Goal: Information Seeking & Learning: Find specific fact

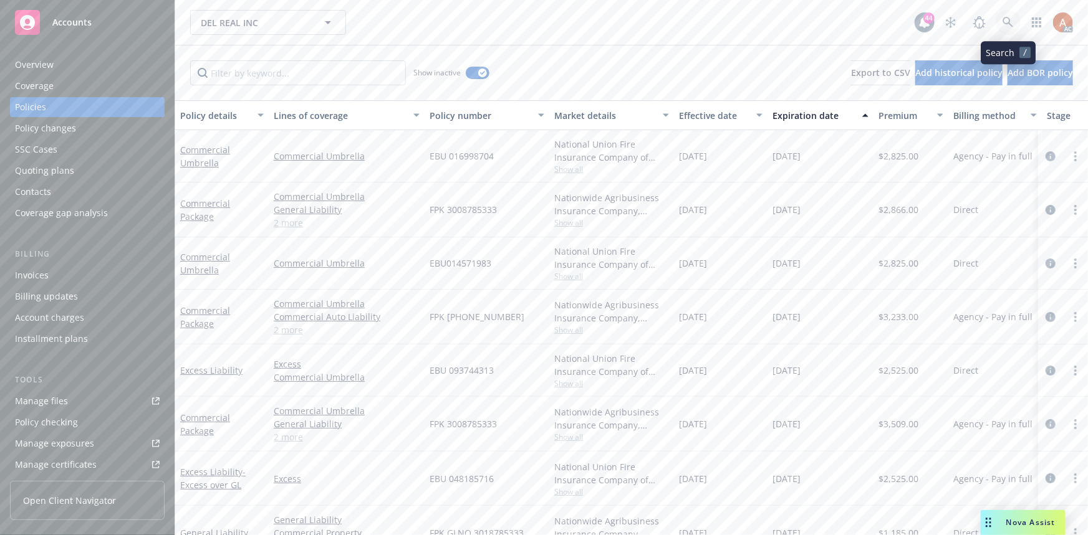
click at [1011, 20] on icon at bounding box center [1007, 22] width 11 height 11
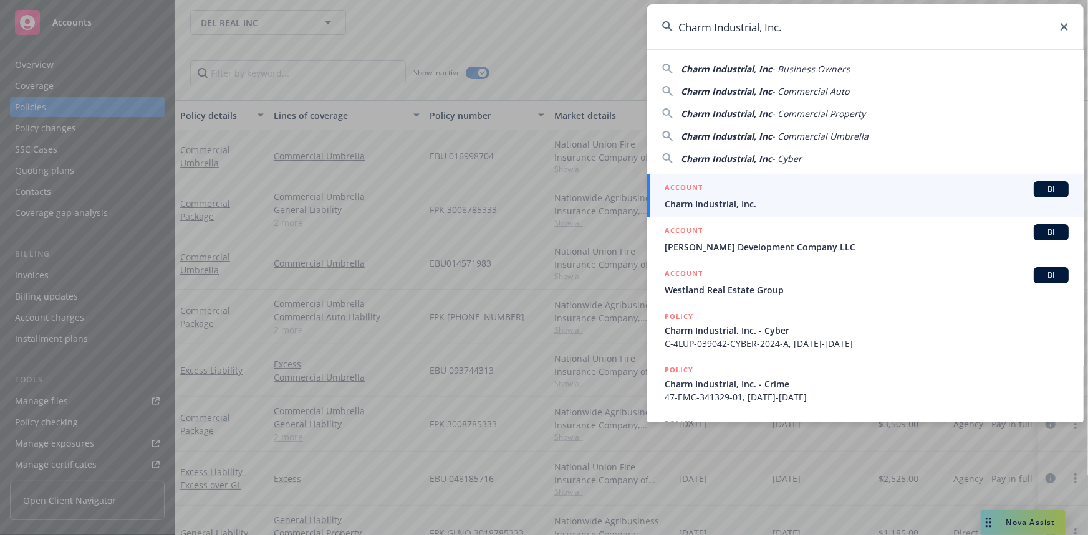
type input "Charm Industrial, Inc."
click at [684, 187] on h5 "ACCOUNT" at bounding box center [683, 188] width 38 height 15
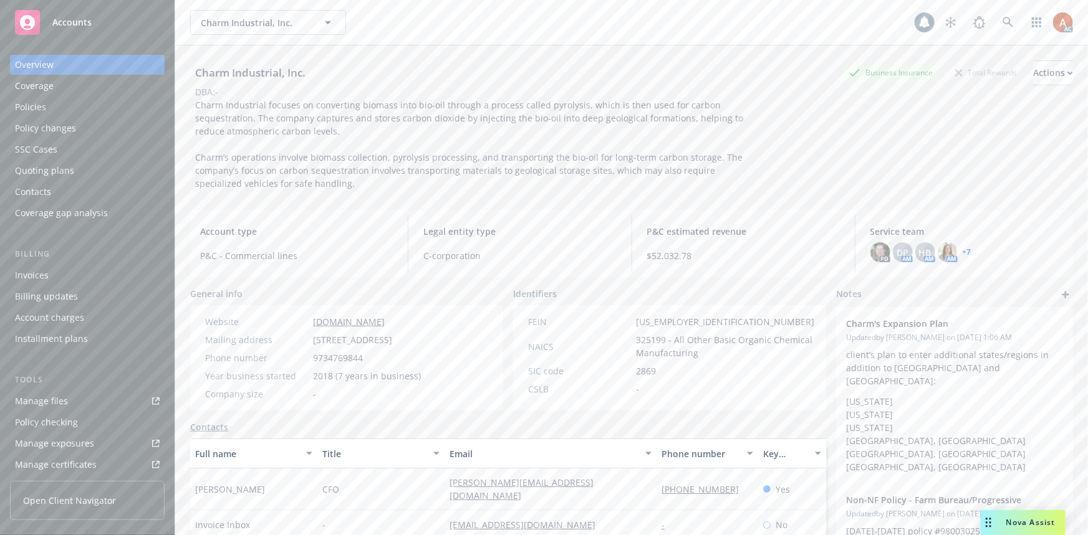
click at [17, 108] on div "Policies" at bounding box center [30, 107] width 31 height 20
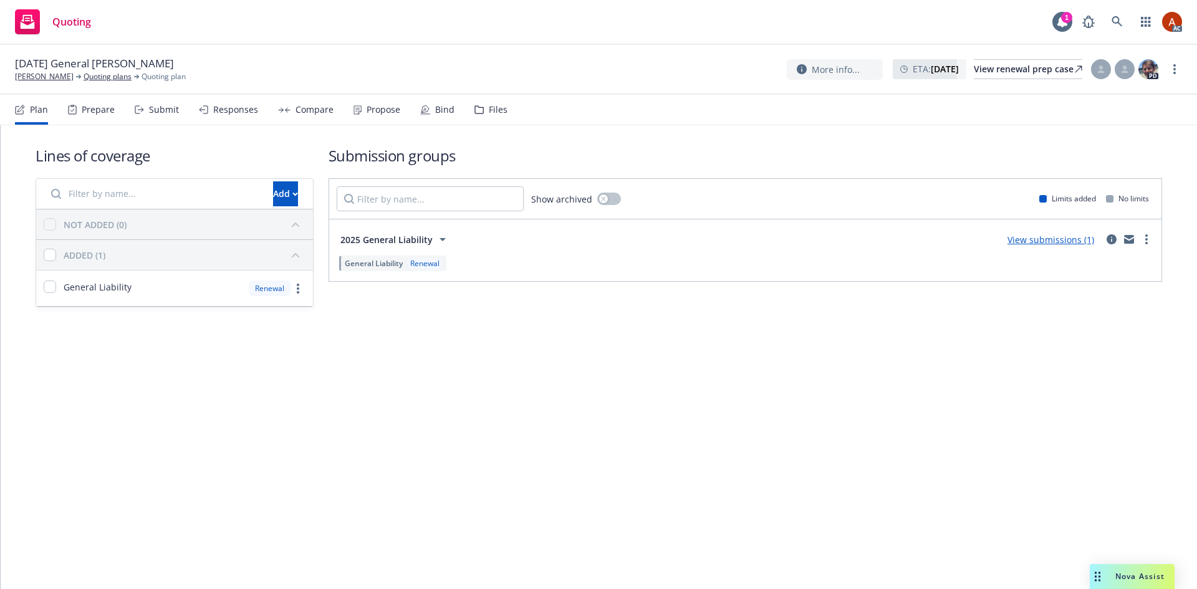
click at [89, 111] on div "Prepare" at bounding box center [98, 110] width 33 height 10
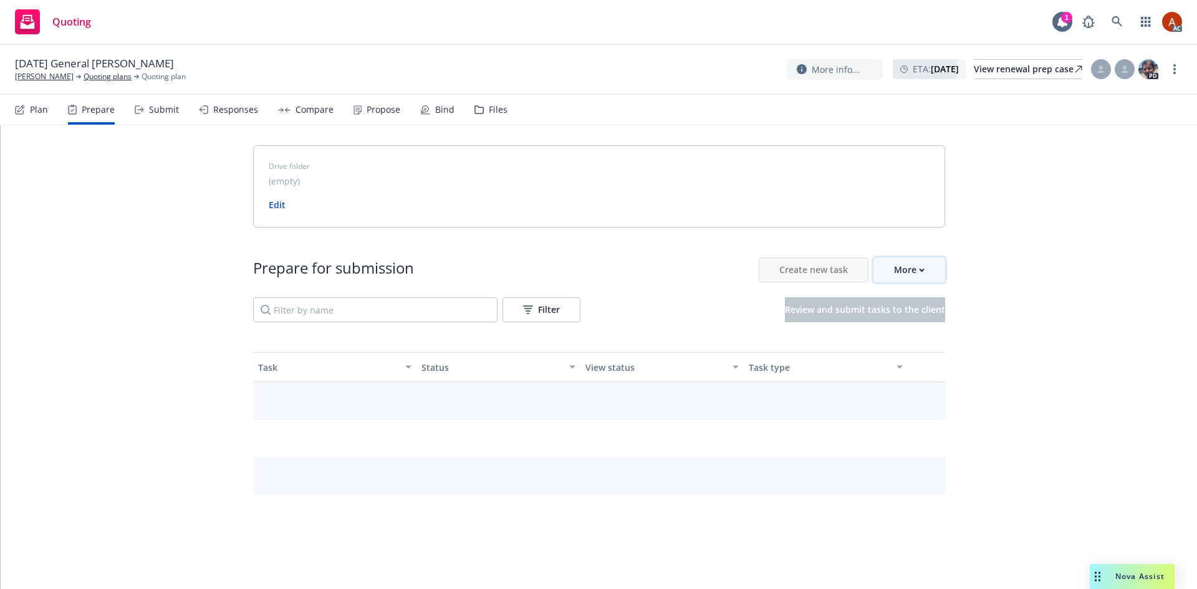
click at [911, 270] on div "More" at bounding box center [909, 270] width 31 height 24
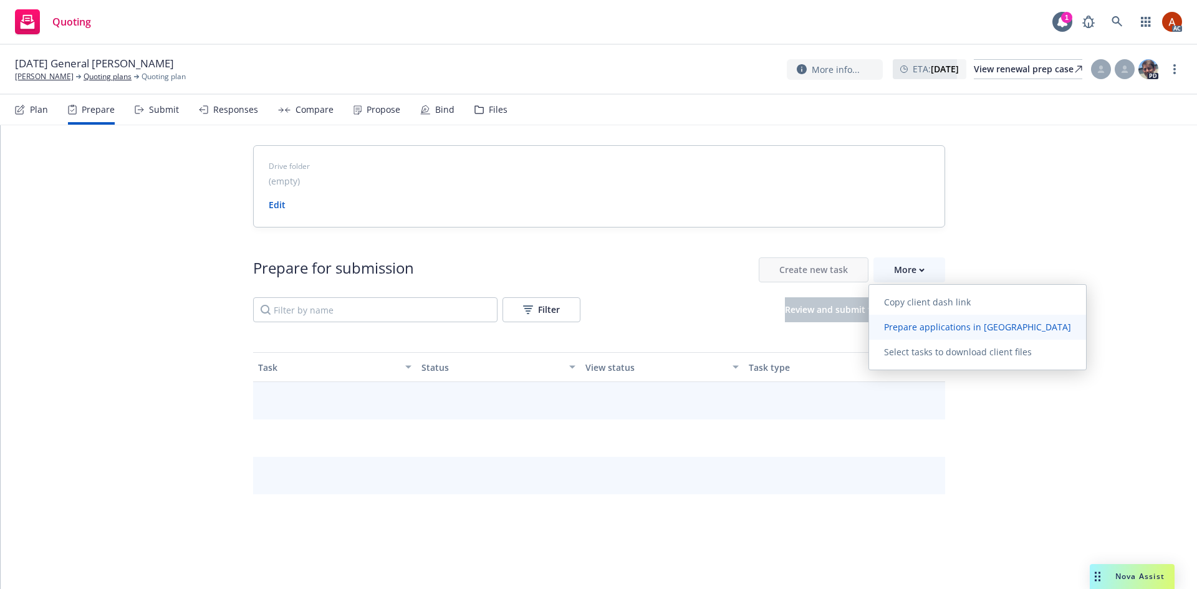
click at [925, 325] on span "Prepare applications in Indio" at bounding box center [977, 327] width 217 height 12
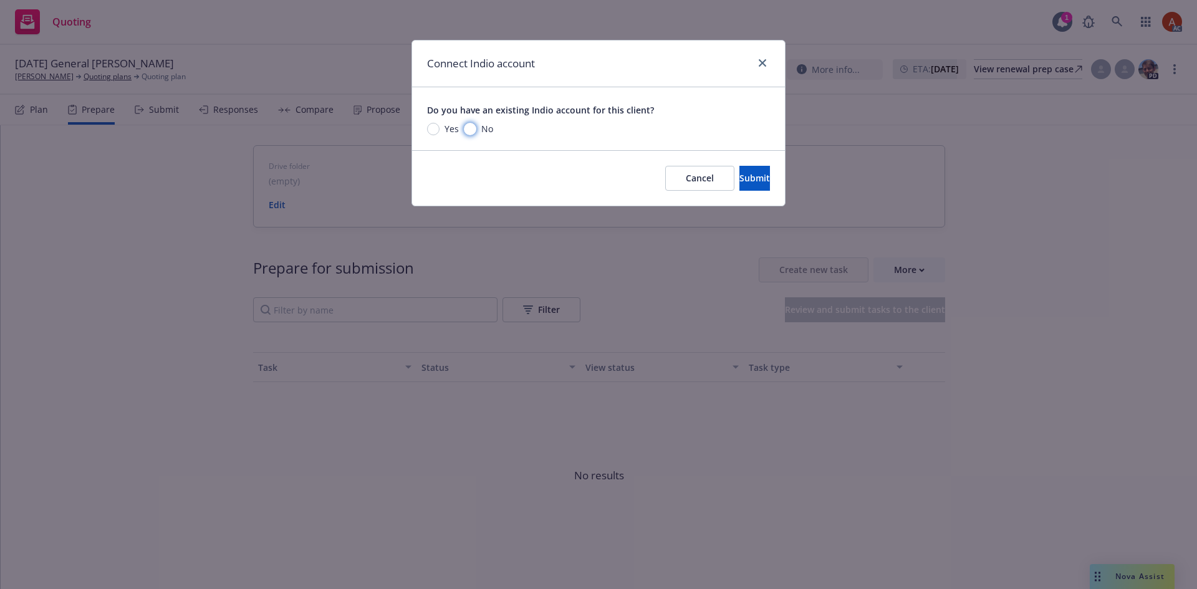
click at [464, 133] on input "No" at bounding box center [470, 129] width 12 height 12
radio input "true"
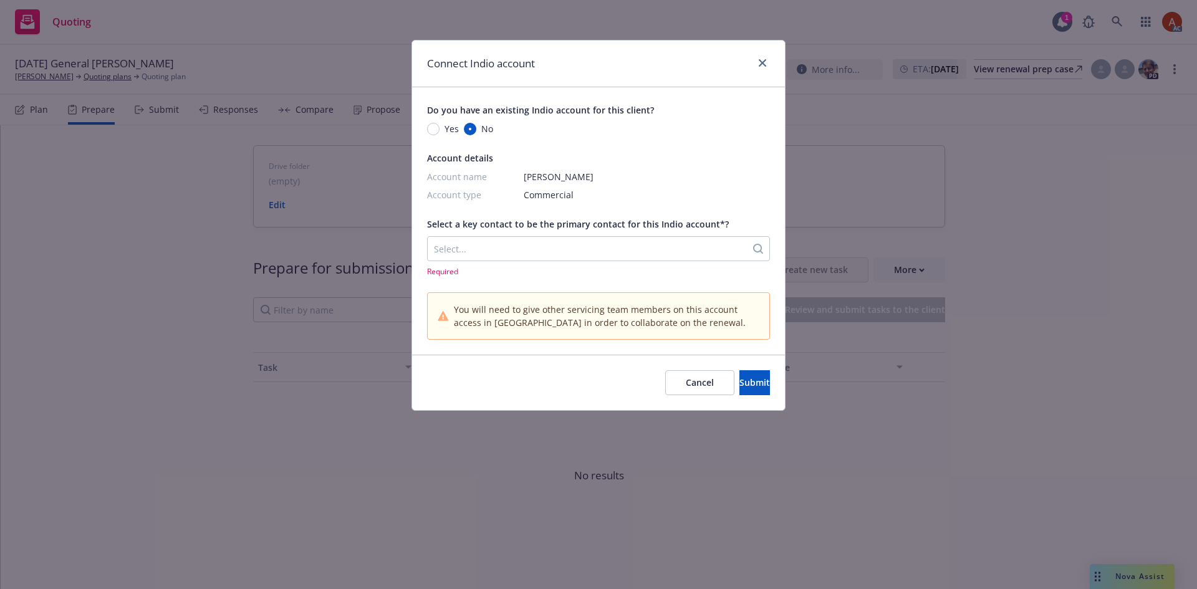
click at [460, 249] on div at bounding box center [587, 248] width 306 height 15
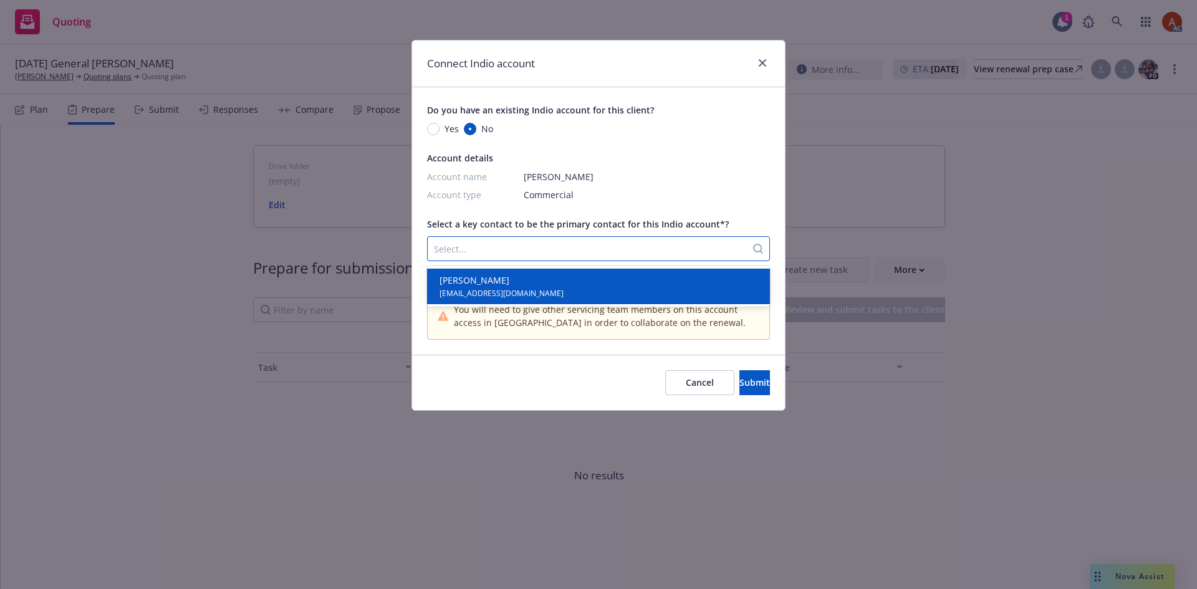
paste input "[PERSON_NAME]"
type input "[PERSON_NAME]"
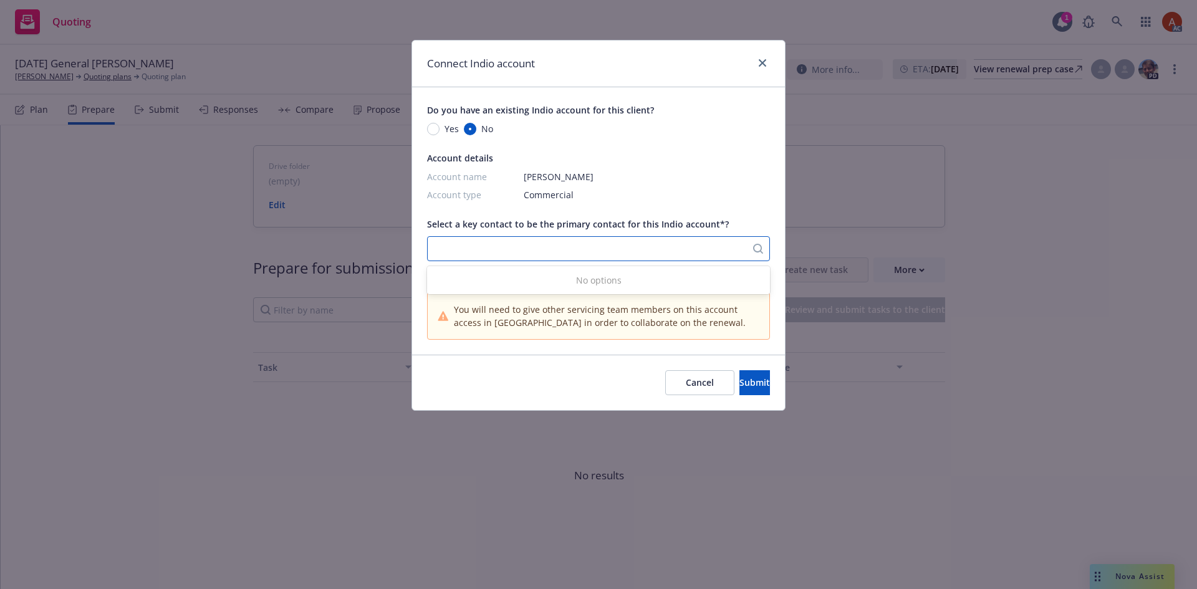
click at [527, 249] on div at bounding box center [587, 248] width 306 height 15
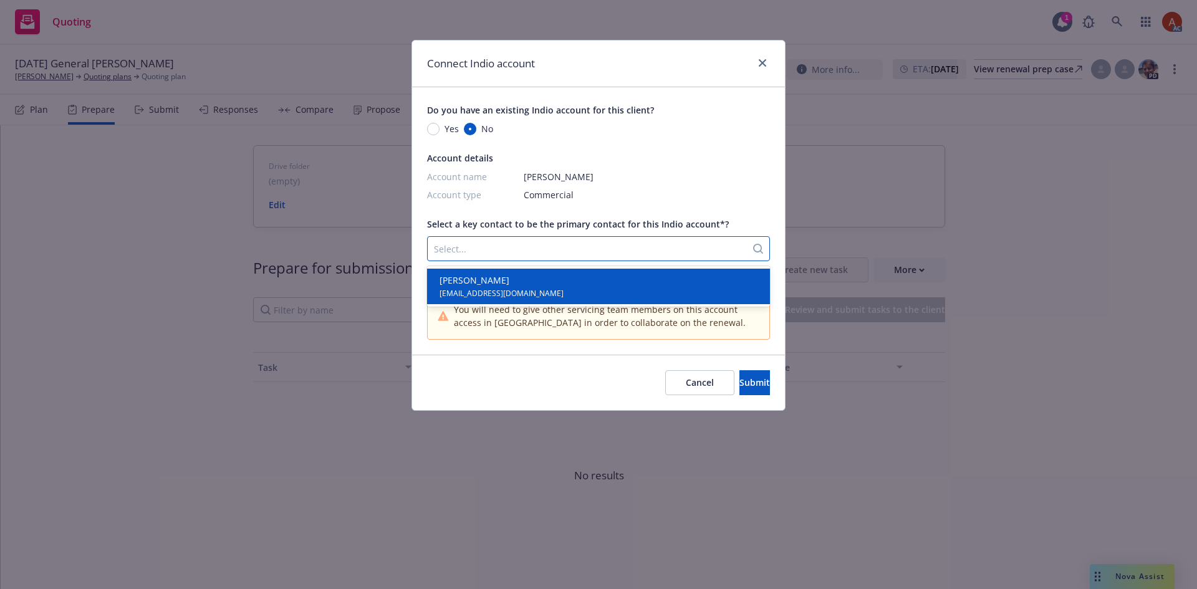
drag, startPoint x: 418, startPoint y: 249, endPoint x: 322, endPoint y: 247, distance: 96.6
click at [322, 247] on div "Connect Indio account Do you have an existing Indio account for this client? Ye…" at bounding box center [598, 294] width 1197 height 589
click at [491, 295] on span "[EMAIL_ADDRESS][DOMAIN_NAME]" at bounding box center [501, 293] width 124 height 12
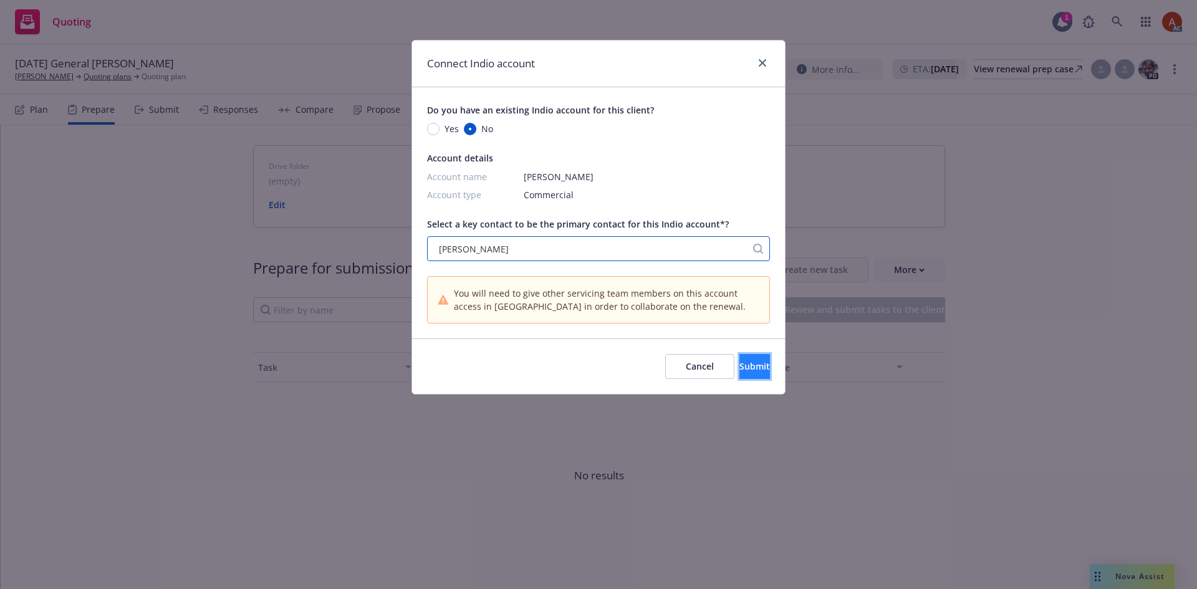
click at [753, 369] on button "Submit" at bounding box center [754, 366] width 31 height 25
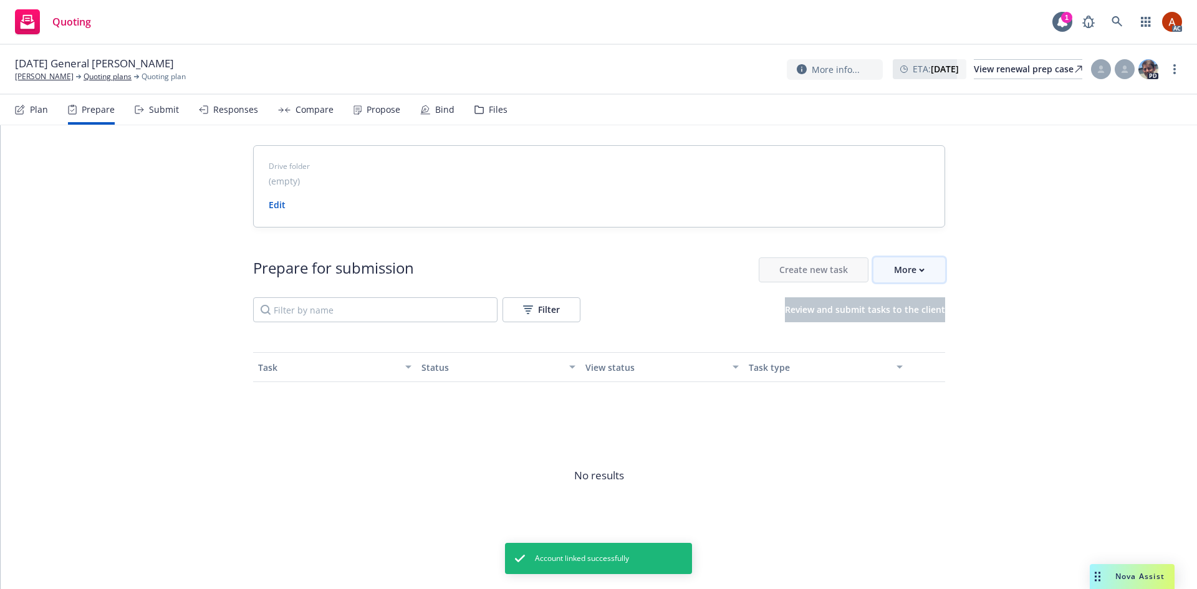
drag, startPoint x: 896, startPoint y: 266, endPoint x: 899, endPoint y: 274, distance: 8.7
click at [897, 267] on div "More" at bounding box center [909, 270] width 31 height 24
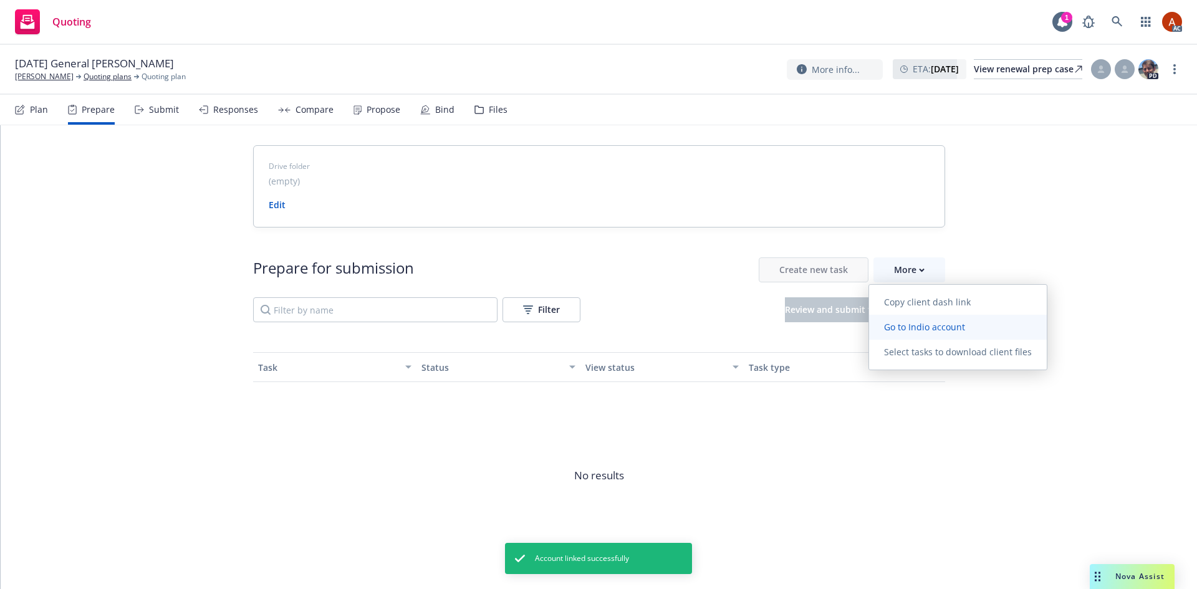
click at [902, 325] on span "Go to Indio account" at bounding box center [924, 327] width 111 height 12
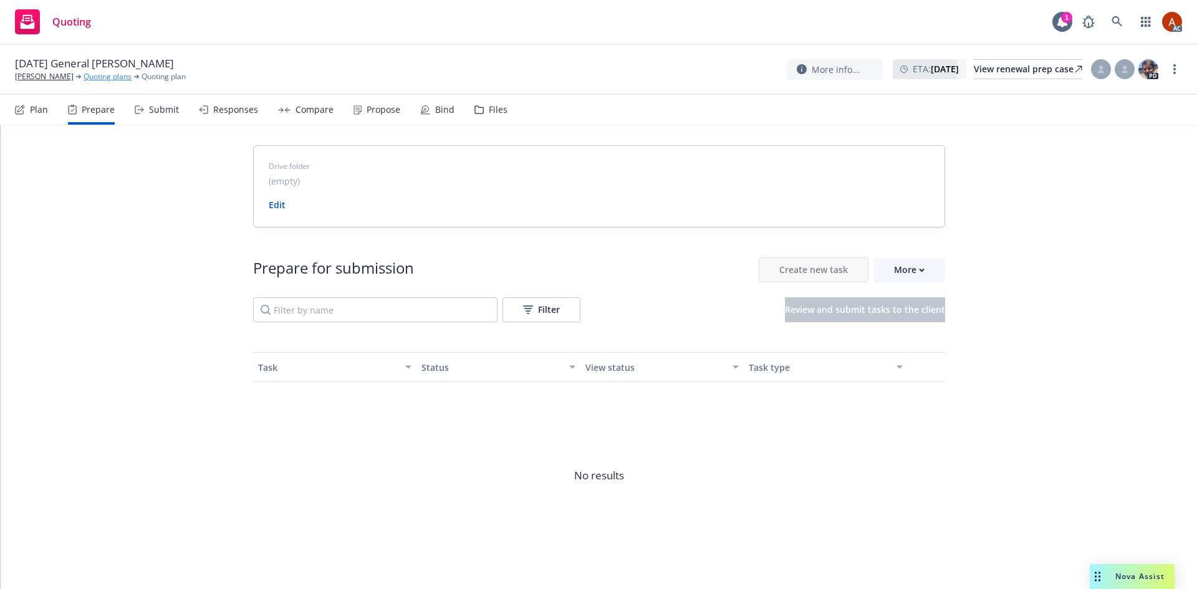
click at [113, 76] on link "Quoting plans" at bounding box center [108, 76] width 48 height 11
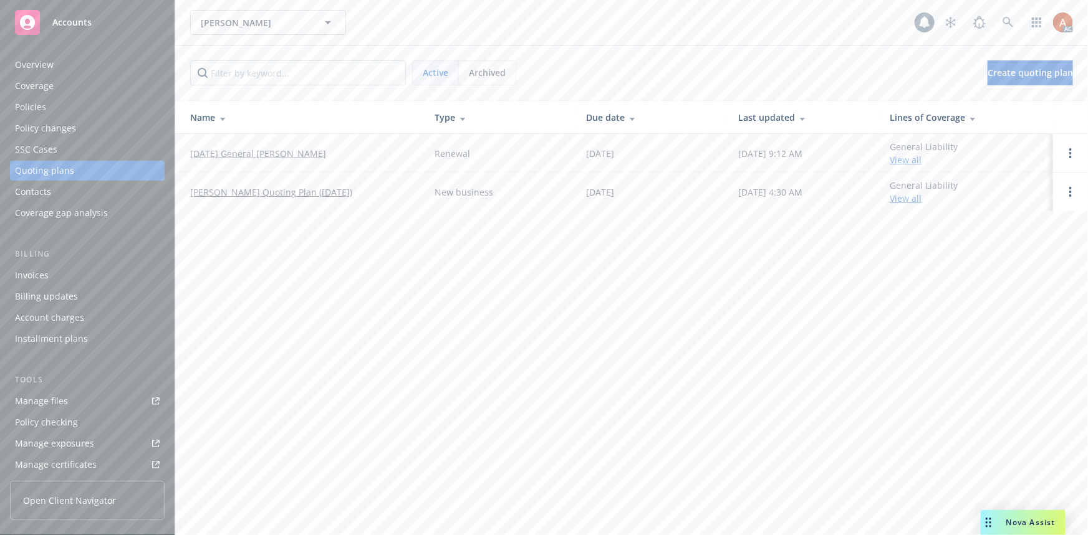
click at [34, 63] on div "Overview" at bounding box center [34, 65] width 39 height 20
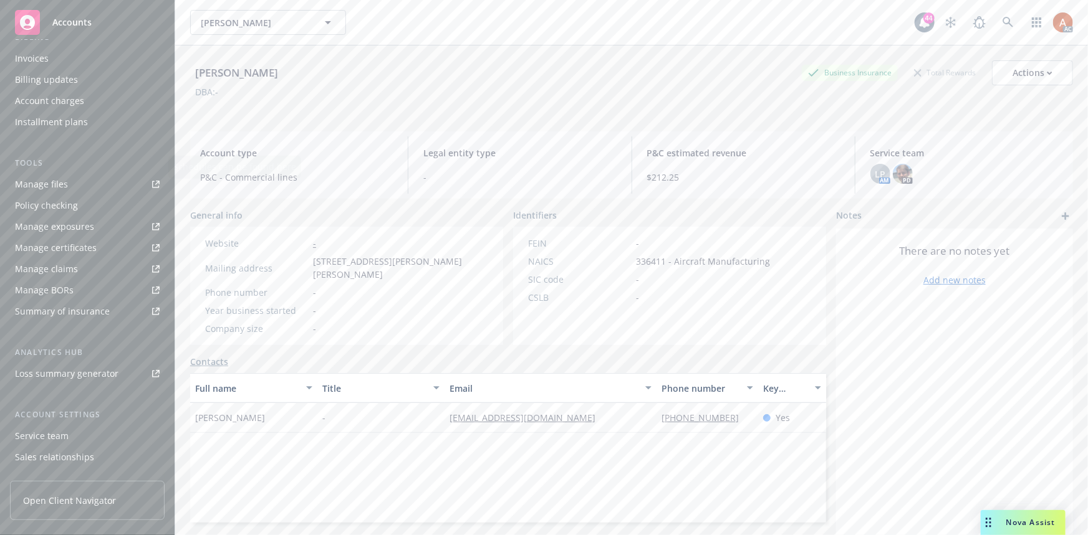
scroll to position [276, 0]
click at [42, 378] on div "Service team" at bounding box center [42, 377] width 54 height 20
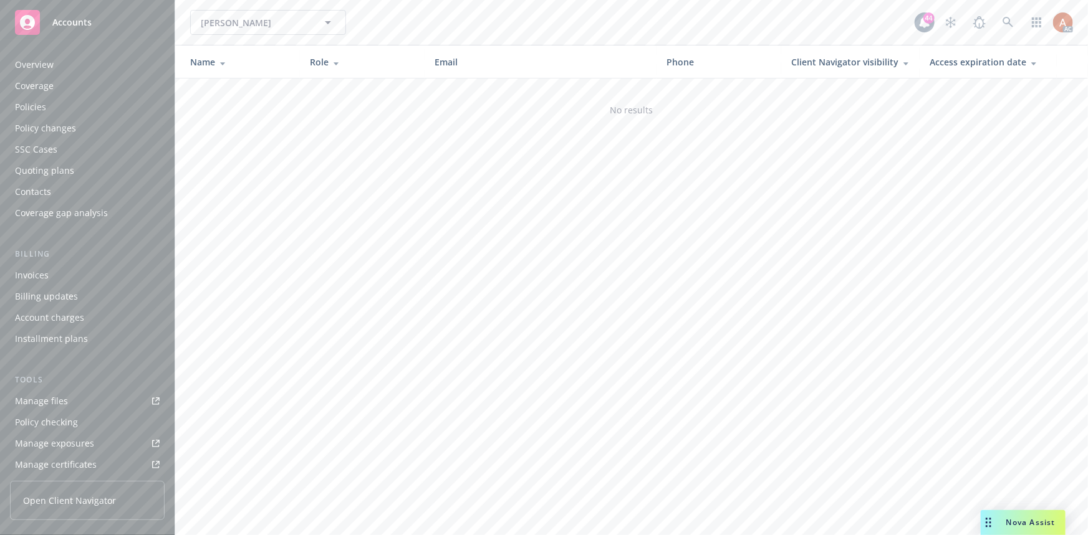
scroll to position [276, 0]
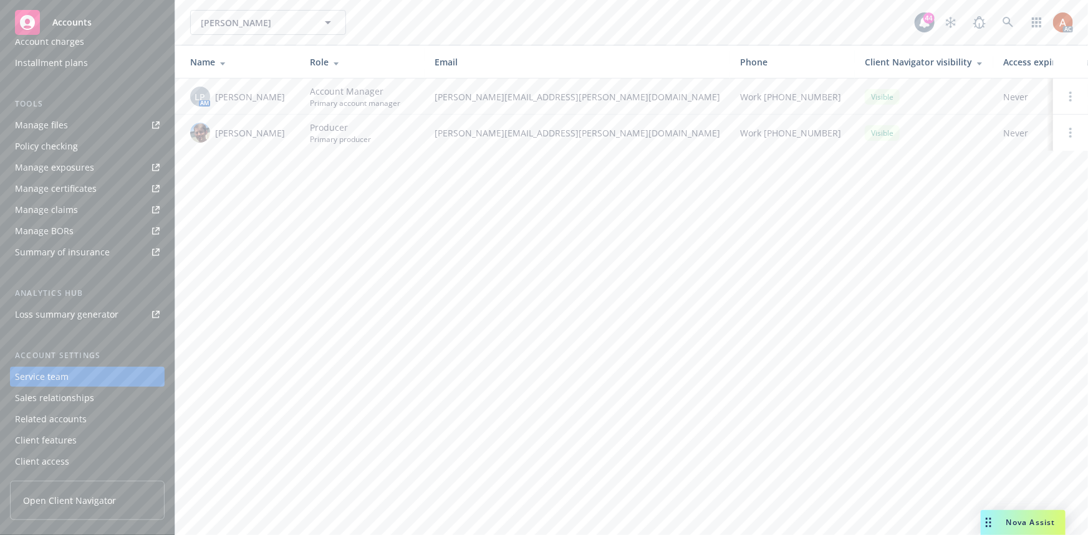
drag, startPoint x: 215, startPoint y: 96, endPoint x: 292, endPoint y: 95, distance: 77.3
click at [292, 95] on td "LP AM Linsey Piotrowski" at bounding box center [237, 97] width 125 height 36
copy span "Linsey Piotrowski"
drag, startPoint x: 215, startPoint y: 133, endPoint x: 268, endPoint y: 127, distance: 53.3
click at [268, 127] on div "Scott Gault" at bounding box center [240, 133] width 100 height 20
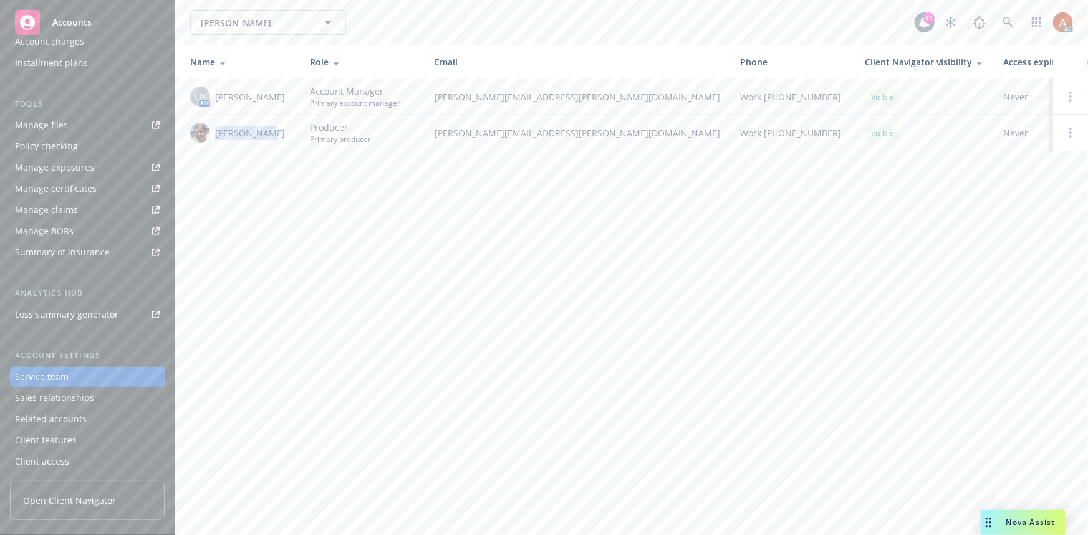
copy span "Scott Gault"
drag, startPoint x: 405, startPoint y: 190, endPoint x: 237, endPoint y: 112, distance: 185.7
click at [405, 190] on div "Patrick G. Pieper Patrick G. Pieper 44 AC Name Role Email Phone Client Navigato…" at bounding box center [631, 267] width 912 height 535
drag, startPoint x: 214, startPoint y: 93, endPoint x: 239, endPoint y: 93, distance: 24.9
click at [239, 93] on div "LP AM Linsey Piotrowski" at bounding box center [240, 97] width 100 height 20
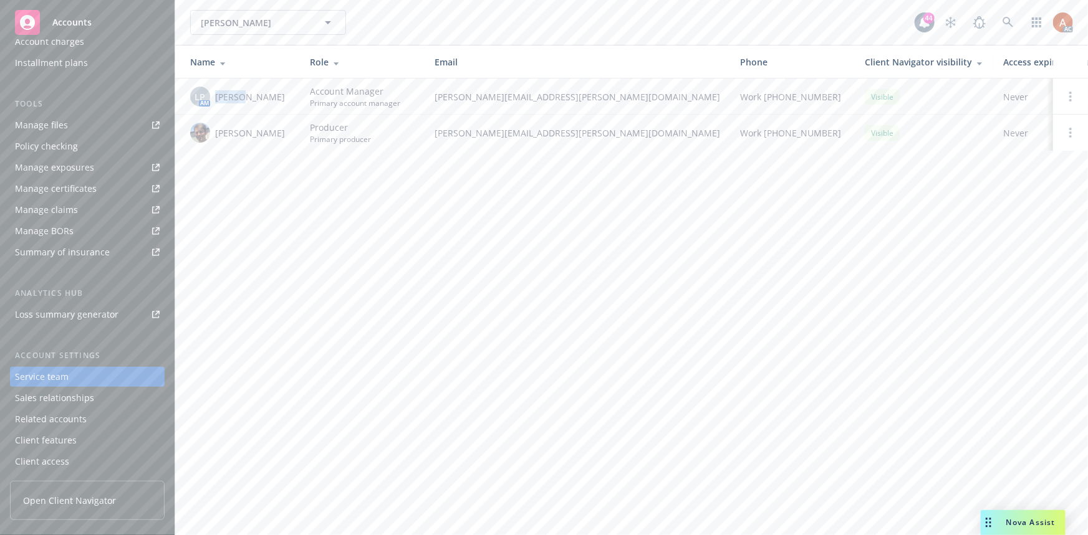
copy span "Linsey"
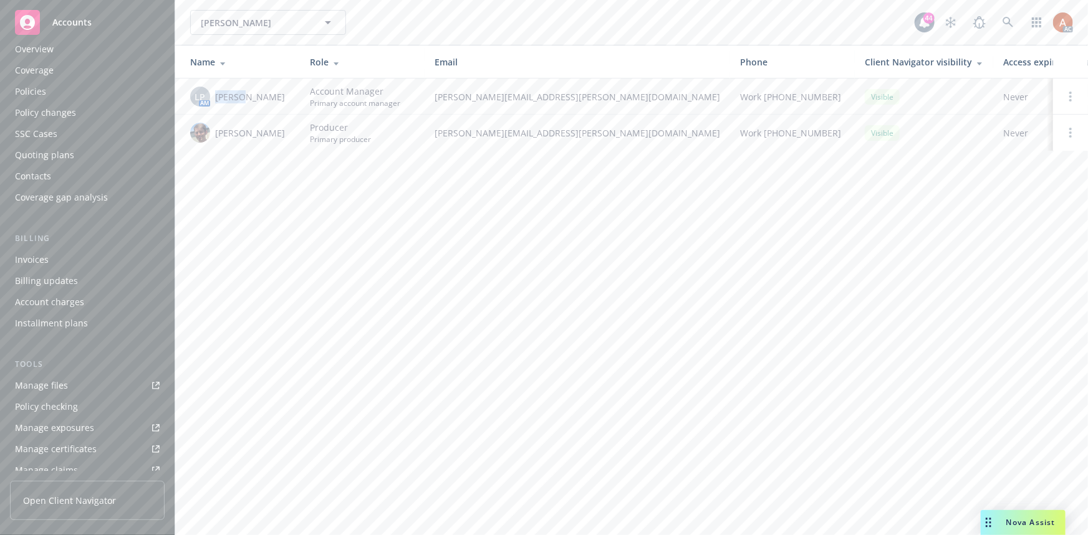
scroll to position [0, 0]
click at [57, 173] on div "Quoting plans" at bounding box center [44, 171] width 59 height 20
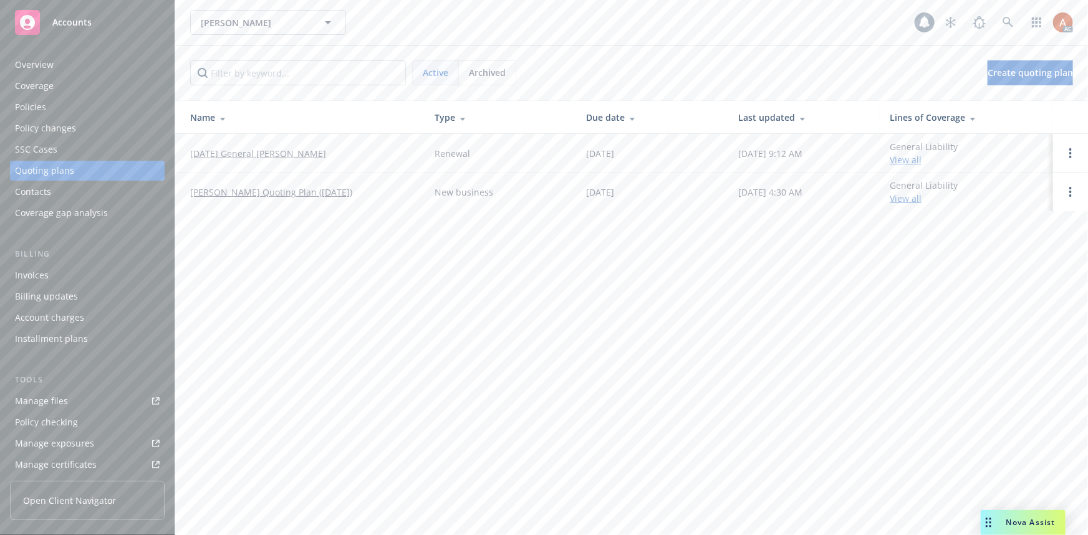
drag, startPoint x: 186, startPoint y: 152, endPoint x: 376, endPoint y: 156, distance: 190.1
click at [376, 156] on td "09/24/25 General Liability Renewal" at bounding box center [299, 153] width 249 height 39
copy link "09/24/25 General Liability Renewal"
click at [43, 64] on div "Overview" at bounding box center [34, 65] width 39 height 20
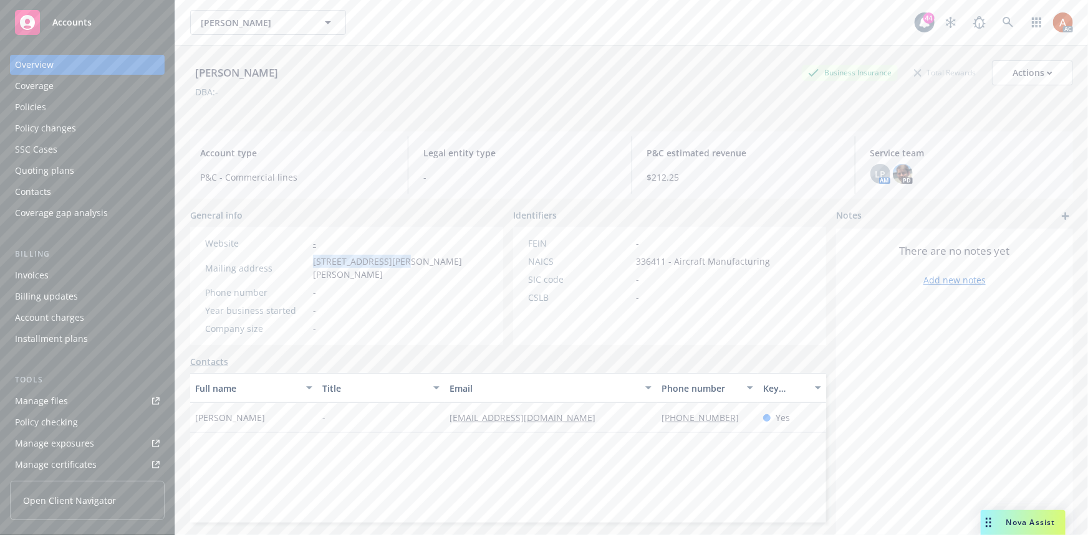
drag, startPoint x: 313, startPoint y: 262, endPoint x: 401, endPoint y: 264, distance: 87.9
click at [401, 264] on div "Mailing address 28051 Hart Oak Court, keene, CA, 93531" at bounding box center [346, 268] width 293 height 26
copy div "28051 Hart Oak Court"
click at [424, 265] on span "28051 Hart Oak Court, keene, CA, 93531" at bounding box center [400, 268] width 175 height 26
click at [424, 265] on span "[STREET_ADDRESS][PERSON_NAME][PERSON_NAME]" at bounding box center [400, 268] width 175 height 26
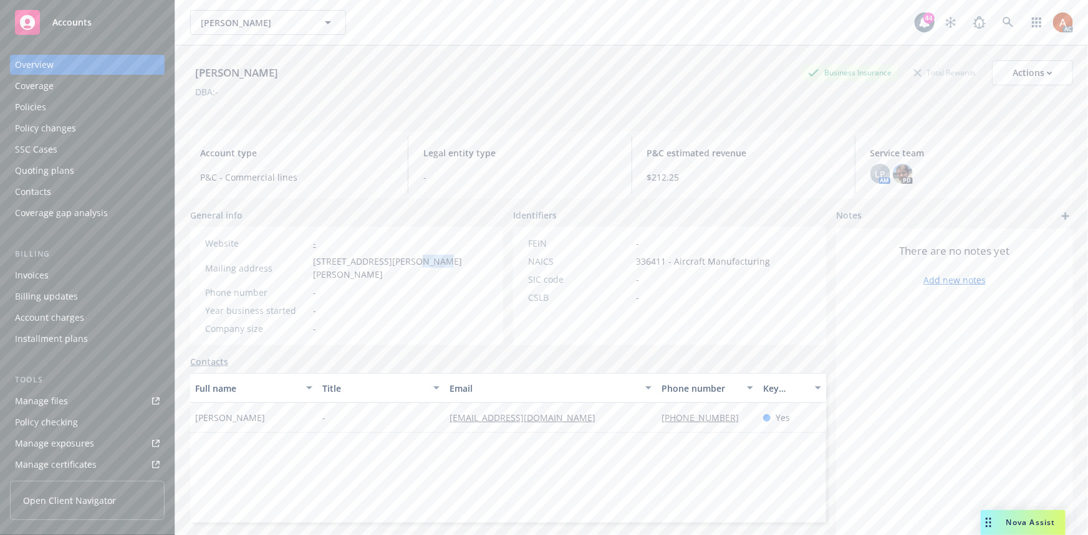
copy span "keene"
click at [461, 256] on span "[STREET_ADDRESS][PERSON_NAME][PERSON_NAME]" at bounding box center [400, 268] width 175 height 26
copy span "93531"
click at [429, 304] on div "Year business started -" at bounding box center [346, 310] width 293 height 13
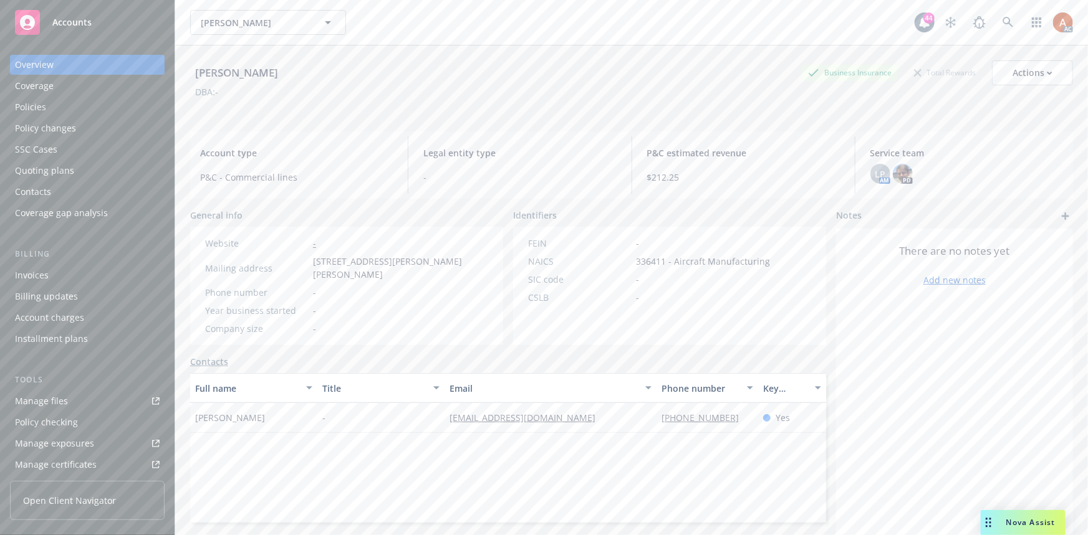
click at [636, 264] on span "336411 - Aircraft Manufacturing" at bounding box center [703, 261] width 134 height 13
copy span "336411"
click at [26, 103] on div "Policies" at bounding box center [30, 107] width 31 height 20
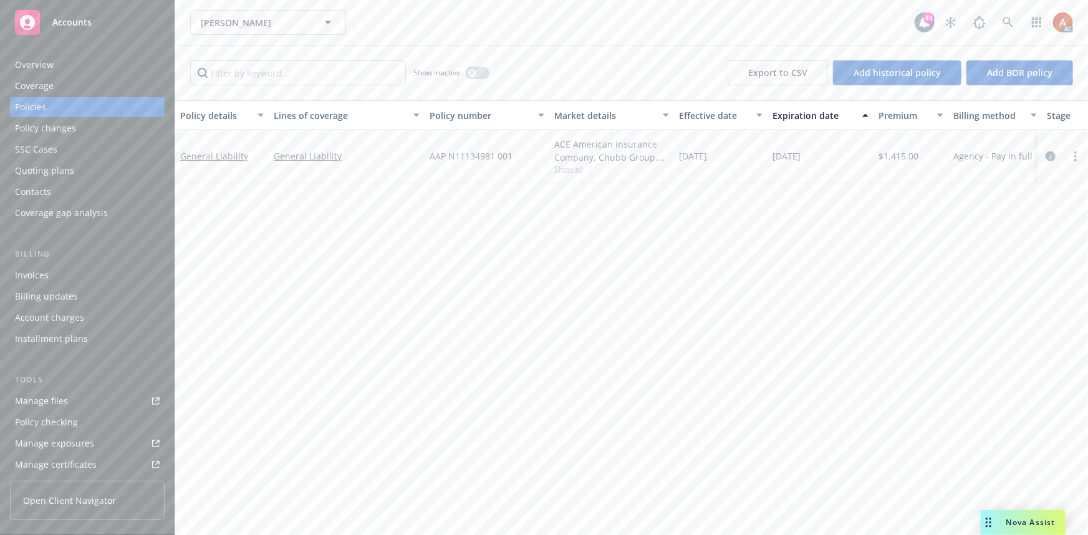
click at [900, 150] on span "$1,415.00" at bounding box center [898, 156] width 40 height 13
copy span "1,415.00"
drag, startPoint x: 681, startPoint y: 289, endPoint x: 673, endPoint y: 232, distance: 57.2
click at [681, 289] on div "Policy details Lines of coverage Policy number Market details Effective date Ex…" at bounding box center [631, 317] width 912 height 435
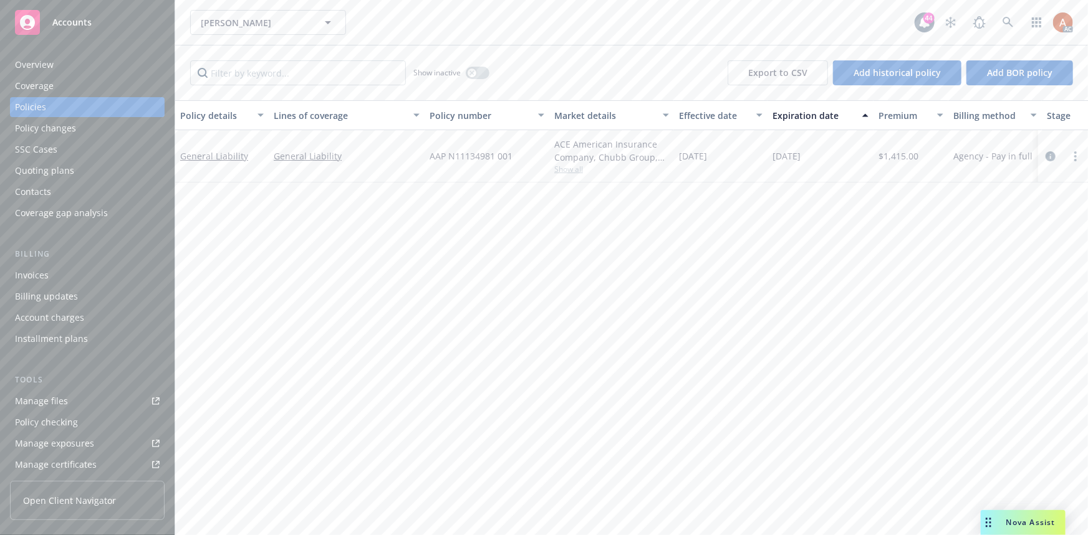
click at [577, 175] on span "Show all" at bounding box center [611, 169] width 115 height 11
drag, startPoint x: 475, startPoint y: 243, endPoint x: 513, endPoint y: 243, distance: 38.0
click at [513, 243] on div "Writing company ACE American Insurance Company Carrier Chubb Group Program admi…" at bounding box center [543, 250] width 249 height 140
copy span "Chubb Group"
drag, startPoint x: 833, startPoint y: 274, endPoint x: 628, endPoint y: 181, distance: 224.8
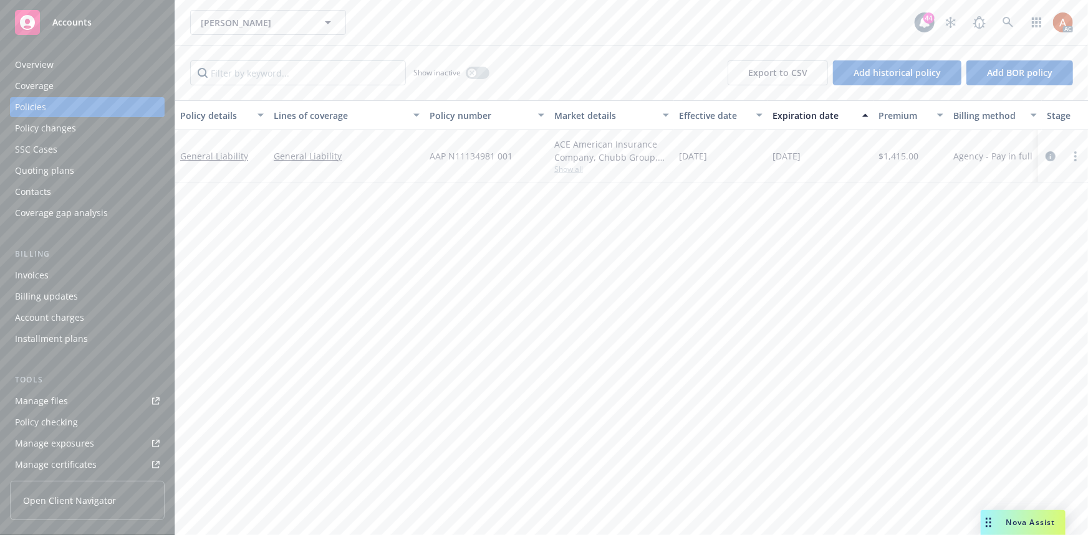
click at [832, 274] on div "Policy details Lines of coverage Policy number Market details Effective date Ex…" at bounding box center [631, 317] width 912 height 435
drag, startPoint x: 776, startPoint y: 158, endPoint x: 829, endPoint y: 155, distance: 53.1
click at [829, 155] on div "09/24/2025" at bounding box center [820, 156] width 106 height 52
click at [567, 285] on div "Policy details Lines of coverage Policy number Market details Effective date Ex…" at bounding box center [631, 317] width 912 height 435
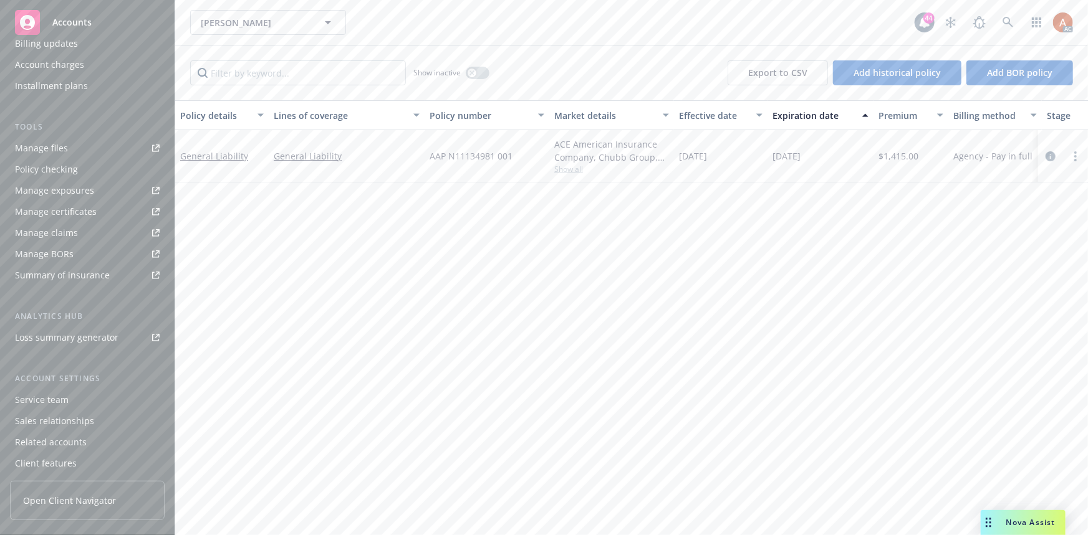
scroll to position [276, 0]
click at [46, 373] on div "Service team" at bounding box center [42, 377] width 54 height 20
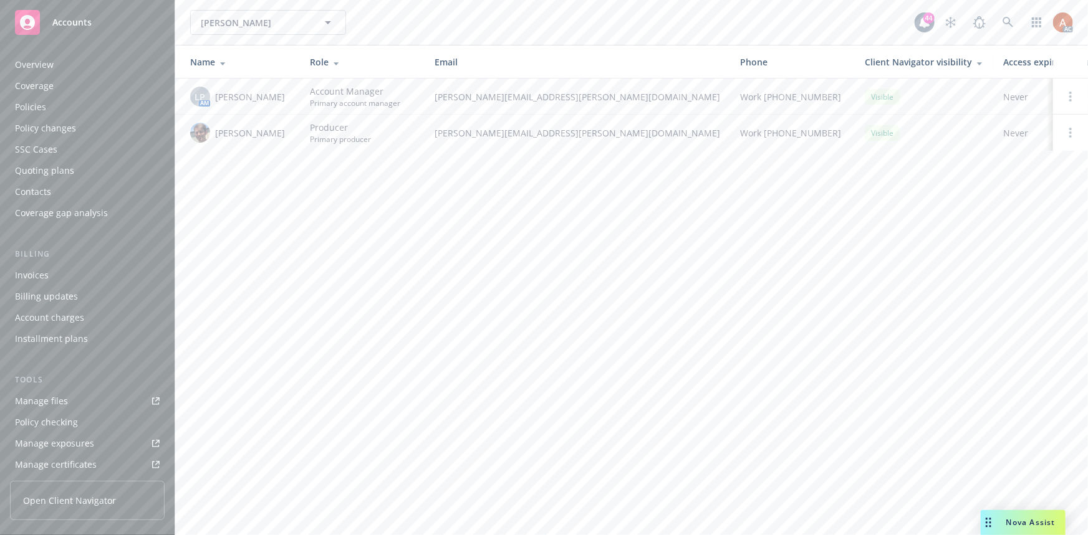
click at [36, 64] on div "Overview" at bounding box center [34, 65] width 39 height 20
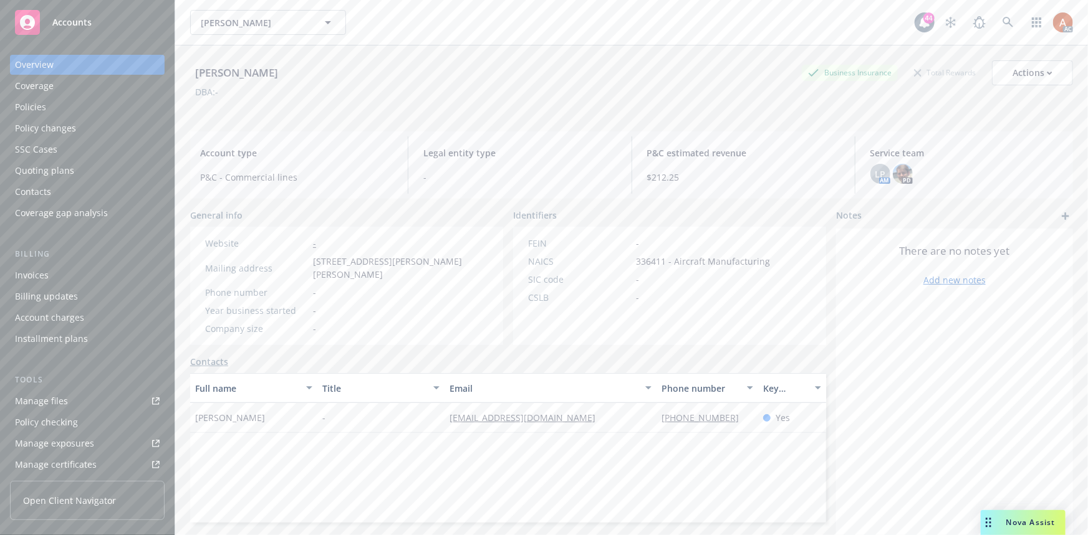
drag, startPoint x: 187, startPoint y: 397, endPoint x: 272, endPoint y: 403, distance: 85.6
click at [272, 403] on div "Patrick G. Pieper Business Insurance Total Rewards Actions DBA: - Account type …" at bounding box center [631, 312] width 912 height 535
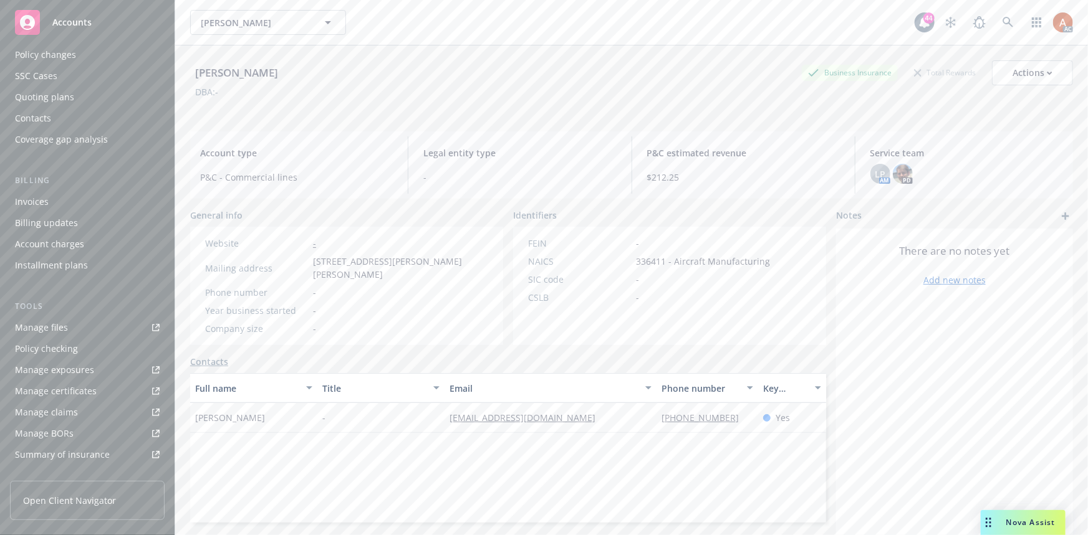
scroll to position [276, 0]
click at [41, 129] on div "Manage files" at bounding box center [41, 125] width 53 height 20
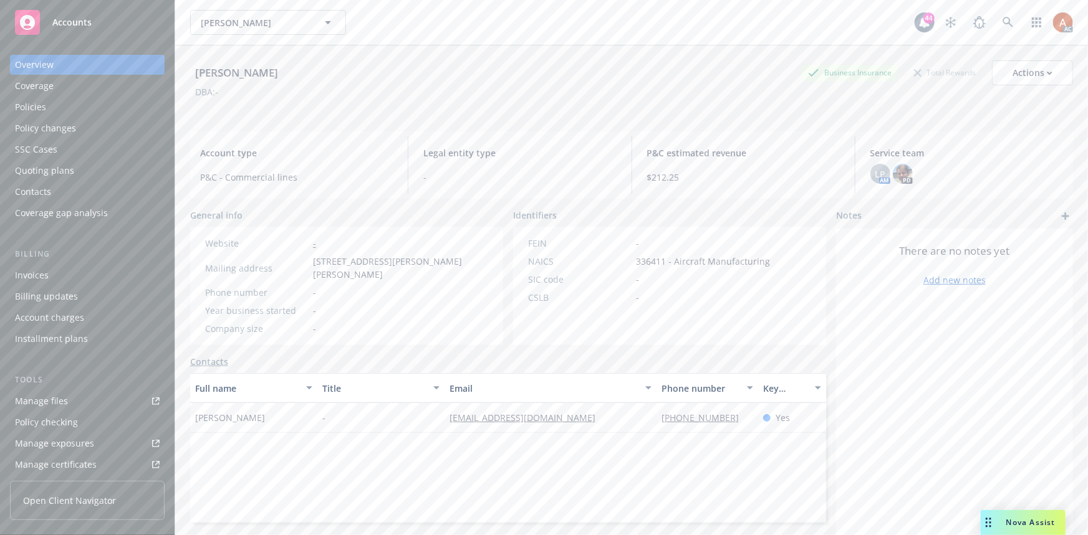
click at [29, 109] on div "Policies" at bounding box center [30, 107] width 31 height 20
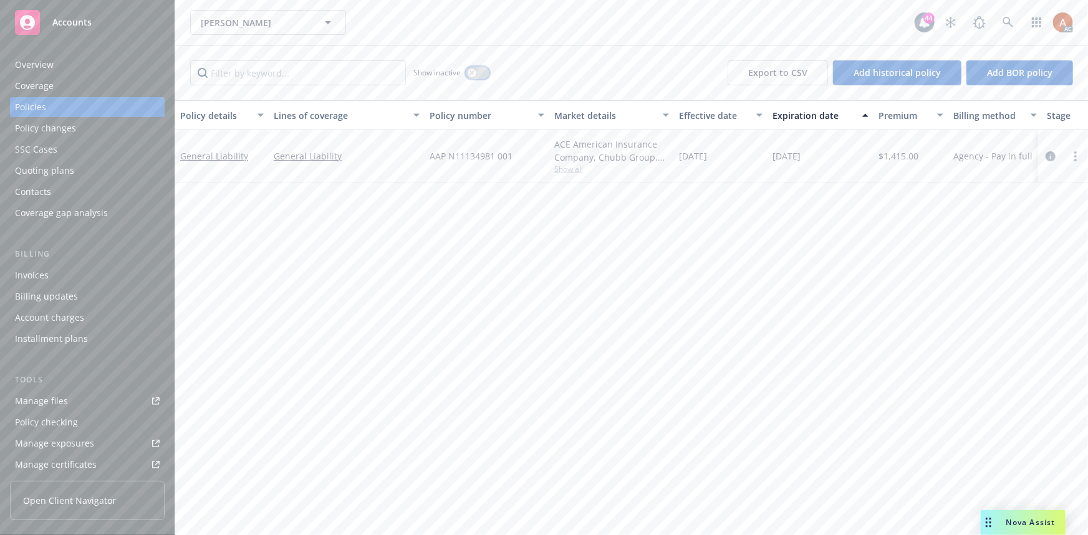
click at [476, 74] on div "button" at bounding box center [471, 73] width 9 height 9
click at [485, 70] on div "button" at bounding box center [482, 73] width 9 height 9
click at [1048, 155] on icon "circleInformation" at bounding box center [1050, 156] width 10 height 10
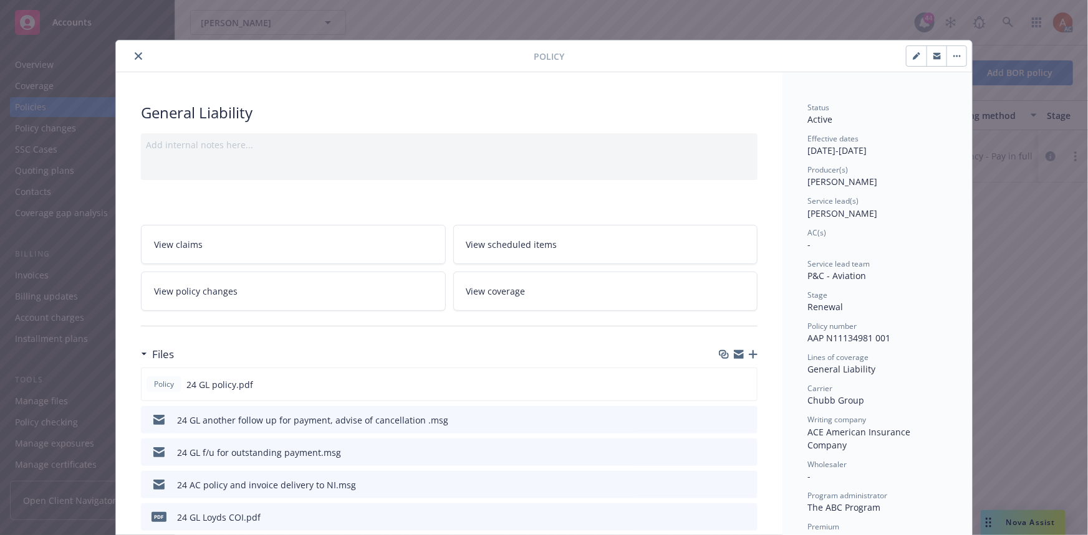
scroll to position [170, 0]
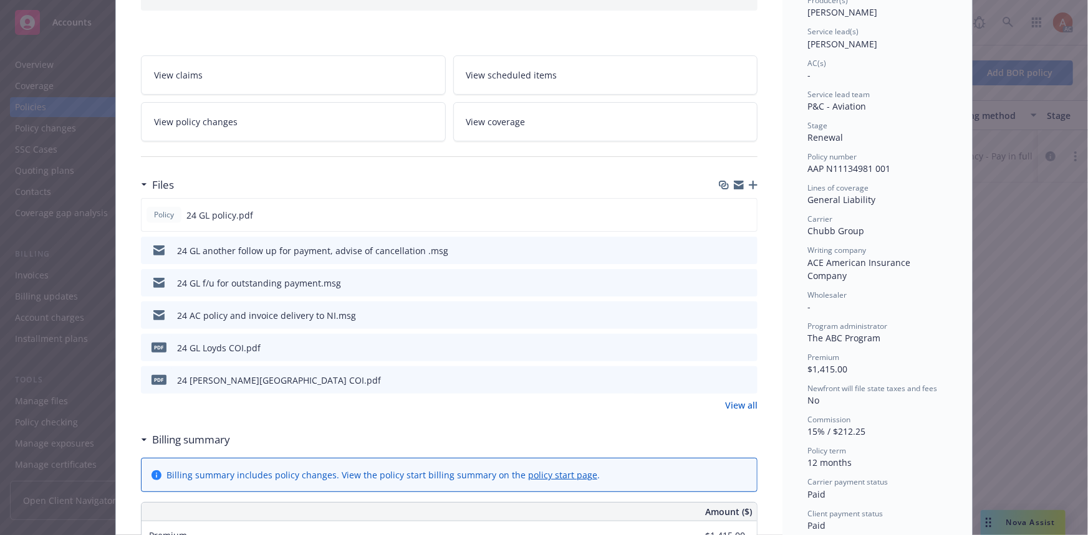
click at [735, 403] on link "View all" at bounding box center [741, 405] width 32 height 13
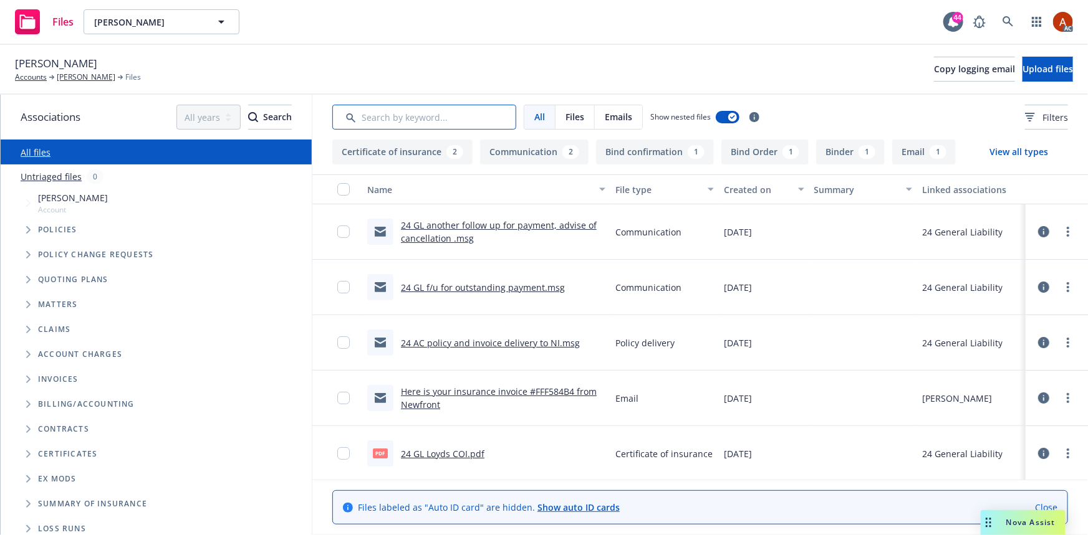
click at [379, 123] on input "Search by keyword..." at bounding box center [424, 117] width 184 height 25
type input "app"
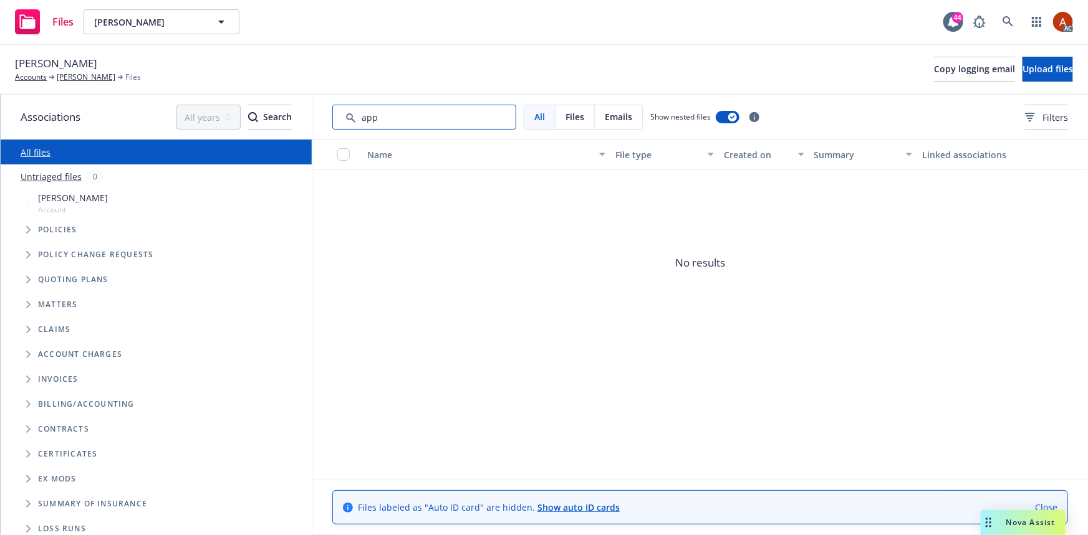
drag, startPoint x: 393, startPoint y: 122, endPoint x: 309, endPoint y: 120, distance: 84.2
click at [309, 120] on div "Associations All years 2027 2026 2025 2024 2023 2022 2021 2020 2019 2018 2017 2…" at bounding box center [544, 315] width 1087 height 441
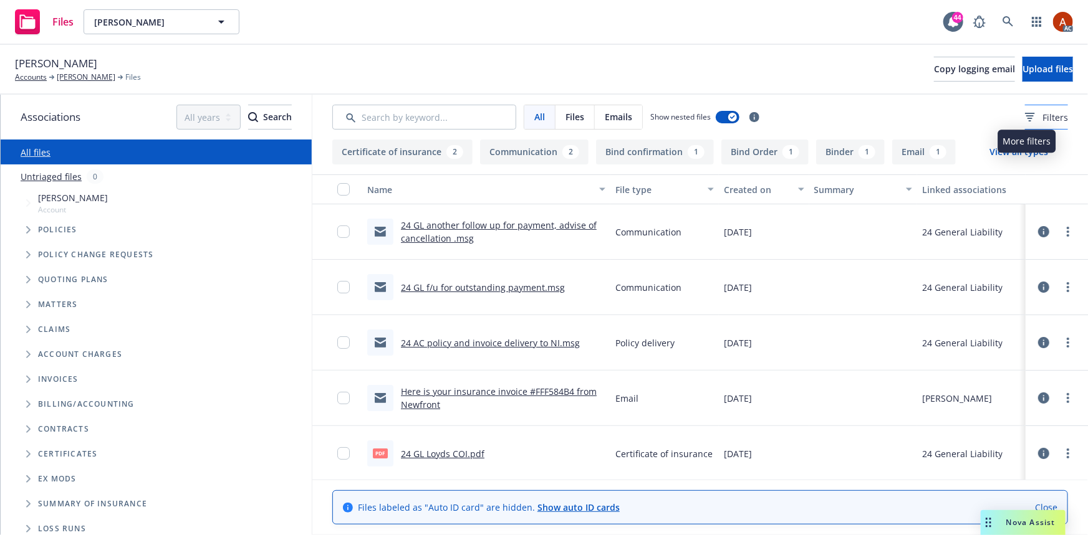
click at [1042, 118] on span "Filters" at bounding box center [1055, 117] width 26 height 13
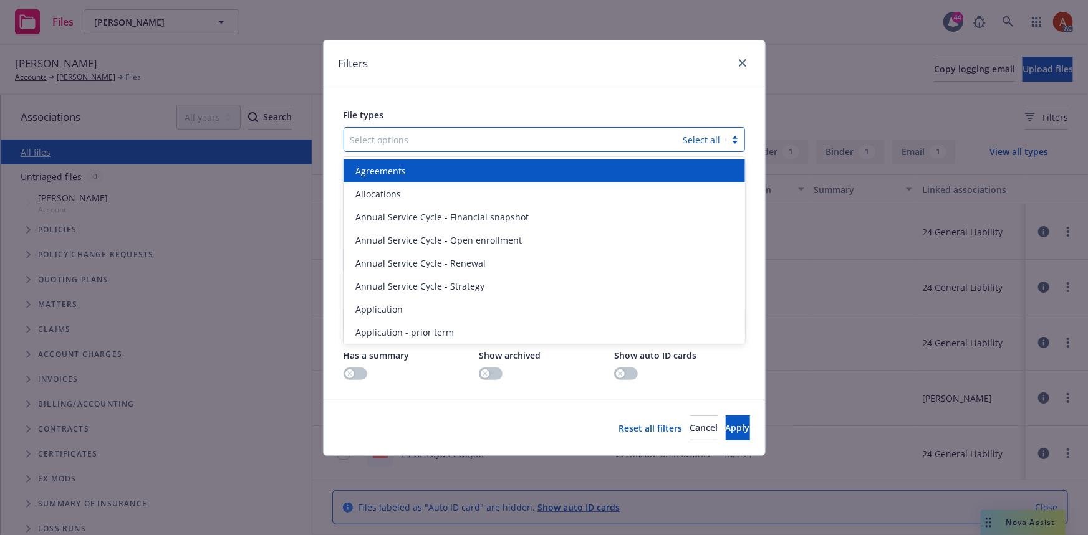
click at [393, 132] on div at bounding box center [513, 139] width 327 height 15
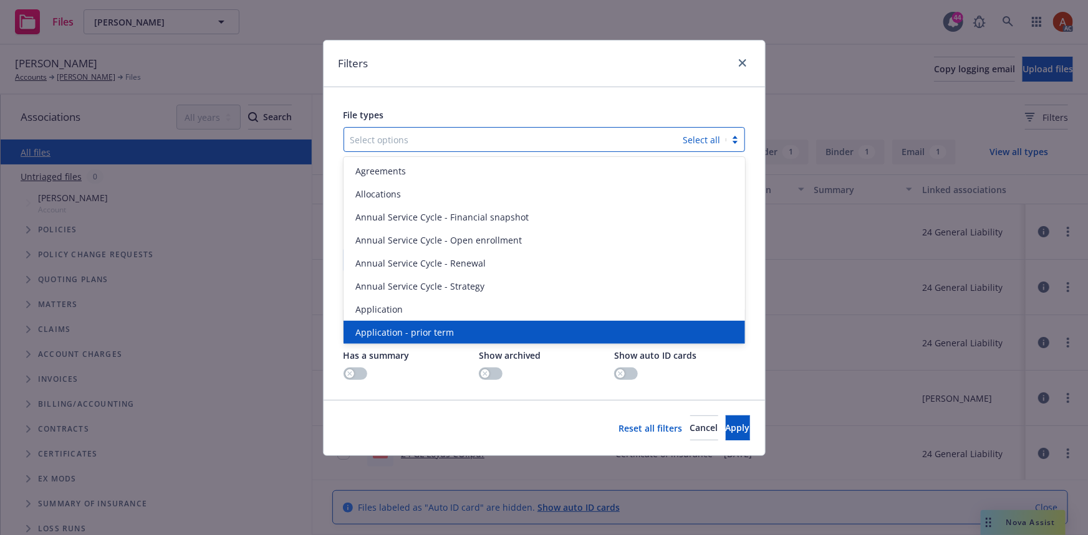
click at [420, 333] on span "Application - prior term" at bounding box center [405, 332] width 98 height 13
click at [420, 333] on span "Application - signed" at bounding box center [398, 332] width 84 height 13
click at [420, 333] on span "Application - unsigned" at bounding box center [403, 332] width 95 height 13
click at [725, 433] on span "Apply" at bounding box center [737, 428] width 24 height 12
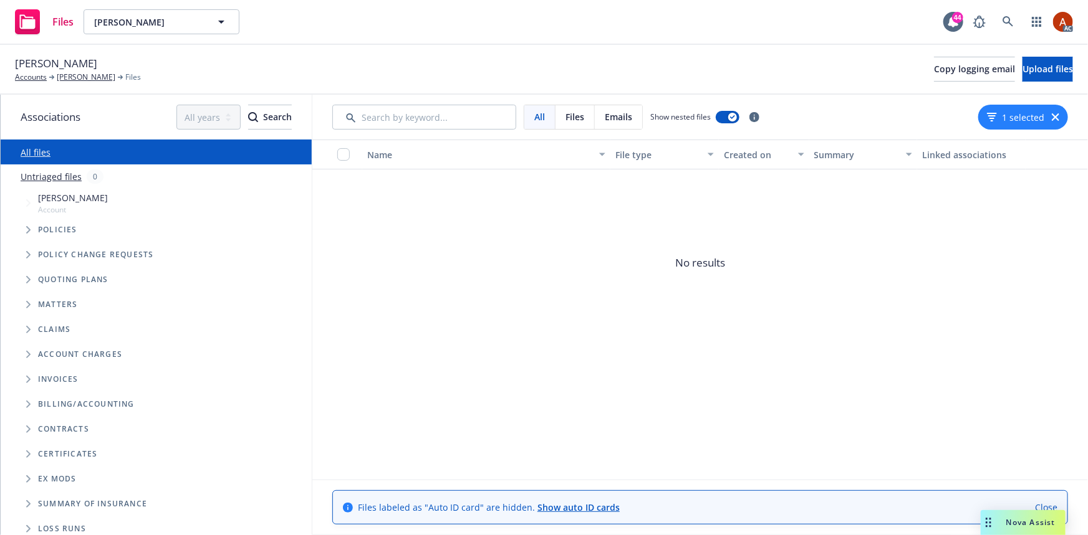
click at [1015, 115] on button "1 selected" at bounding box center [1015, 117] width 57 height 13
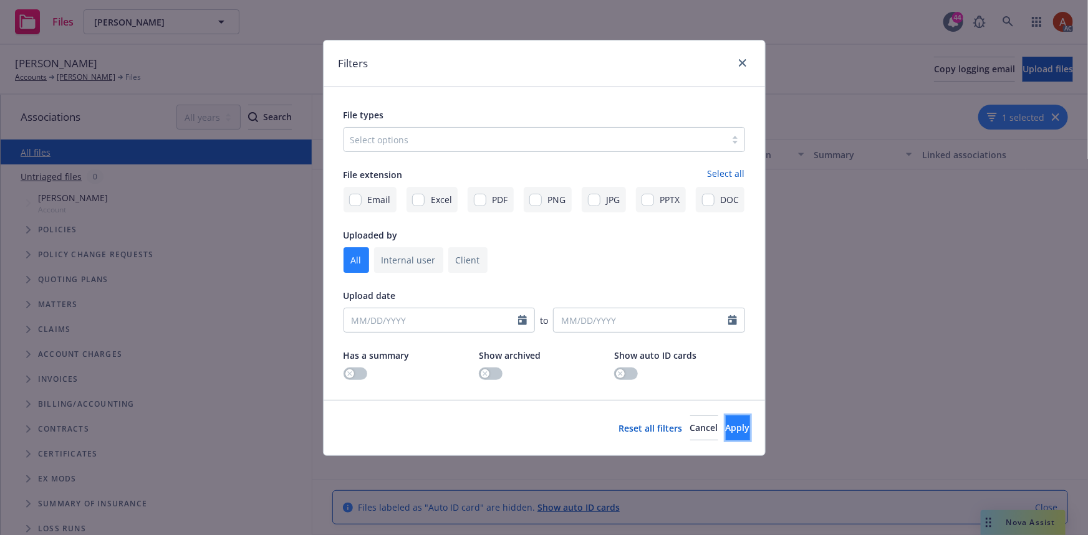
click at [729, 435] on button "Apply" at bounding box center [737, 428] width 24 height 25
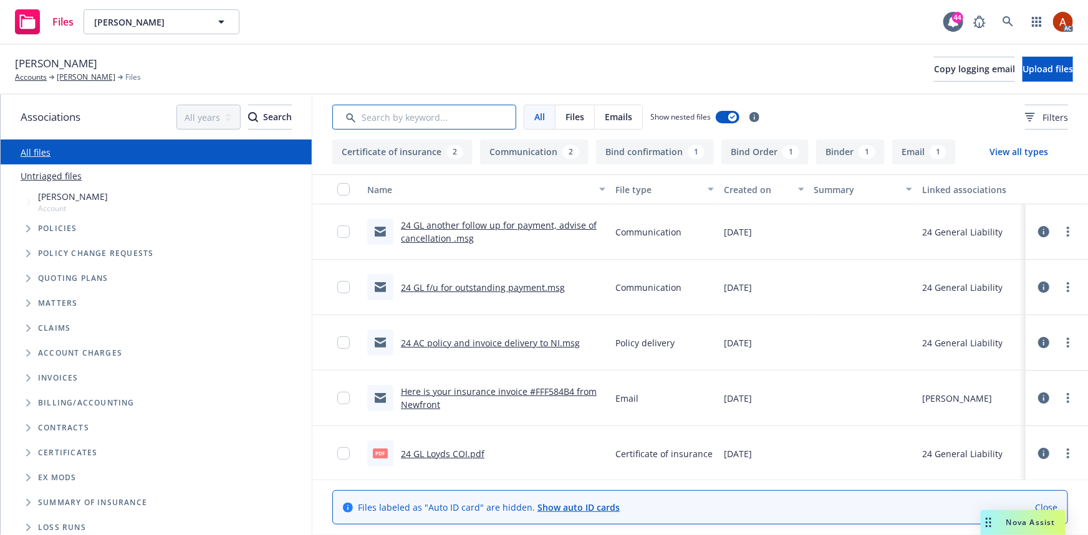
click at [465, 118] on input "Search by keyword..." at bounding box center [424, 117] width 184 height 25
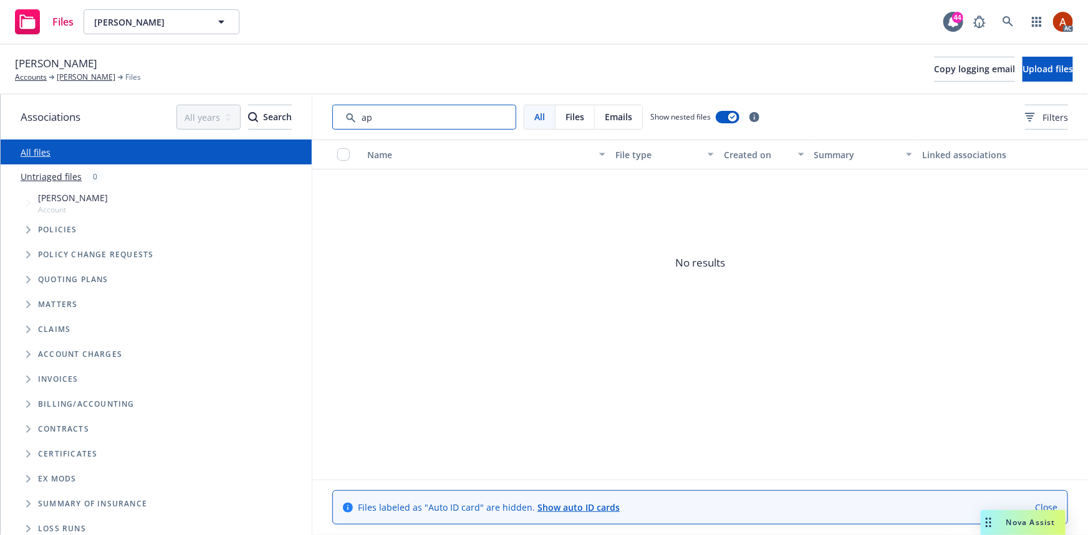
type input "a"
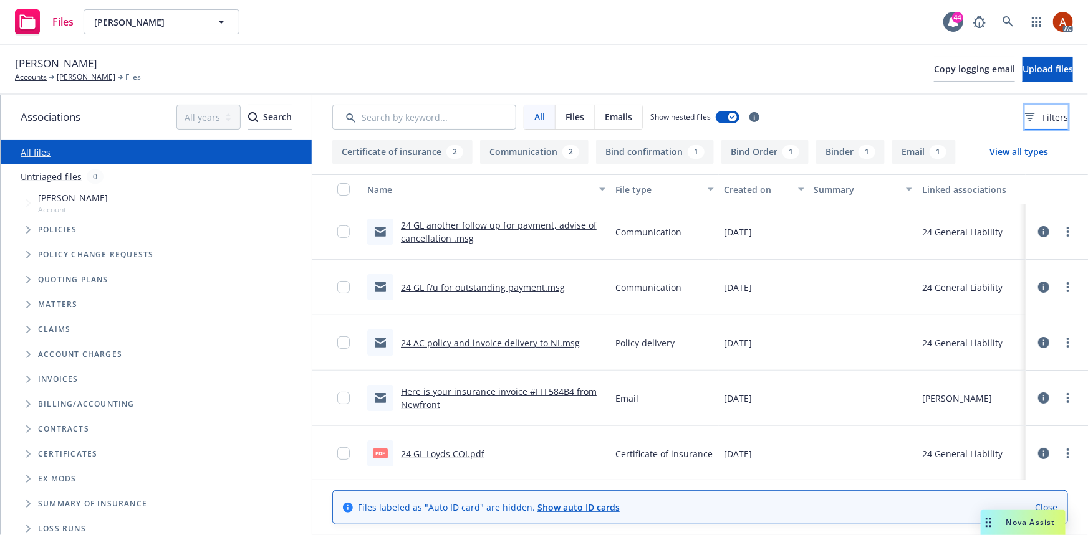
click at [1025, 118] on button "Filters" at bounding box center [1046, 117] width 43 height 25
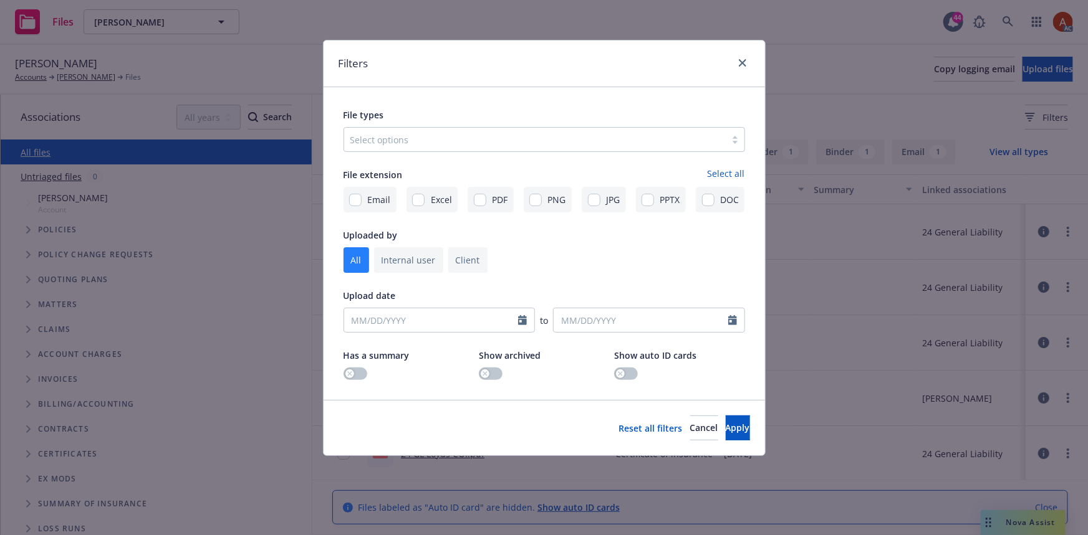
click at [428, 142] on div at bounding box center [534, 139] width 369 height 15
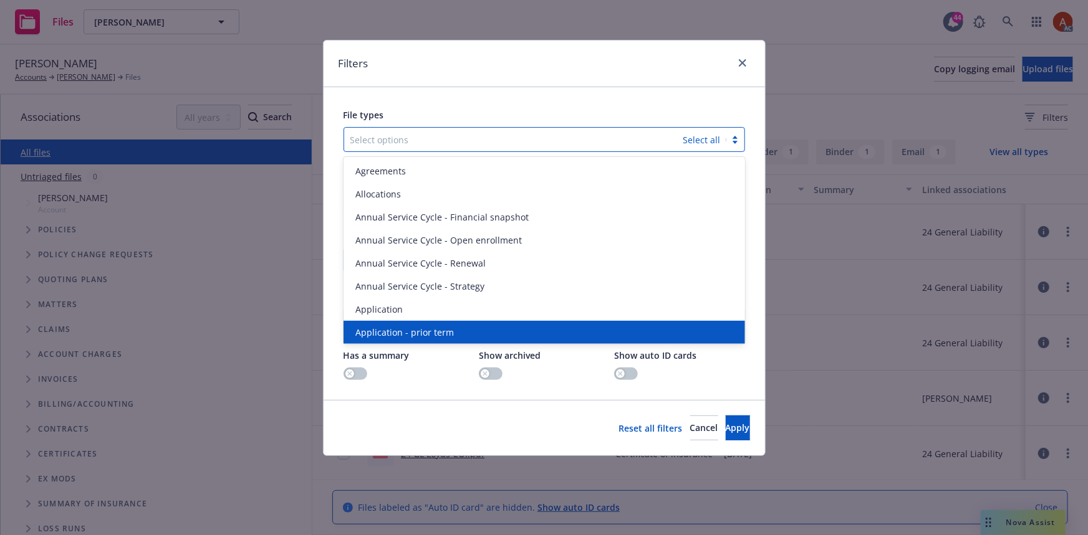
click at [421, 330] on span "Application - prior term" at bounding box center [405, 332] width 98 height 13
click at [423, 331] on span "Application - signed" at bounding box center [398, 332] width 84 height 13
click at [423, 331] on span "Application - unsigned" at bounding box center [403, 332] width 95 height 13
drag, startPoint x: 702, startPoint y: 433, endPoint x: 724, endPoint y: 414, distance: 29.1
click at [725, 433] on button "Apply" at bounding box center [737, 428] width 24 height 25
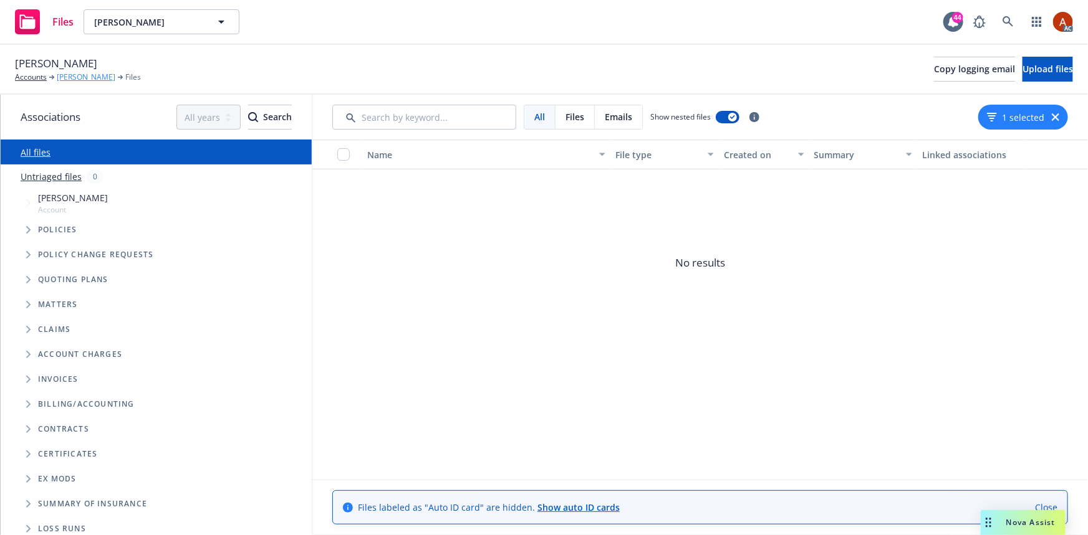
click at [92, 75] on link "Patrick G. Pieper" at bounding box center [86, 77] width 59 height 11
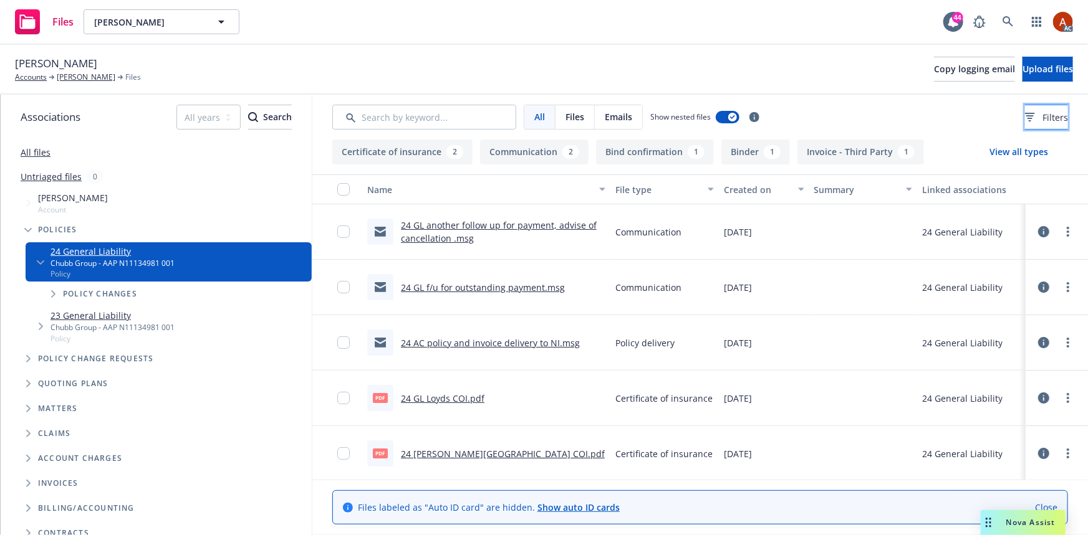
click at [1025, 122] on button "Filters" at bounding box center [1046, 117] width 43 height 25
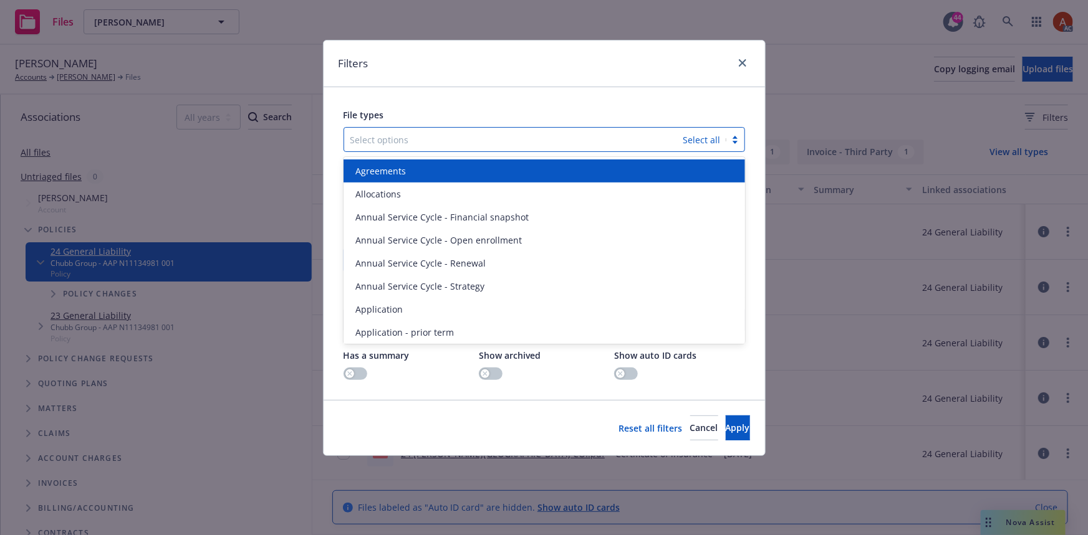
click at [505, 132] on div at bounding box center [513, 139] width 327 height 15
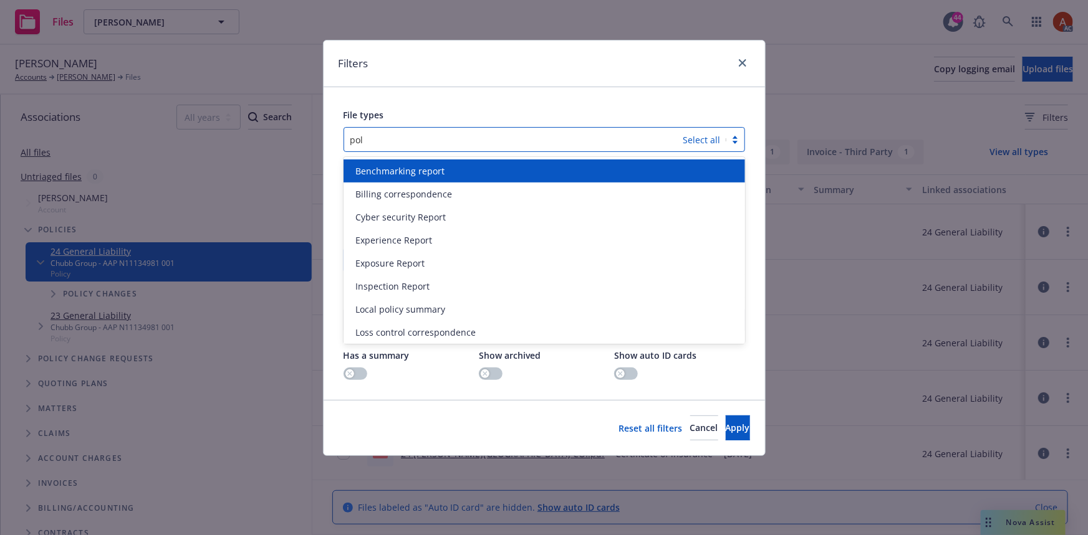
type input "poli"
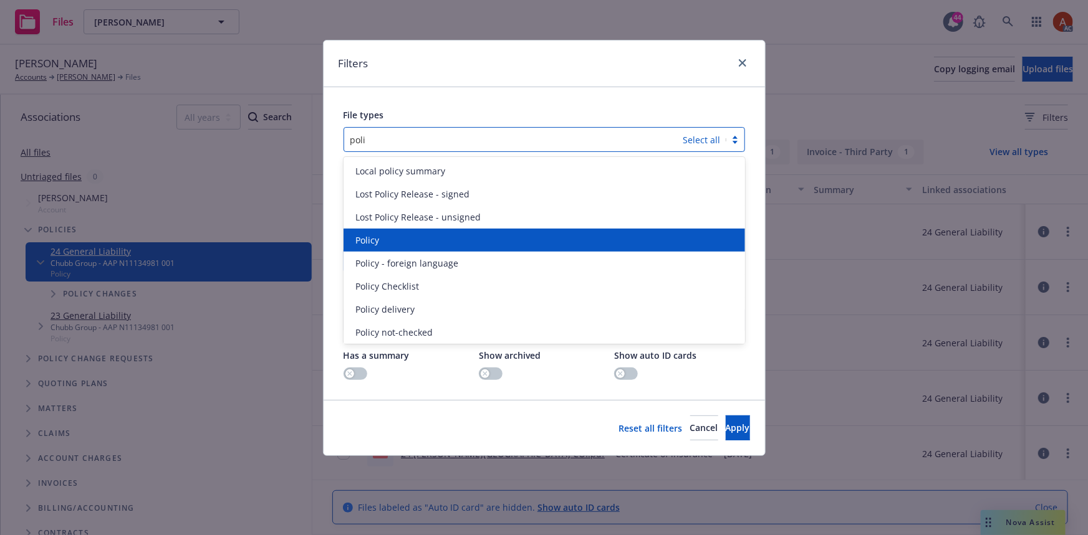
click at [358, 242] on span "Policy" at bounding box center [368, 240] width 24 height 13
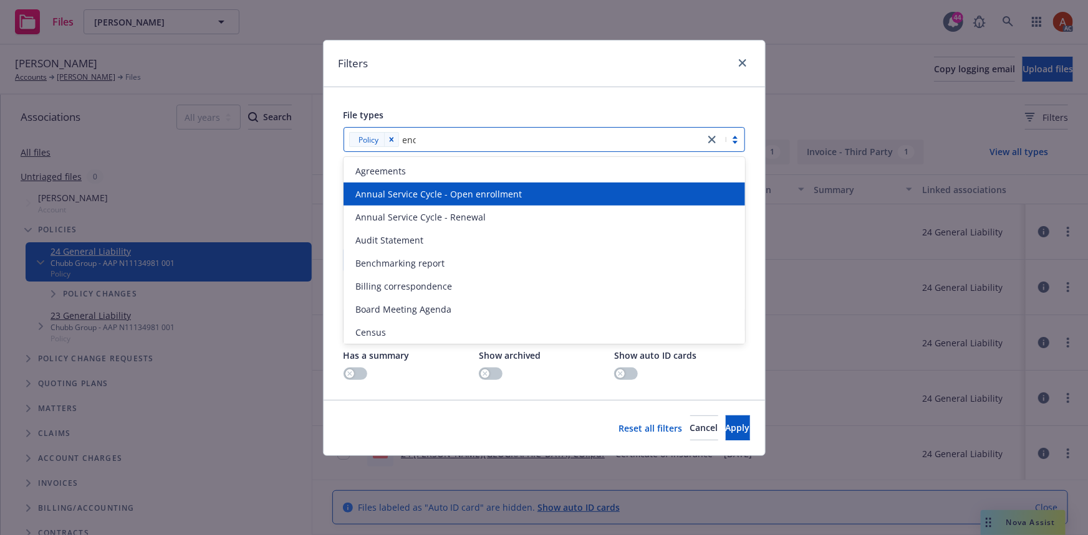
type input "endo"
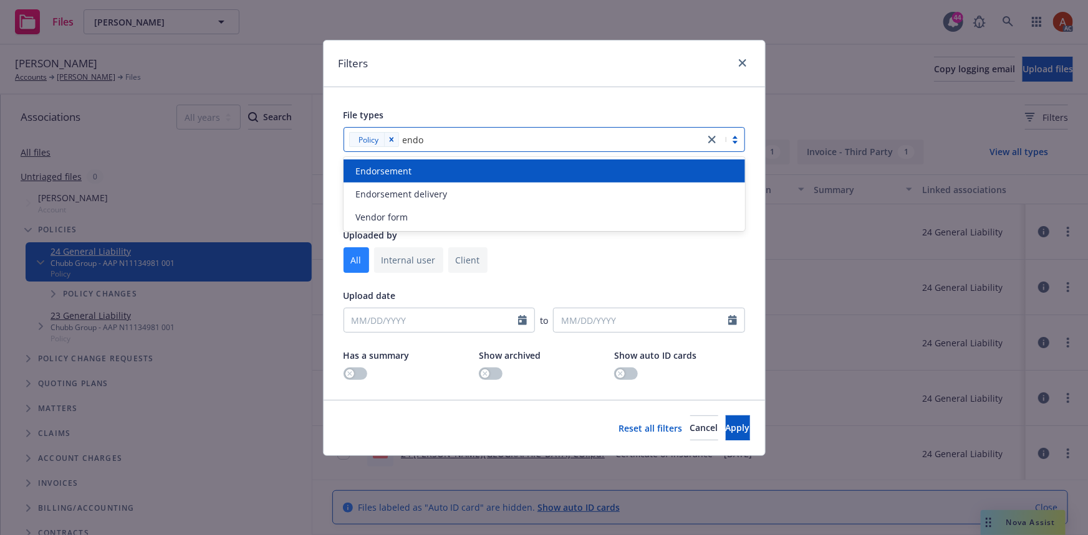
click at [398, 172] on span "Endorsement" at bounding box center [384, 171] width 56 height 13
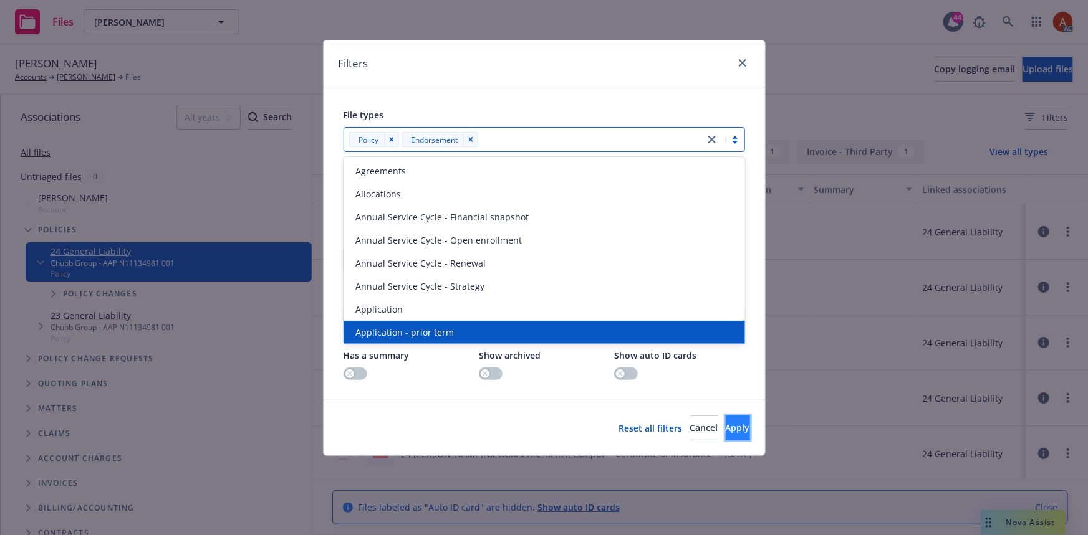
click at [725, 429] on span "Apply" at bounding box center [737, 428] width 24 height 12
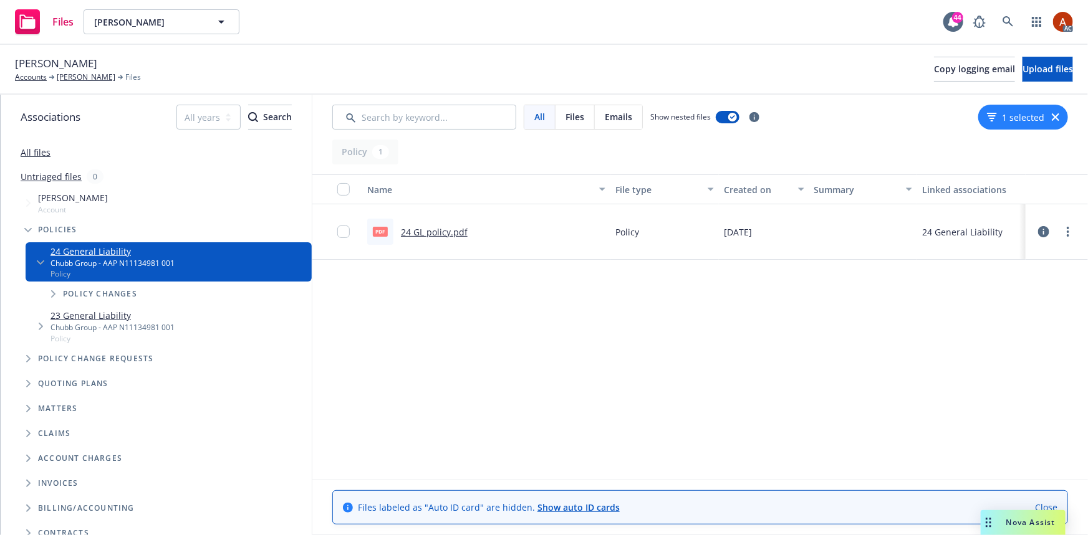
click at [439, 231] on link "24 GL policy.pdf" at bounding box center [434, 232] width 67 height 12
click at [79, 78] on link "[PERSON_NAME]" at bounding box center [86, 77] width 59 height 11
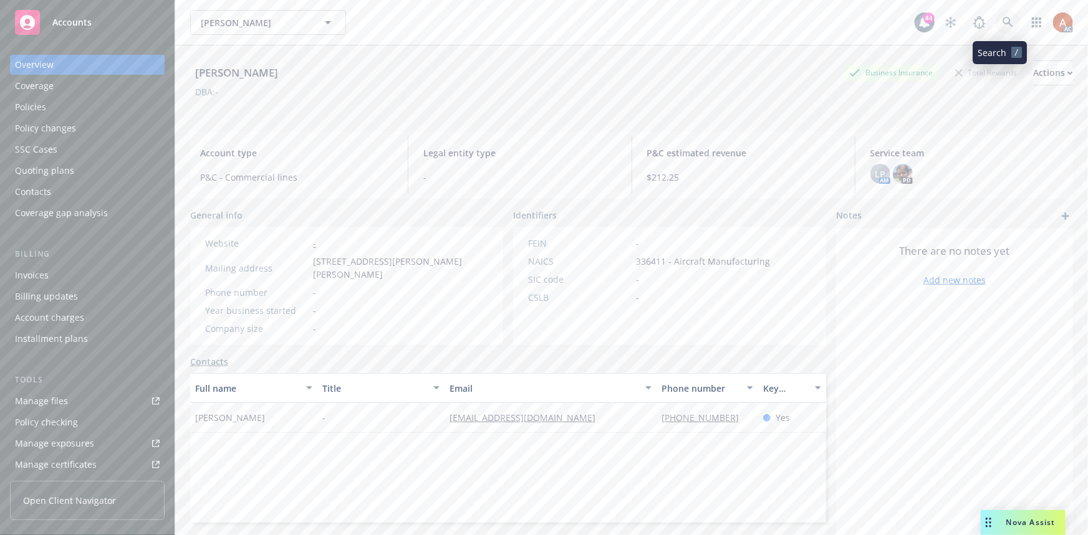
click at [1003, 28] on link at bounding box center [1007, 22] width 25 height 25
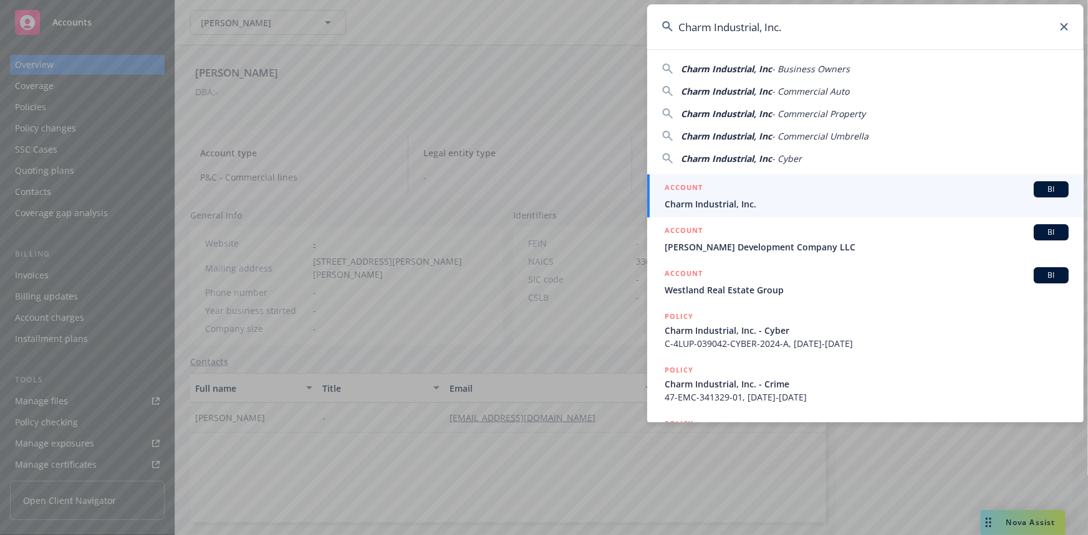
type input "Charm Industrial, Inc."
click at [681, 187] on li "ACCOUNT BI Charm Industrial, Inc." at bounding box center [865, 196] width 436 height 43
click at [679, 190] on h5 "ACCOUNT" at bounding box center [683, 188] width 38 height 15
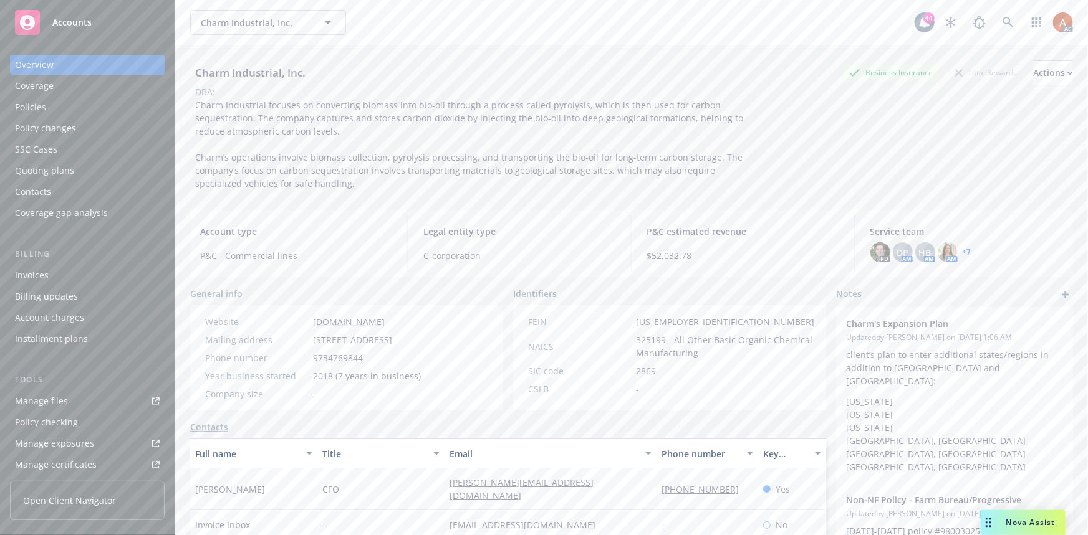
click at [36, 108] on div "Policies" at bounding box center [30, 107] width 31 height 20
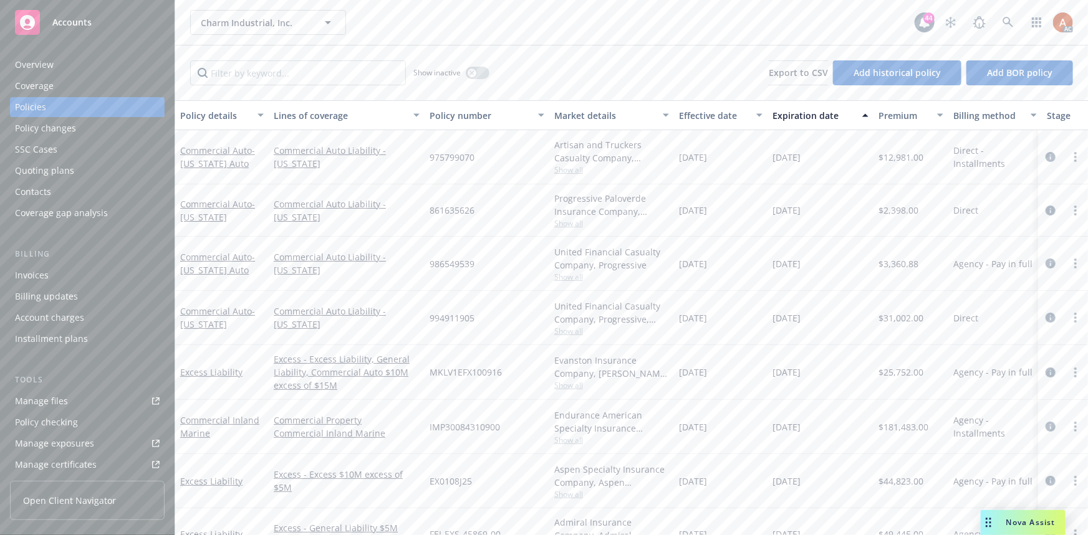
drag, startPoint x: 675, startPoint y: 160, endPoint x: 831, endPoint y: 156, distance: 156.5
click at [831, 157] on div "Commercial Auto - [US_STATE] Auto Commercial Auto Liability - [US_STATE] 975799…" at bounding box center [776, 157] width 1203 height 54
drag, startPoint x: 682, startPoint y: 209, endPoint x: 827, endPoint y: 211, distance: 145.2
click at [827, 211] on div "Commercial Auto - [US_STATE] Commercial Auto Liability - [US_STATE] 861635626 P…" at bounding box center [776, 210] width 1203 height 52
drag, startPoint x: 686, startPoint y: 262, endPoint x: 830, endPoint y: 266, distance: 144.0
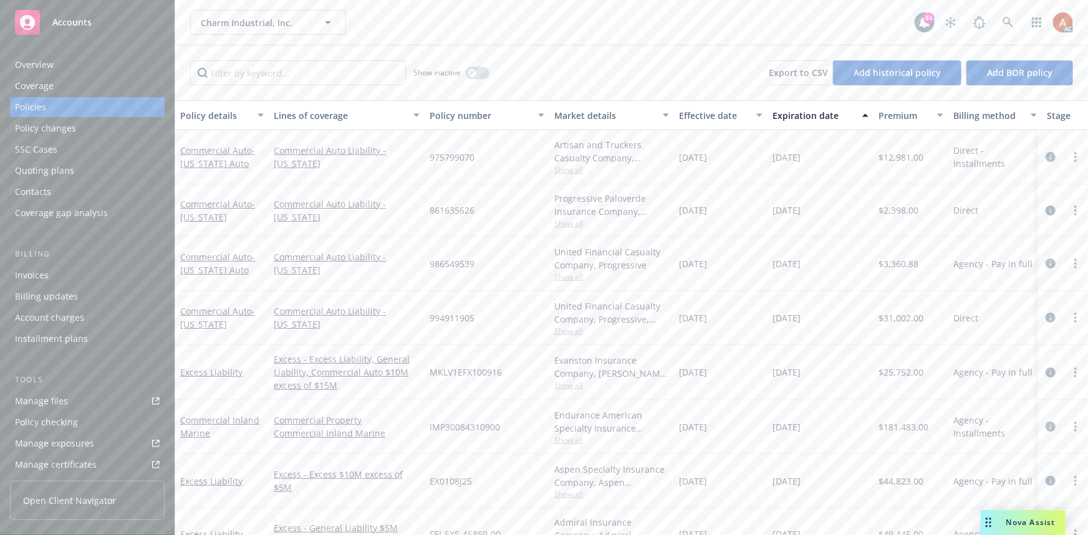
click at [830, 266] on div "Commercial Auto - California Auto Commercial Auto Liability - California 986549…" at bounding box center [776, 264] width 1203 height 54
click at [773, 302] on div "03/21/2026" at bounding box center [820, 318] width 106 height 54
drag, startPoint x: 679, startPoint y: 264, endPoint x: 831, endPoint y: 265, distance: 152.1
click at [831, 265] on div "Commercial Auto - California Auto Commercial Auto Liability - California 986549…" at bounding box center [776, 264] width 1203 height 54
drag, startPoint x: 712, startPoint y: 211, endPoint x: 823, endPoint y: 204, distance: 111.1
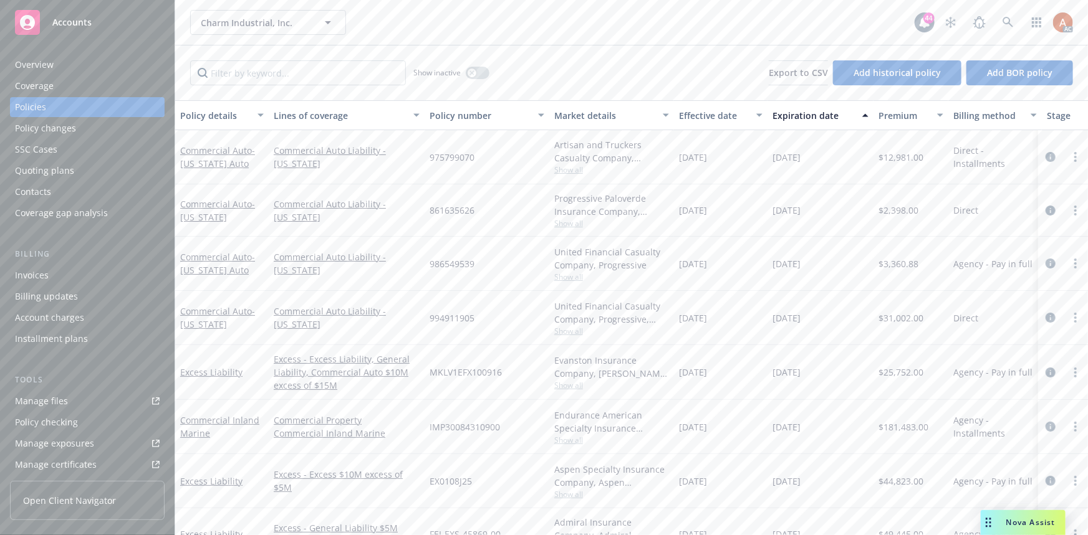
click at [829, 216] on div "Commercial Auto - Louisiana Commercial Auto Liability - Louisiana 861635626 Pro…" at bounding box center [776, 210] width 1203 height 52
drag, startPoint x: 676, startPoint y: 161, endPoint x: 828, endPoint y: 162, distance: 152.1
click at [828, 162] on div "Commercial Auto - Colorado Auto Commercial Auto Liability - Colorado 975799070 …" at bounding box center [776, 157] width 1203 height 54
drag, startPoint x: 681, startPoint y: 209, endPoint x: 795, endPoint y: 231, distance: 116.6
click at [830, 214] on div "Commercial Auto - Louisiana Commercial Auto Liability - Louisiana 861635626 Pro…" at bounding box center [776, 210] width 1203 height 52
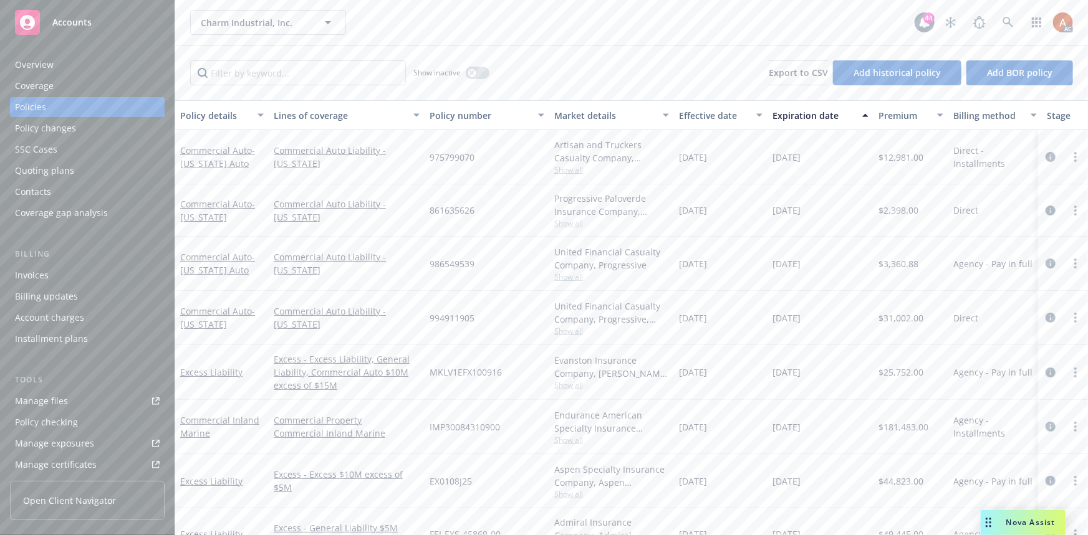
drag, startPoint x: 681, startPoint y: 262, endPoint x: 827, endPoint y: 264, distance: 145.9
click at [827, 264] on div "Commercial Auto - California Auto Commercial Auto Liability - California 986549…" at bounding box center [776, 264] width 1203 height 54
drag, startPoint x: 692, startPoint y: 315, endPoint x: 820, endPoint y: 310, distance: 127.2
click at [820, 310] on div "Commercial Auto - Kansas Commercial Auto Liability - Kansas 994911905 United Fi…" at bounding box center [776, 318] width 1203 height 54
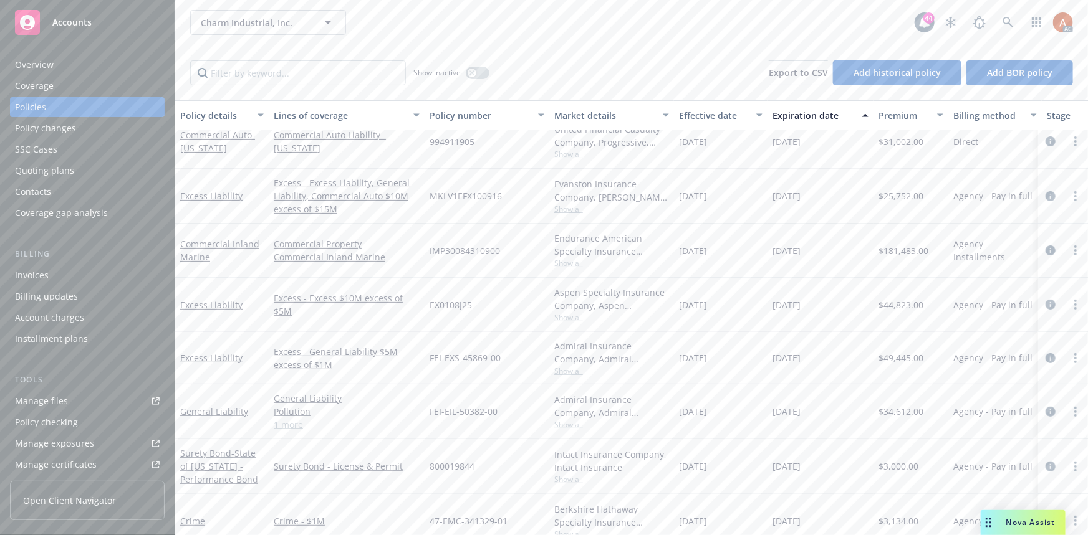
drag, startPoint x: 679, startPoint y: 192, endPoint x: 732, endPoint y: 246, distance: 76.2
click at [842, 202] on div "Excess Liability Excess - Excess Liability, General Liability, Commercial Auto …" at bounding box center [776, 196] width 1203 height 55
drag, startPoint x: 682, startPoint y: 254, endPoint x: 835, endPoint y: 259, distance: 152.8
click at [835, 259] on div "Commercial Inland Marine Commercial Property Commercial Inland Marine IMP300843…" at bounding box center [776, 251] width 1203 height 54
drag, startPoint x: 677, startPoint y: 305, endPoint x: 826, endPoint y: 306, distance: 149.0
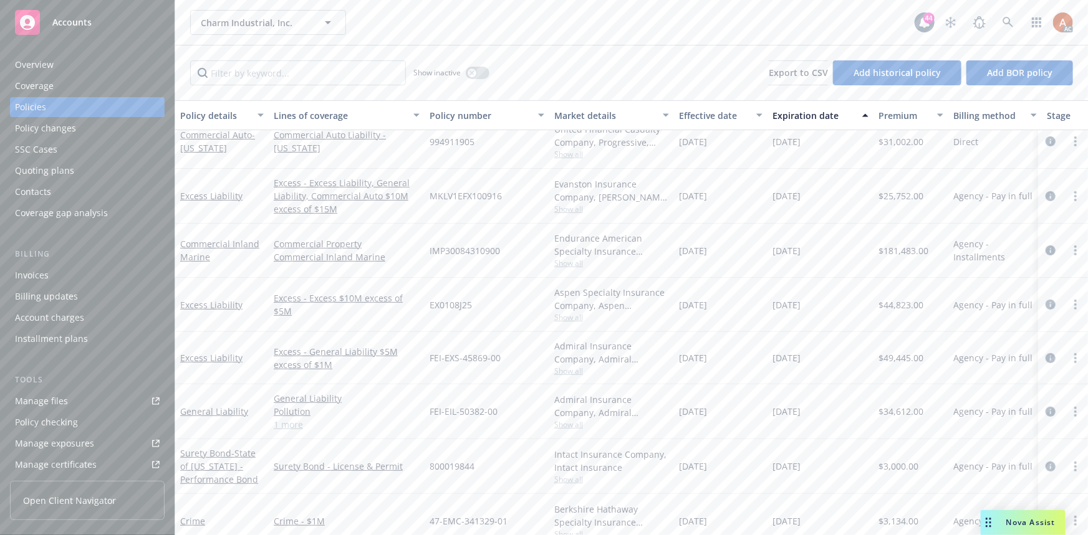
click at [826, 306] on div "Excess Liability Excess - Excess $10M excess of $5M EX0108J25 Aspen Specialty I…" at bounding box center [776, 305] width 1203 height 54
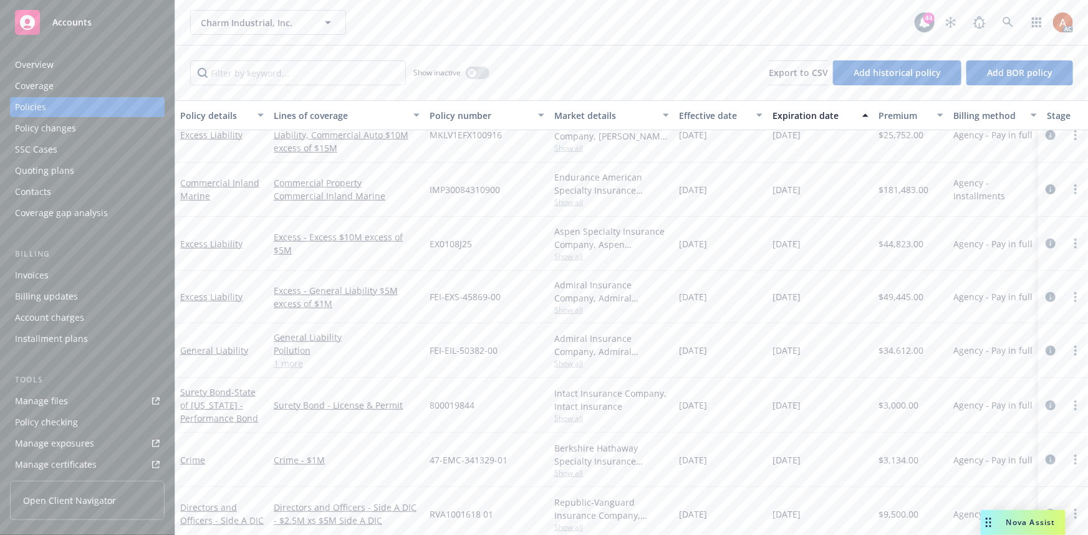
drag, startPoint x: 680, startPoint y: 297, endPoint x: 829, endPoint y: 300, distance: 149.0
click at [829, 300] on div "Excess Liability Excess - General Liability $5M excess of $1M FEI-EXS-45869-00 …" at bounding box center [776, 297] width 1203 height 52
drag, startPoint x: 698, startPoint y: 349, endPoint x: 823, endPoint y: 349, distance: 124.6
click at [823, 349] on div "General Liability General Liability Pollution Professional Liability 1 more FEI…" at bounding box center [776, 350] width 1203 height 55
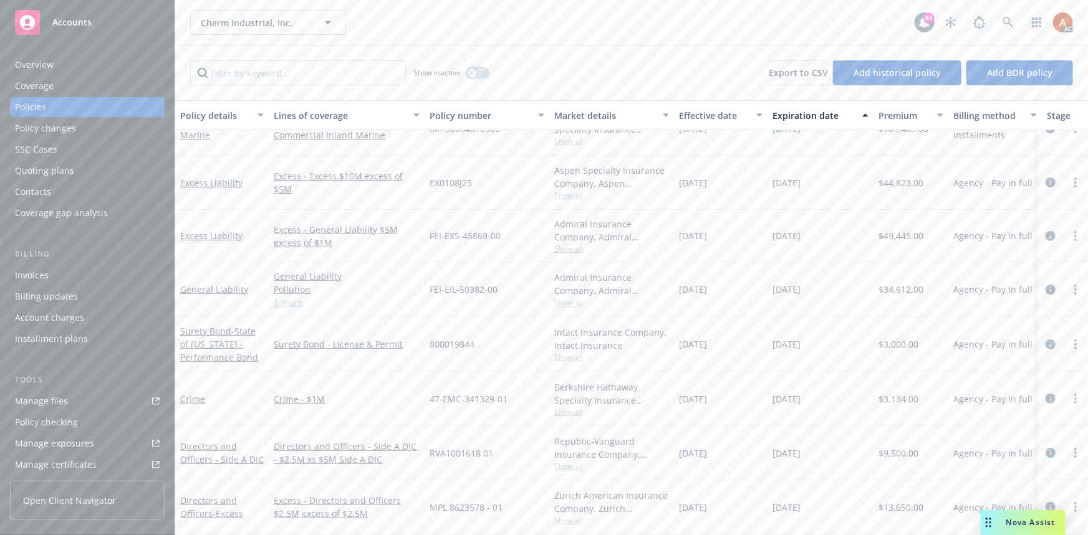
drag, startPoint x: 679, startPoint y: 346, endPoint x: 819, endPoint y: 349, distance: 140.3
click at [819, 349] on div "Surety Bond - State of Kansas - Performance Bond Surety Bond - License & Permit…" at bounding box center [776, 344] width 1203 height 55
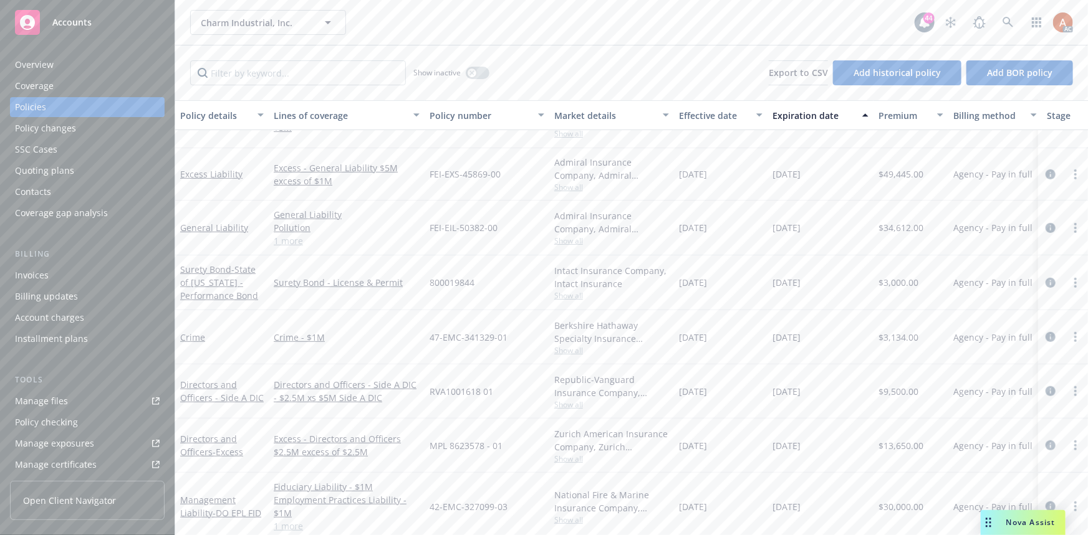
drag, startPoint x: 679, startPoint y: 339, endPoint x: 829, endPoint y: 340, distance: 150.2
click at [829, 340] on div "Crime Crime - $1M 47-EMC-341329-01 Berkshire Hathaway Specialty Insurance Compa…" at bounding box center [776, 337] width 1203 height 54
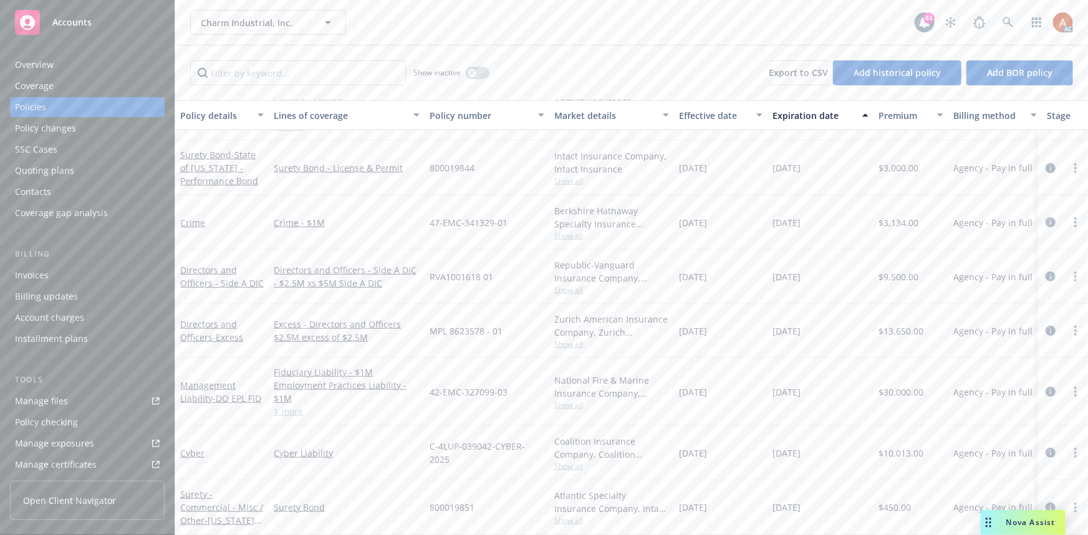
scroll to position [451, 0]
drag, startPoint x: 678, startPoint y: 275, endPoint x: 830, endPoint y: 275, distance: 152.1
click at [830, 275] on div "Directors and Officers - Side A DIC Directors and Officers - Side A DIC - $2.5M…" at bounding box center [776, 277] width 1203 height 54
drag, startPoint x: 689, startPoint y: 324, endPoint x: 816, endPoint y: 325, distance: 126.5
click at [816, 325] on div "Directors and Officers - Excess Excess - Directors and Officers $2.5M excess of…" at bounding box center [776, 331] width 1203 height 54
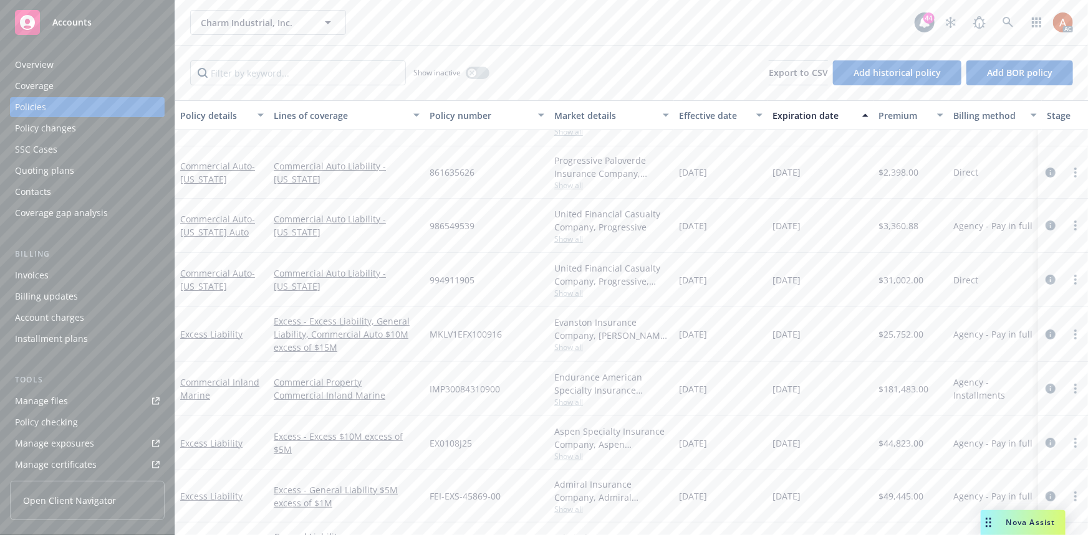
scroll to position [0, 0]
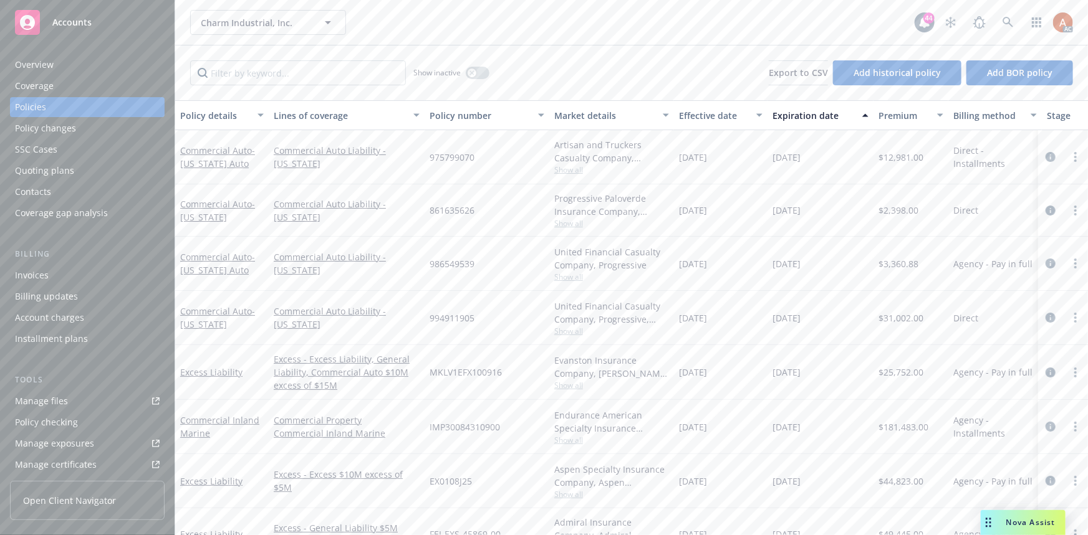
drag, startPoint x: 686, startPoint y: 157, endPoint x: 843, endPoint y: 155, distance: 157.1
click at [843, 155] on div "Commercial Auto - [US_STATE] Auto Commercial Auto Liability - [US_STATE] 975799…" at bounding box center [776, 157] width 1203 height 54
click at [731, 179] on div "12/24/2024" at bounding box center [720, 157] width 93 height 54
drag, startPoint x: 770, startPoint y: 155, endPoint x: 843, endPoint y: 155, distance: 72.9
click at [843, 155] on div "12/24/2025" at bounding box center [820, 157] width 106 height 54
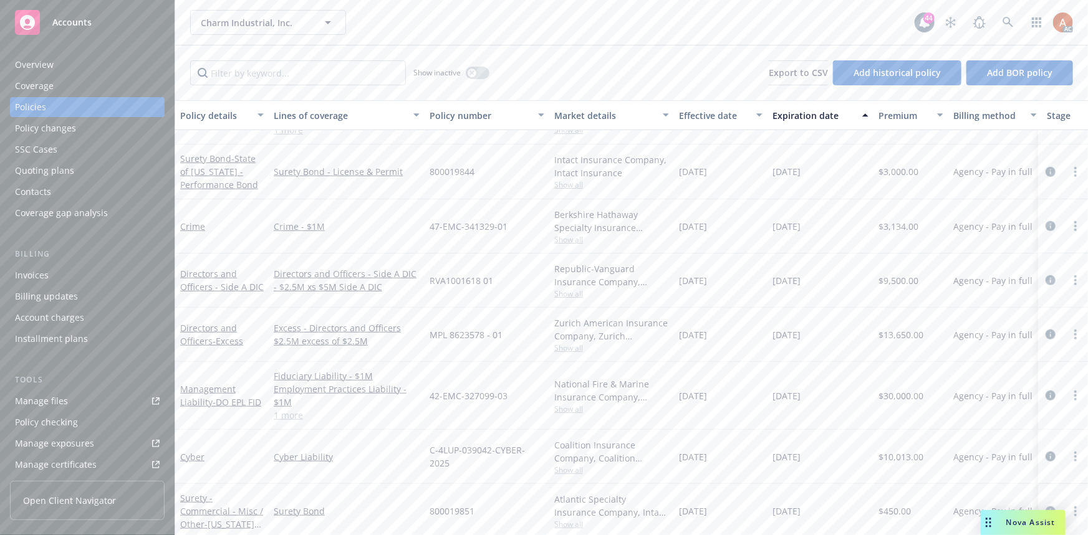
scroll to position [224, 0]
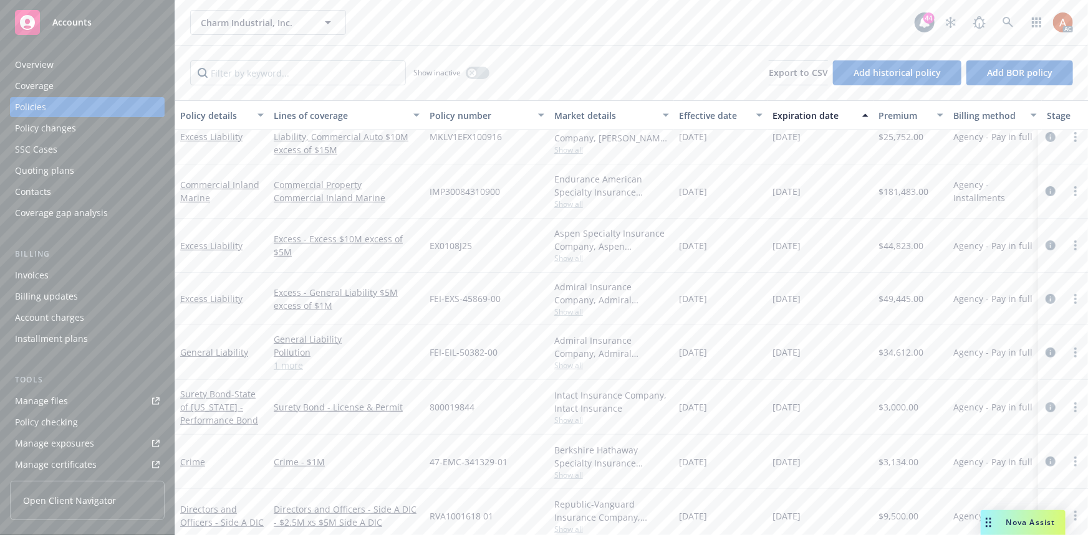
click at [294, 363] on link "1 more" at bounding box center [347, 365] width 146 height 13
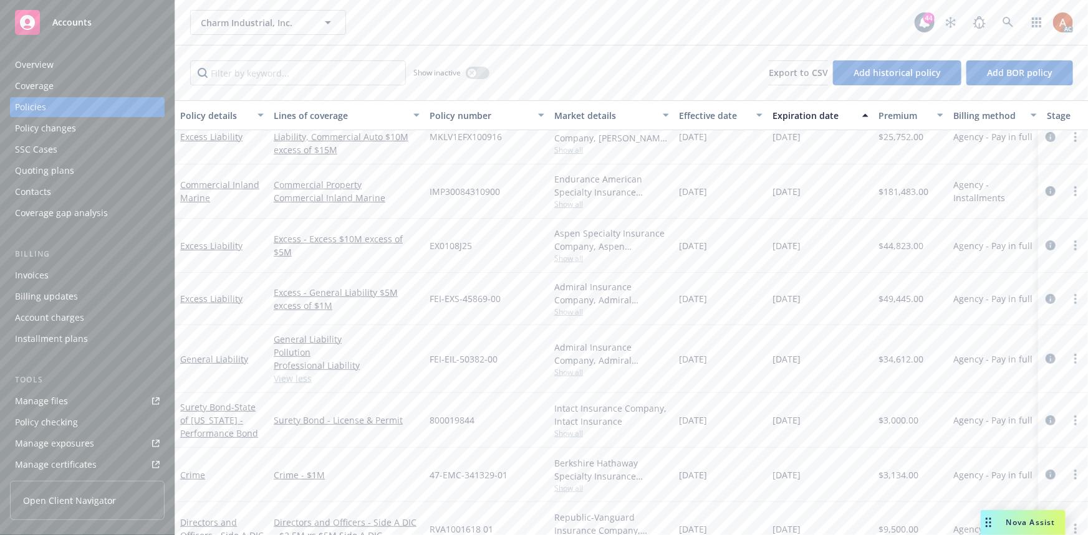
drag, startPoint x: 684, startPoint y: 361, endPoint x: 835, endPoint y: 360, distance: 150.8
click at [835, 360] on div "General Liability General Liability Pollution Professional Liability View less …" at bounding box center [776, 359] width 1203 height 68
click at [750, 370] on div "04/02/2025" at bounding box center [720, 359] width 93 height 68
drag, startPoint x: 682, startPoint y: 193, endPoint x: 836, endPoint y: 194, distance: 153.9
click at [836, 194] on div "Commercial Inland Marine Commercial Property Commercial Inland Marine IMP300843…" at bounding box center [776, 192] width 1203 height 54
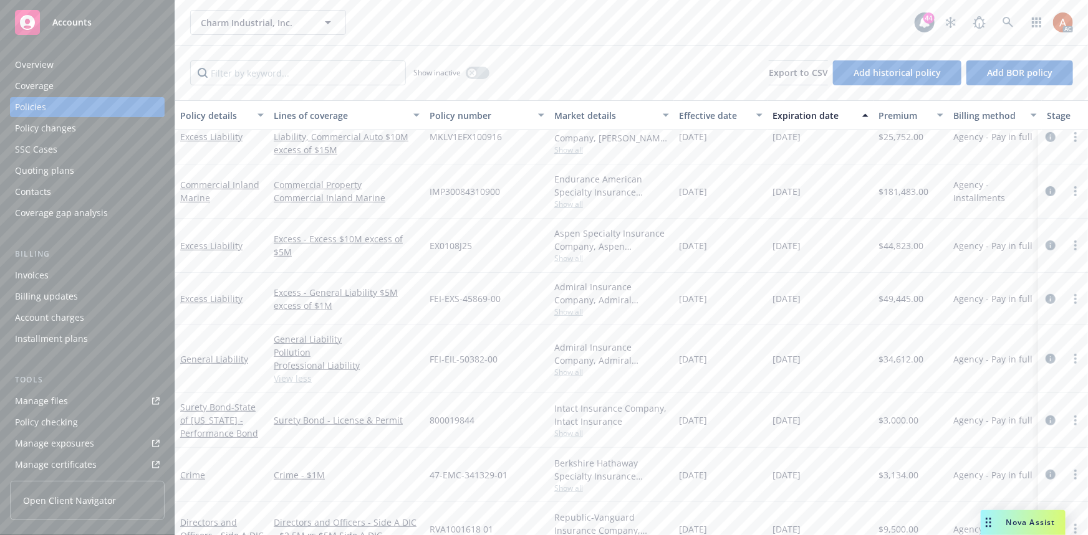
click at [750, 199] on div "04/02/2025" at bounding box center [720, 192] width 93 height 54
drag, startPoint x: 679, startPoint y: 193, endPoint x: 873, endPoint y: 191, distance: 193.2
click at [873, 191] on div "Commercial Inland Marine Commercial Property Commercial Inland Marine IMP300843…" at bounding box center [776, 192] width 1203 height 54
click at [1045, 191] on icon "circleInformation" at bounding box center [1050, 191] width 10 height 10
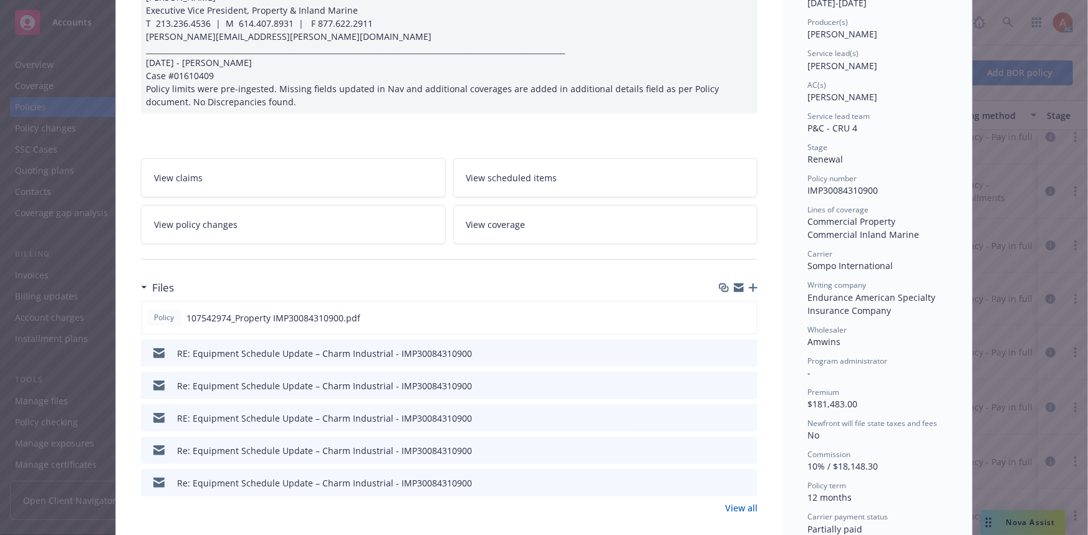
scroll to position [170, 0]
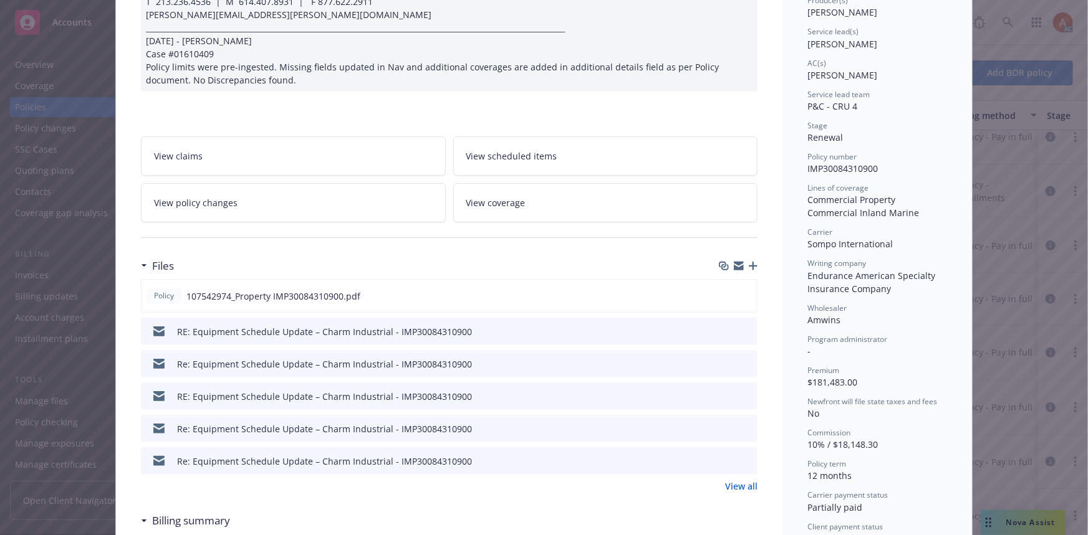
click at [737, 481] on link "View all" at bounding box center [741, 486] width 32 height 13
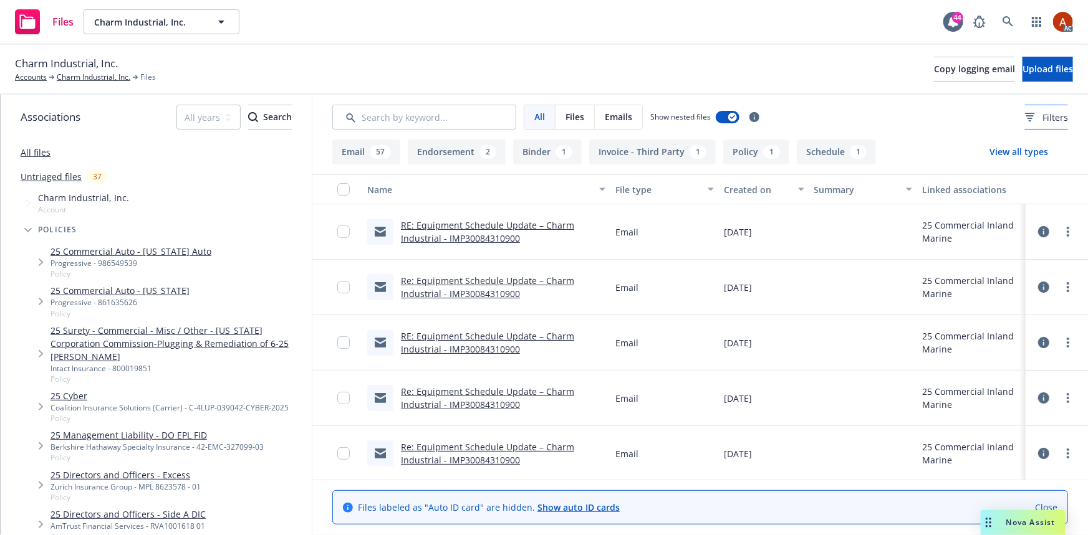
click at [1025, 117] on div "Filters" at bounding box center [1046, 117] width 43 height 13
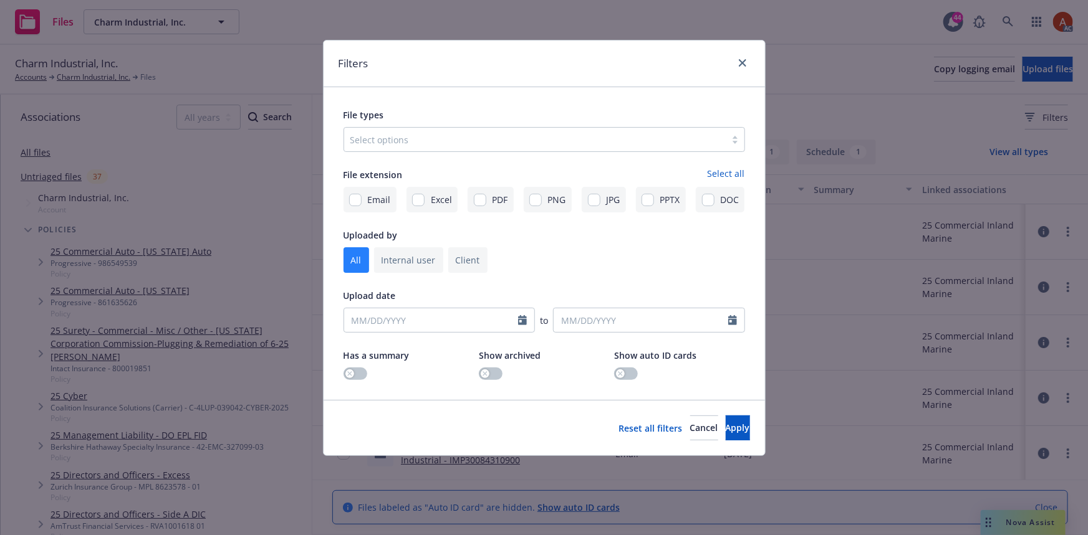
click at [527, 143] on div at bounding box center [534, 139] width 369 height 15
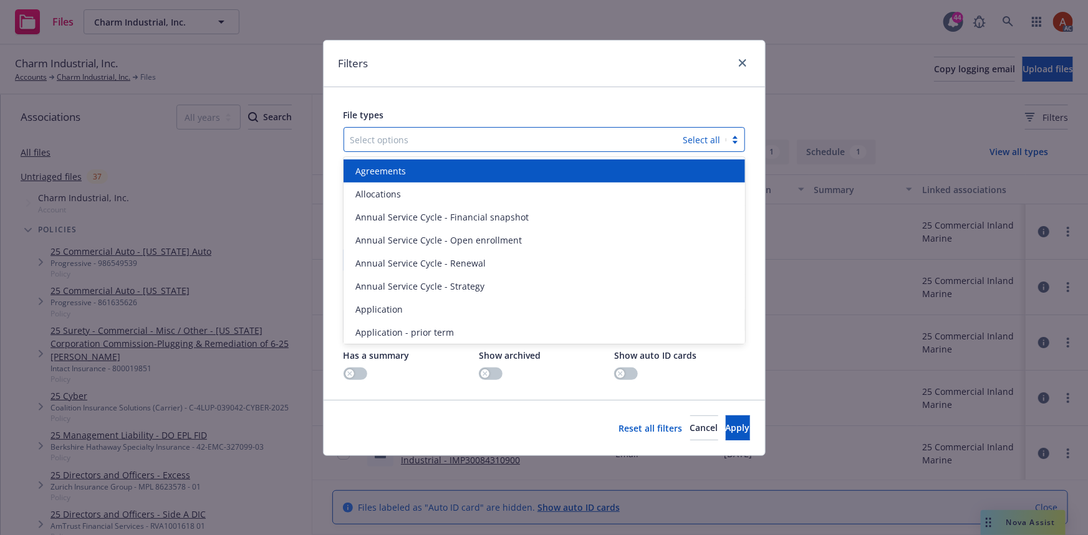
click at [486, 140] on div at bounding box center [513, 139] width 327 height 15
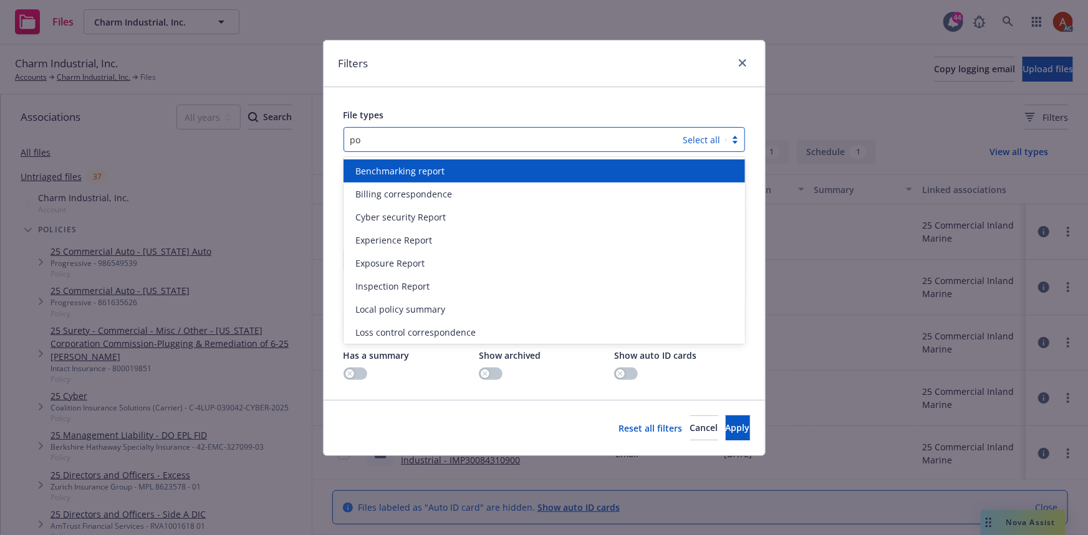
type input "pol"
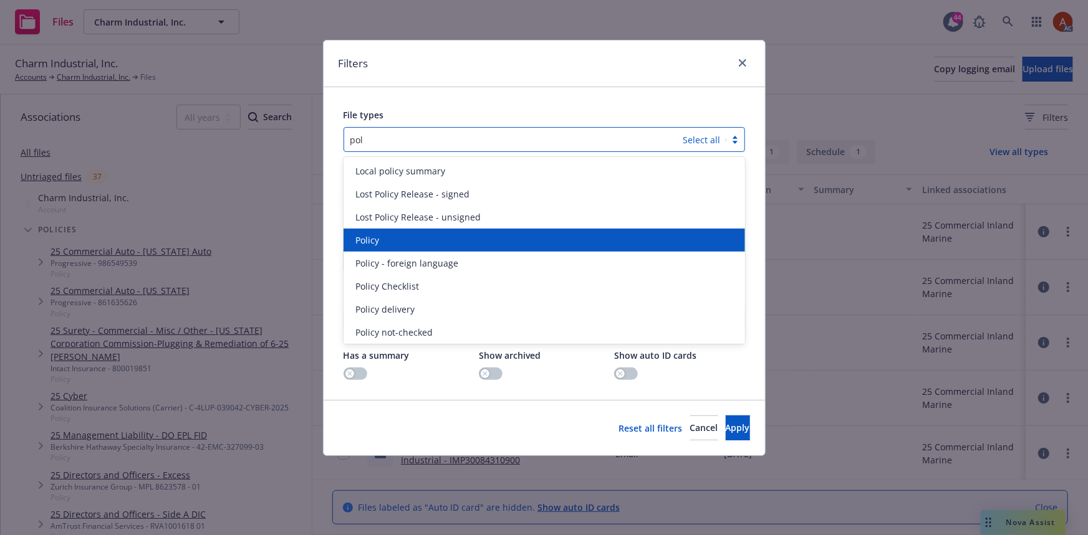
click at [408, 235] on div "Policy" at bounding box center [544, 240] width 386 height 13
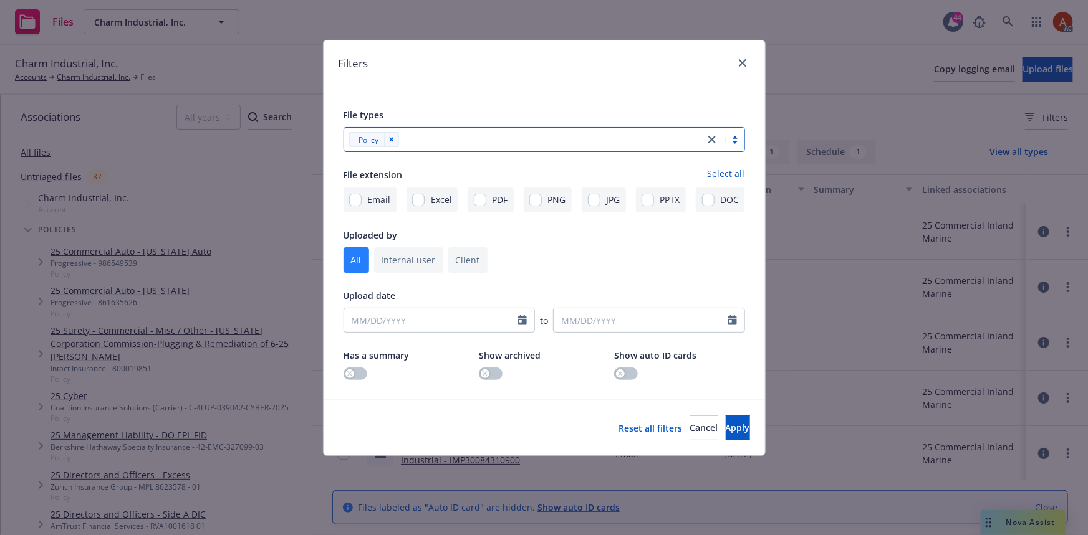
click at [484, 143] on div at bounding box center [550, 139] width 295 height 15
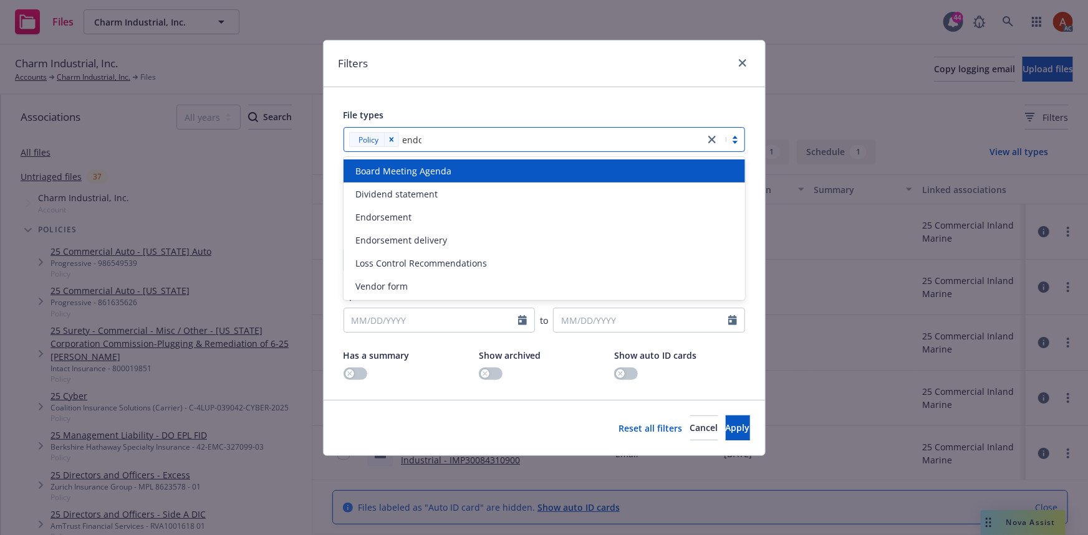
type input "endor"
click at [414, 168] on div "Endorsement" at bounding box center [544, 171] width 386 height 13
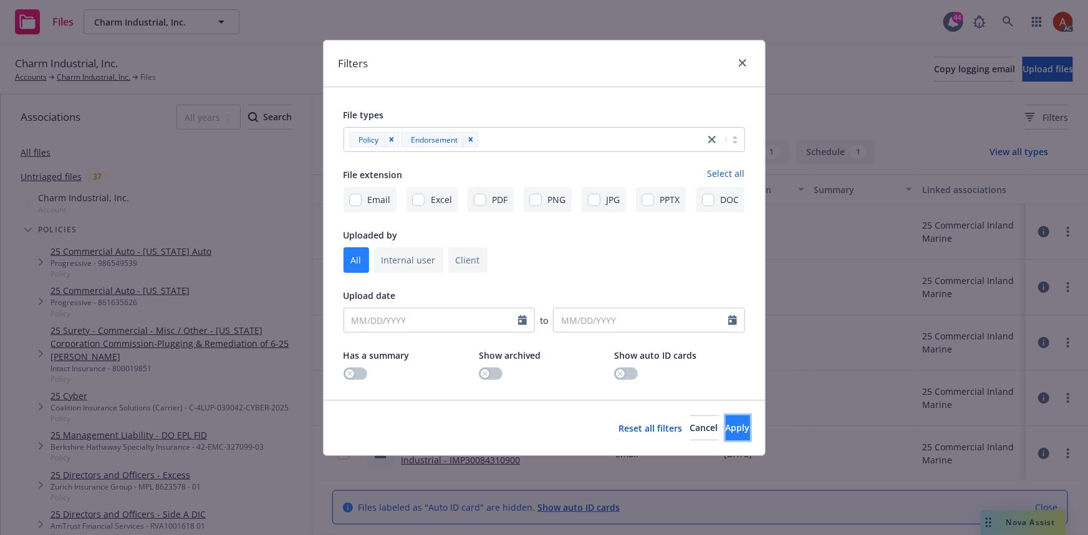
click at [726, 430] on span "Apply" at bounding box center [737, 428] width 24 height 12
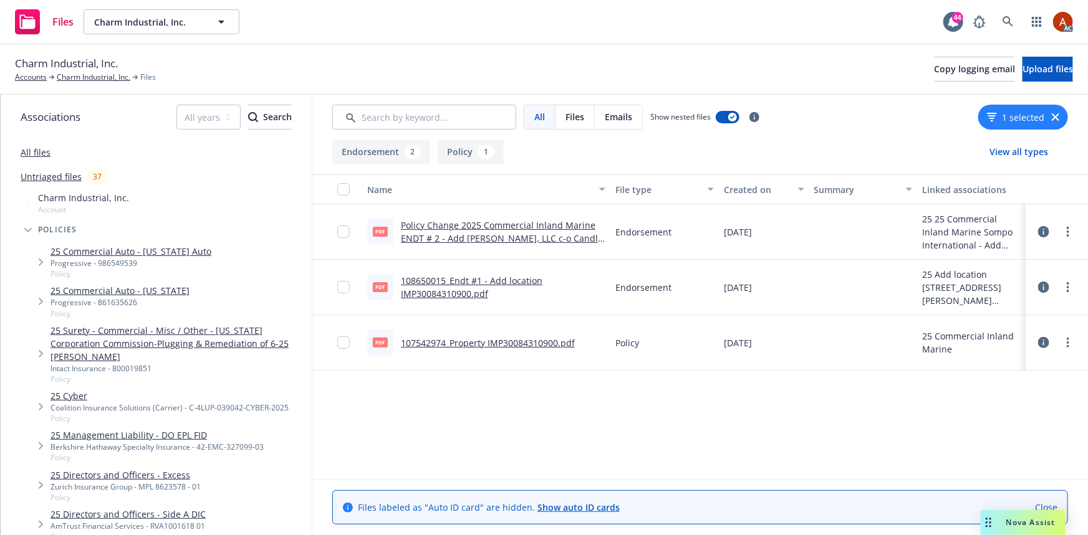
click at [462, 150] on button "Policy 1" at bounding box center [471, 152] width 66 height 25
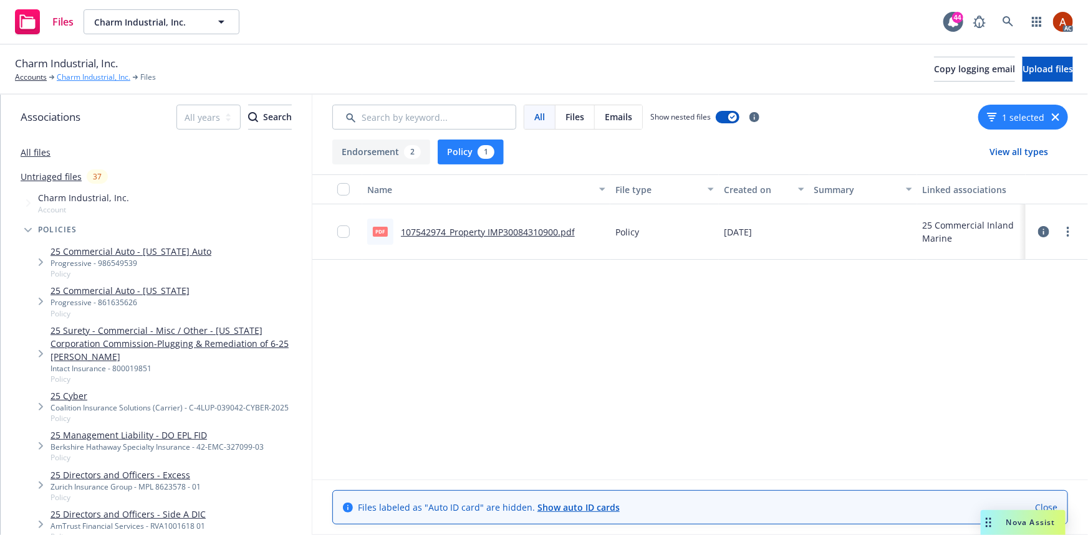
click at [100, 81] on link "Charm Industrial, Inc." at bounding box center [94, 77] width 74 height 11
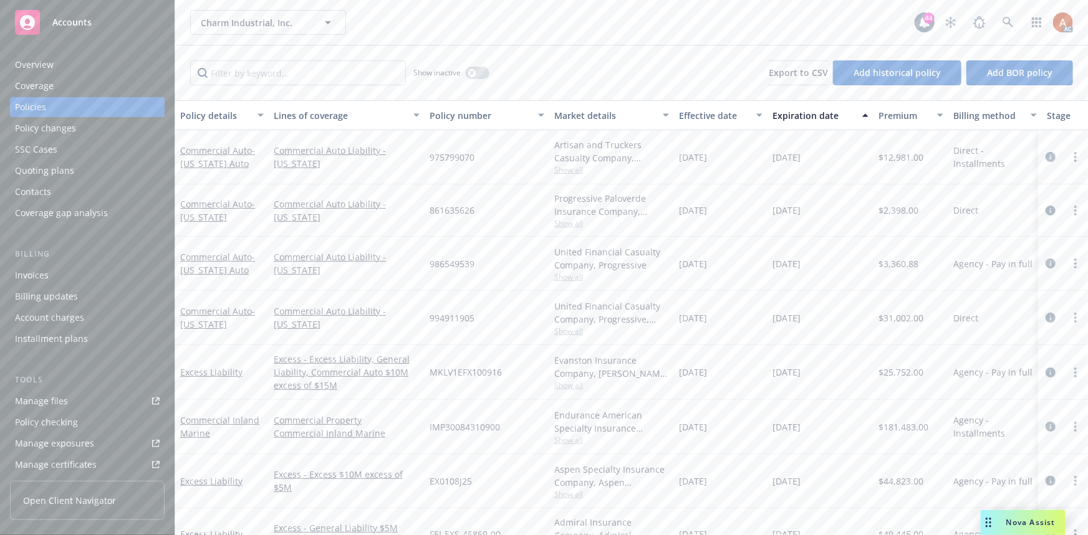
drag, startPoint x: 771, startPoint y: 159, endPoint x: 689, endPoint y: 165, distance: 81.9
click at [770, 159] on div "12/24/2025" at bounding box center [820, 157] width 106 height 54
drag, startPoint x: 679, startPoint y: 156, endPoint x: 724, endPoint y: 162, distance: 44.6
click at [707, 162] on span "12/24/2024" at bounding box center [693, 157] width 28 height 13
drag, startPoint x: 686, startPoint y: 207, endPoint x: 799, endPoint y: 210, distance: 113.5
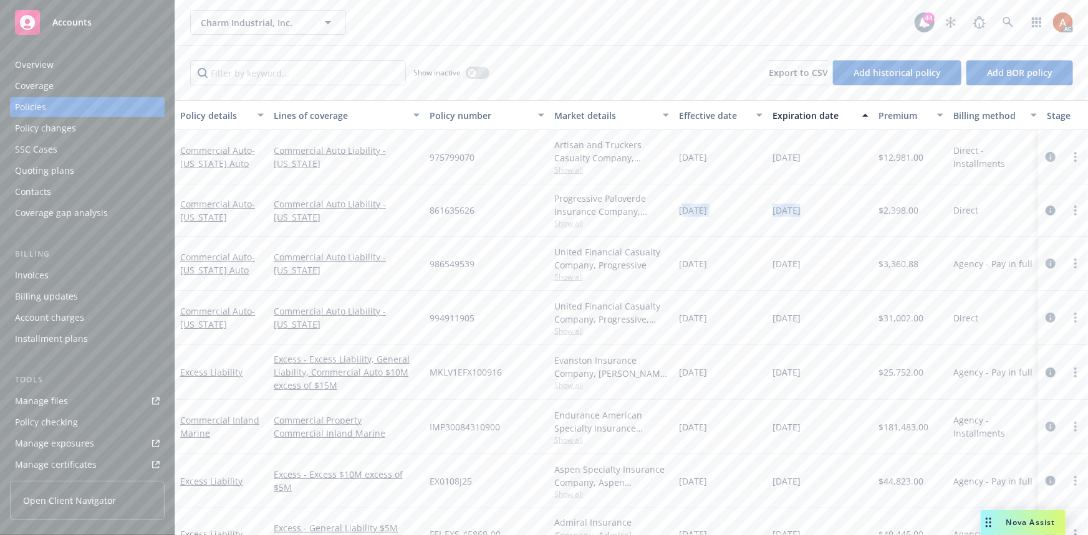
click at [799, 210] on div "Commercial Auto - Louisiana Commercial Auto Liability - Louisiana 861635626 Pro…" at bounding box center [776, 210] width 1203 height 52
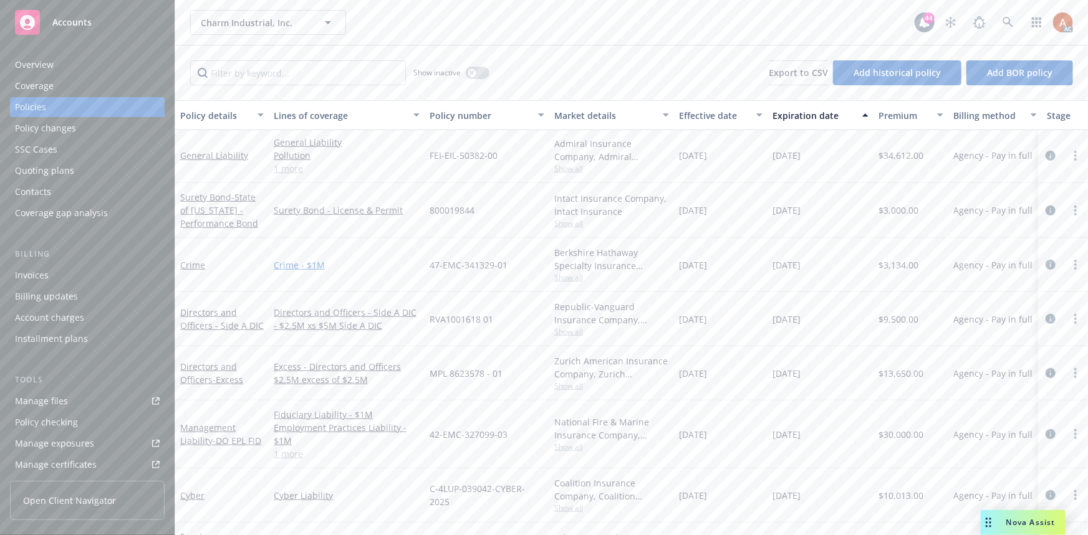
scroll to position [451, 0]
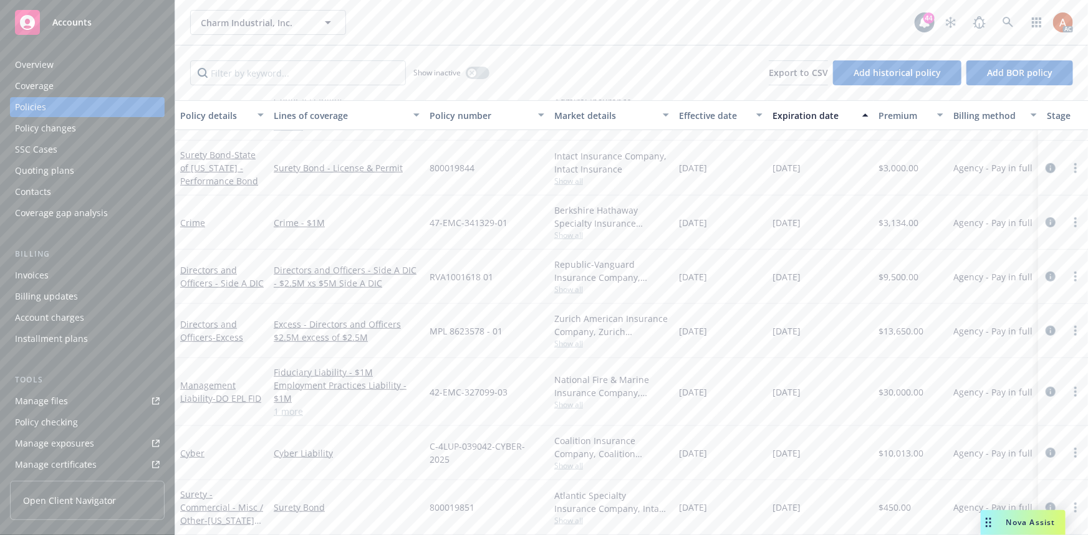
drag, startPoint x: 688, startPoint y: 322, endPoint x: 838, endPoint y: 332, distance: 150.0
click at [838, 332] on div "Directors and Officers - Excess Excess - Directors and Officers $2.5M excess of…" at bounding box center [776, 331] width 1203 height 54
click at [388, 294] on div "Directors and Officers - Side A DIC - $2.5M xs $5M Side A DIC" at bounding box center [347, 277] width 156 height 54
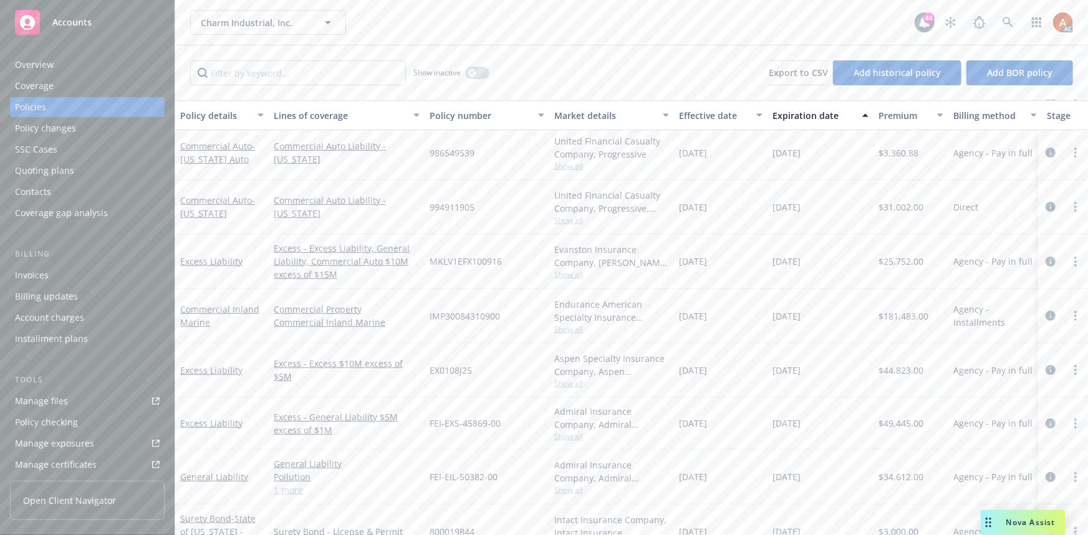
scroll to position [0, 0]
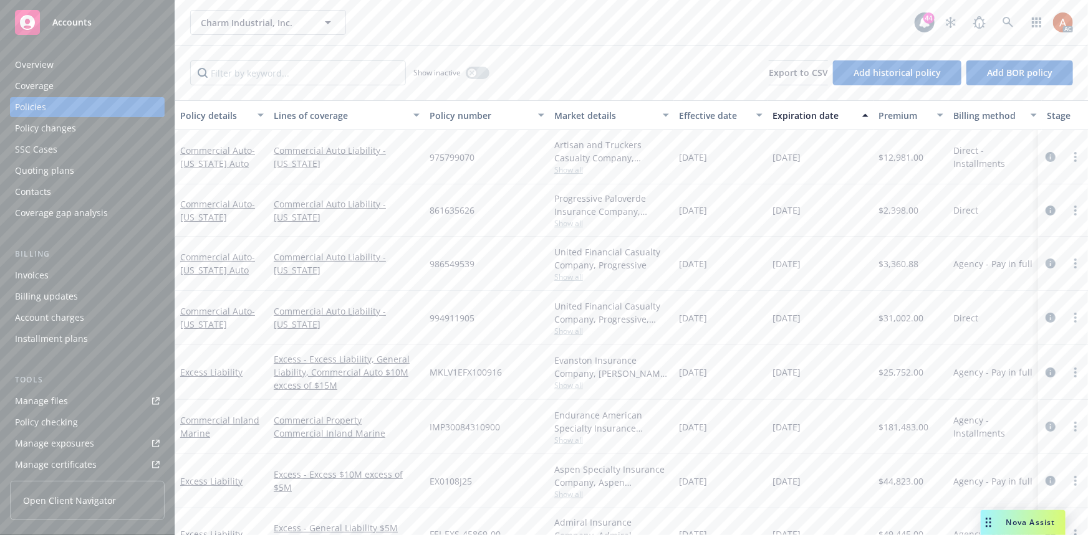
drag, startPoint x: 463, startPoint y: 371, endPoint x: 843, endPoint y: 370, distance: 380.2
click at [843, 370] on div "Excess Liability Excess - Excess Liability, General Liability, Commercial Auto …" at bounding box center [776, 372] width 1203 height 55
click at [486, 385] on div "MKLV1EFX100916" at bounding box center [486, 372] width 125 height 55
drag, startPoint x: 433, startPoint y: 369, endPoint x: 612, endPoint y: 374, distance: 178.9
click at [612, 374] on div "Excess Liability Excess - Excess Liability, General Liability, Commercial Auto …" at bounding box center [776, 372] width 1203 height 55
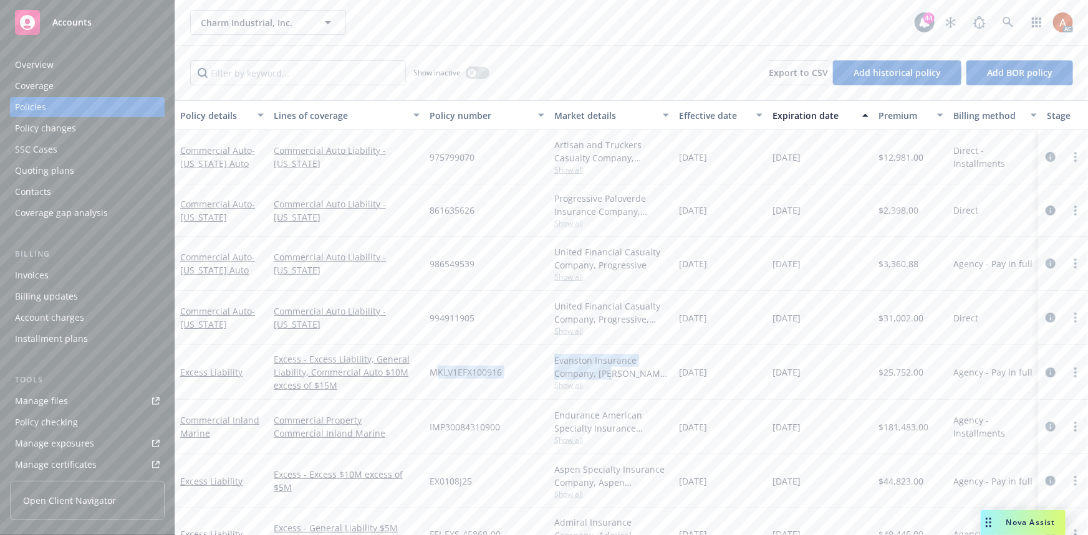
click at [37, 68] on div "Overview" at bounding box center [34, 65] width 39 height 20
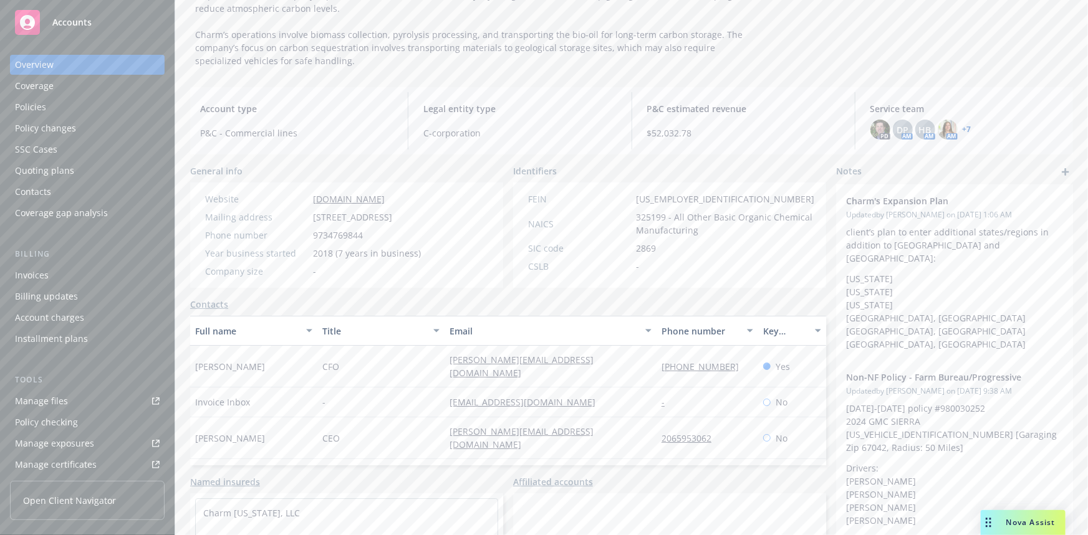
scroll to position [226, 0]
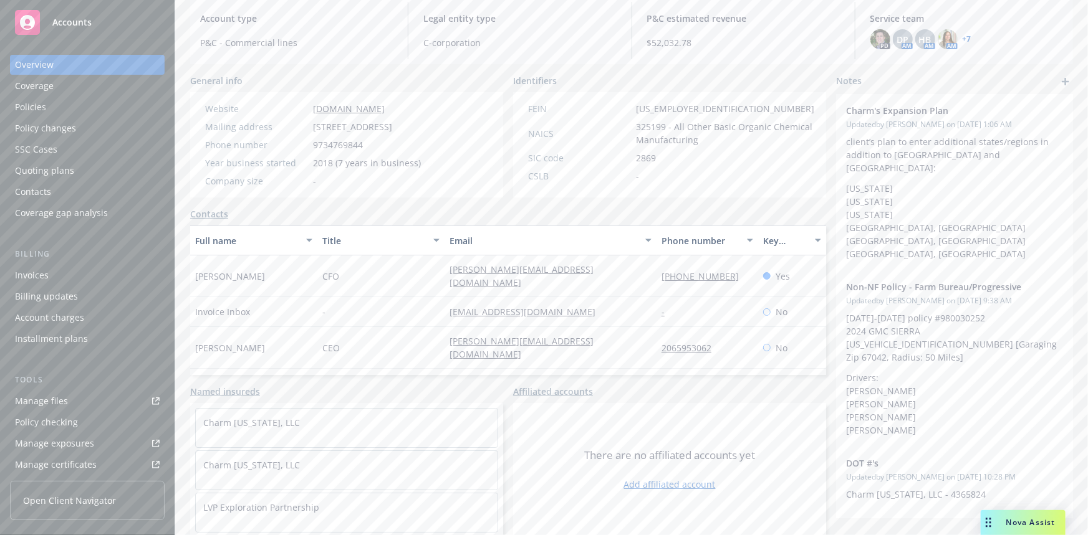
drag, startPoint x: 302, startPoint y: 115, endPoint x: 418, endPoint y: 118, distance: 115.4
click at [418, 120] on div "Mailing address 440 N Barranca Ave #1637, Covina, CA, 91723" at bounding box center [313, 126] width 226 height 13
copy div "440 N Barranca Ave #1637"
click at [426, 145] on div "Phone number 9734769844" at bounding box center [313, 144] width 226 height 13
click at [392, 120] on span "440 N Barranca Ave #1637, Covina, CA, 91723" at bounding box center [352, 126] width 79 height 13
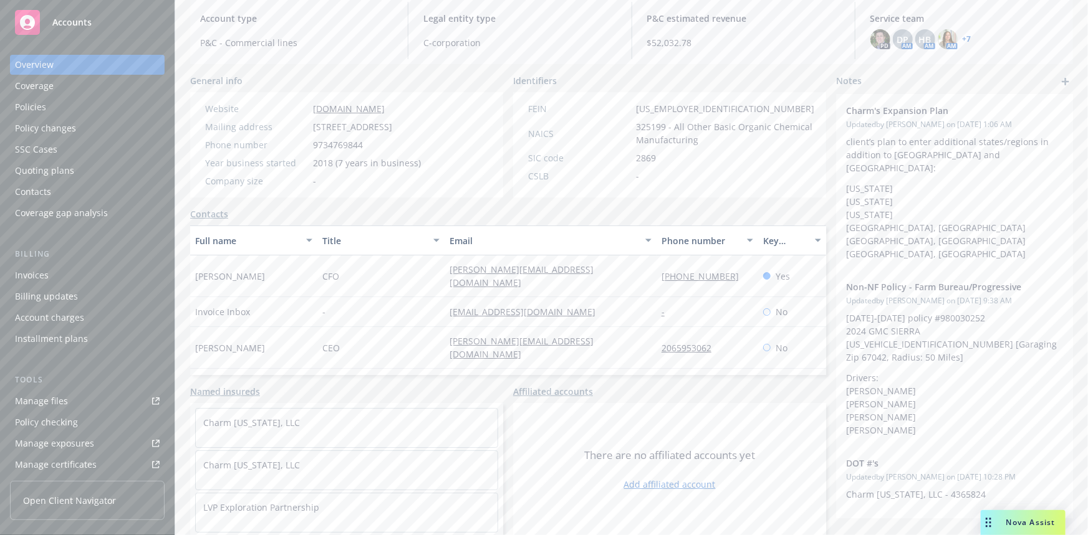
click at [392, 120] on span "440 N Barranca Ave #1637, Covina, CA, 91723" at bounding box center [352, 126] width 79 height 13
copy span "Covina"
click at [321, 124] on span "440 N Barranca Ave #1637, Covina, CA, 91723" at bounding box center [352, 126] width 79 height 13
copy span "91723"
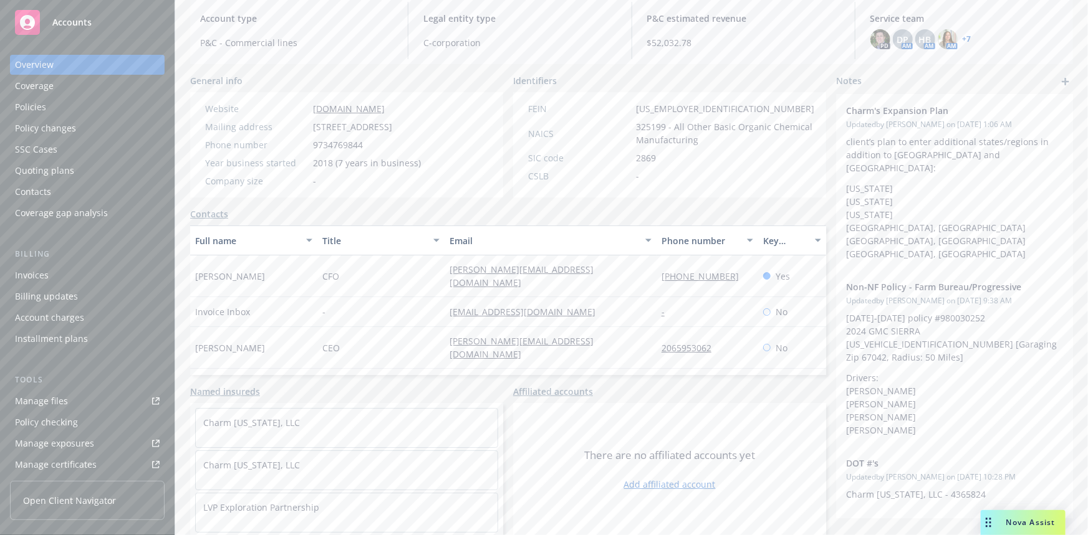
click at [333, 140] on span "9734769844" at bounding box center [338, 144] width 50 height 13
copy span "9734769844"
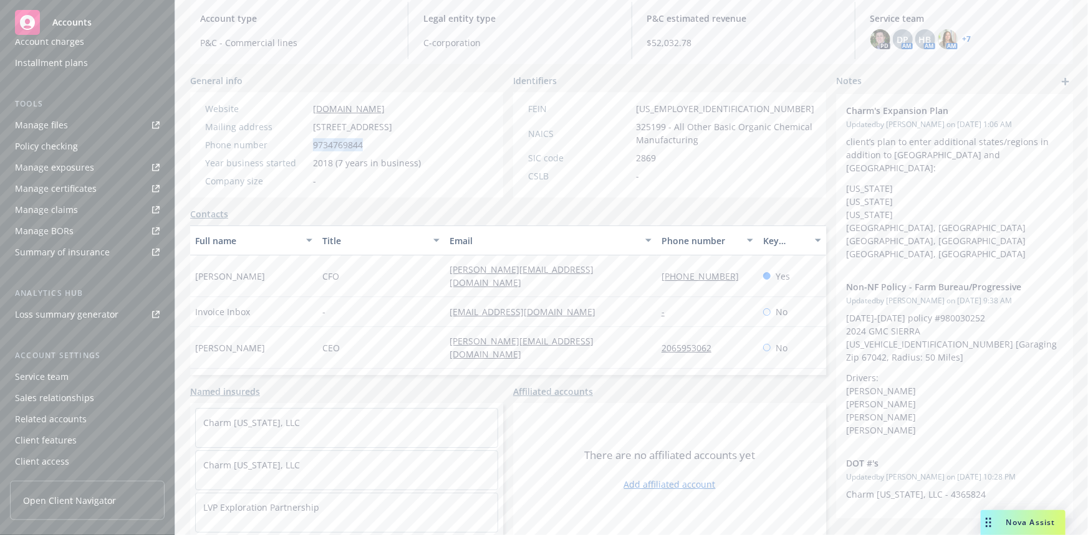
click at [29, 376] on div "Service team" at bounding box center [42, 377] width 54 height 20
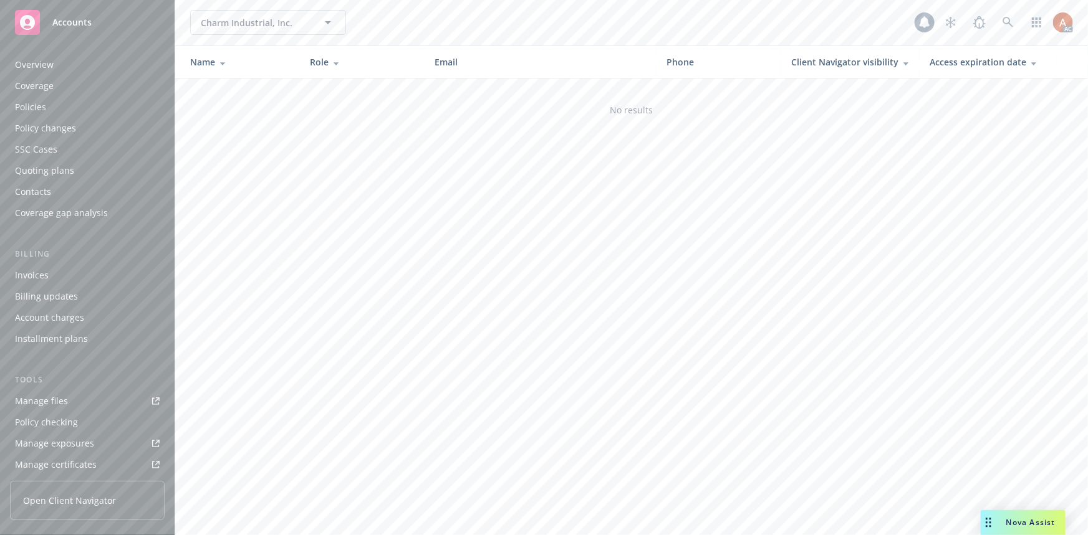
scroll to position [276, 0]
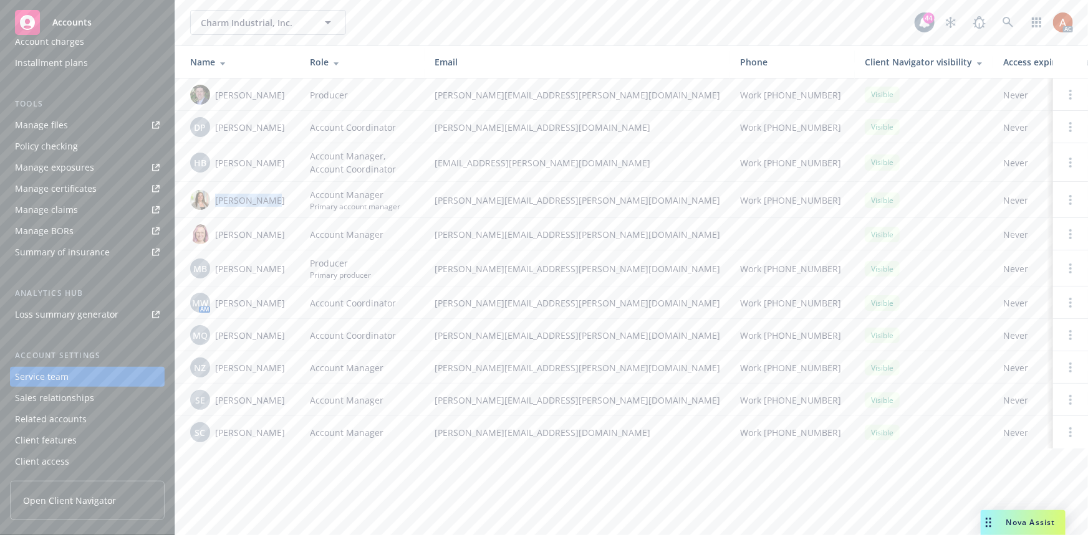
drag, startPoint x: 214, startPoint y: 199, endPoint x: 273, endPoint y: 198, distance: 59.2
click at [273, 198] on div "[PERSON_NAME]" at bounding box center [240, 200] width 100 height 20
copy span "[PERSON_NAME]"
drag, startPoint x: 430, startPoint y: 196, endPoint x: 567, endPoint y: 205, distance: 137.4
click at [567, 205] on td "holly.alessi@newfront.com" at bounding box center [576, 200] width 305 height 36
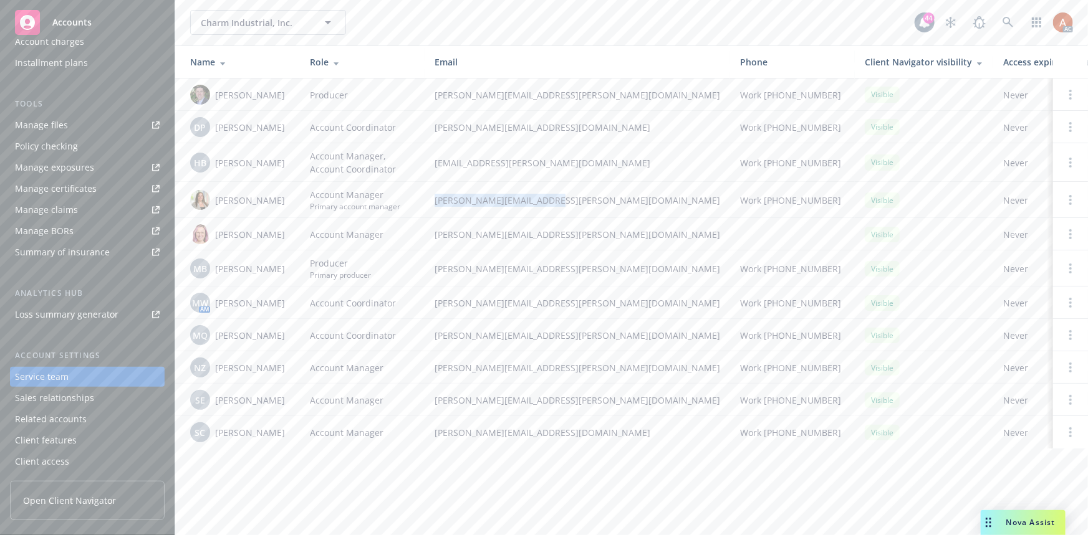
copy span "holly.alessi@newfront.com"
click at [623, 219] on td "melissa.walker@newfront.com" at bounding box center [576, 234] width 305 height 32
click at [436, 247] on td "melissa.walker@newfront.com" at bounding box center [576, 234] width 305 height 32
click at [353, 231] on span "Account Manager" at bounding box center [347, 234] width 74 height 13
drag, startPoint x: 216, startPoint y: 93, endPoint x: 304, endPoint y: 95, distance: 87.3
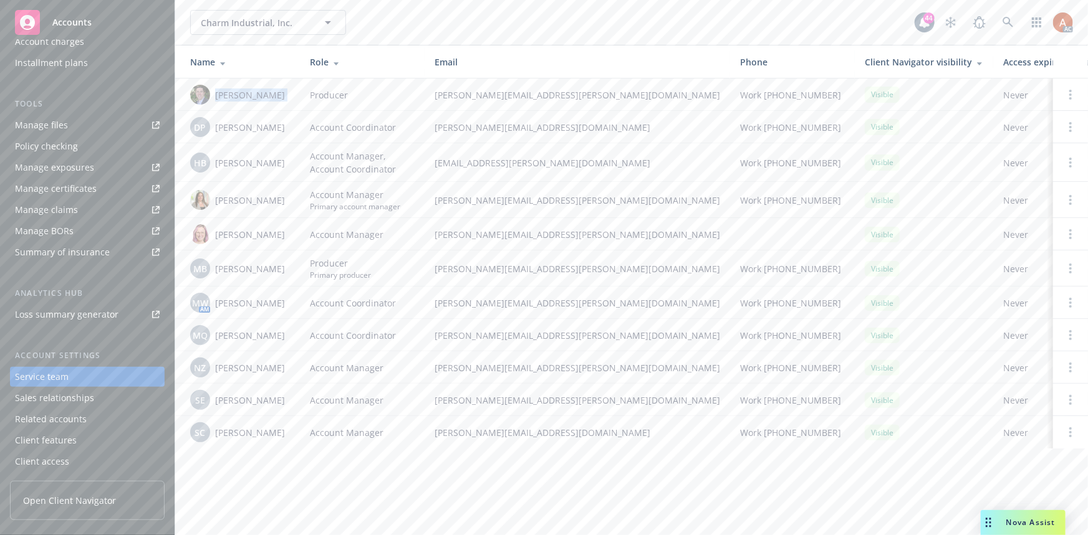
click at [304, 95] on tr "Bryan Martin Producer bryan.martin@newfront.com Work (415) 302-4309 Visible Nev…" at bounding box center [670, 95] width 990 height 32
click at [333, 269] on span "Producer" at bounding box center [340, 263] width 61 height 13
drag, startPoint x: 215, startPoint y: 265, endPoint x: 283, endPoint y: 269, distance: 68.0
click at [283, 269] on div "MB Michele Baierl" at bounding box center [240, 269] width 100 height 20
copy span "[PERSON_NAME]"
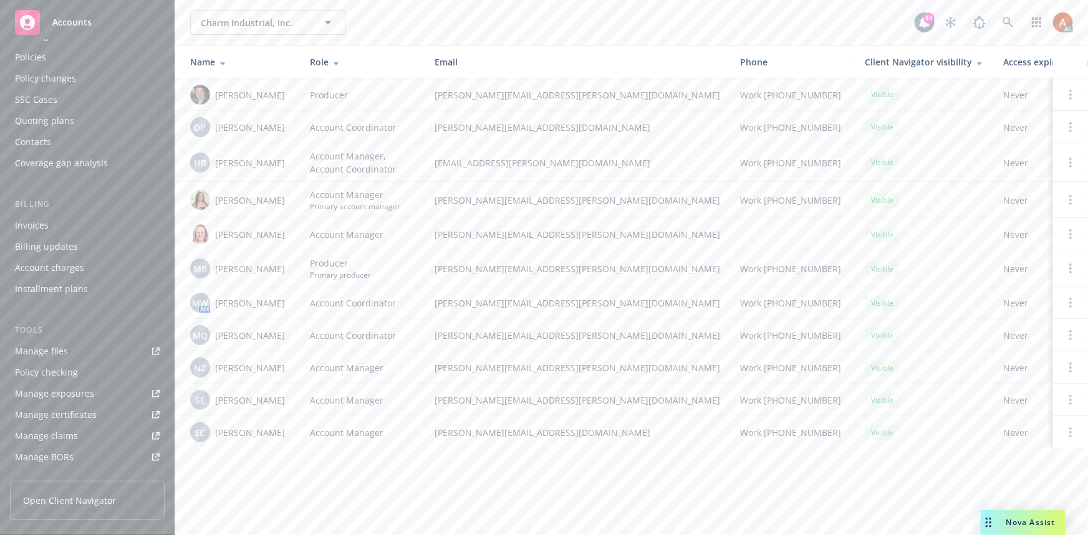
scroll to position [0, 0]
click at [32, 107] on div "Policies" at bounding box center [30, 107] width 31 height 20
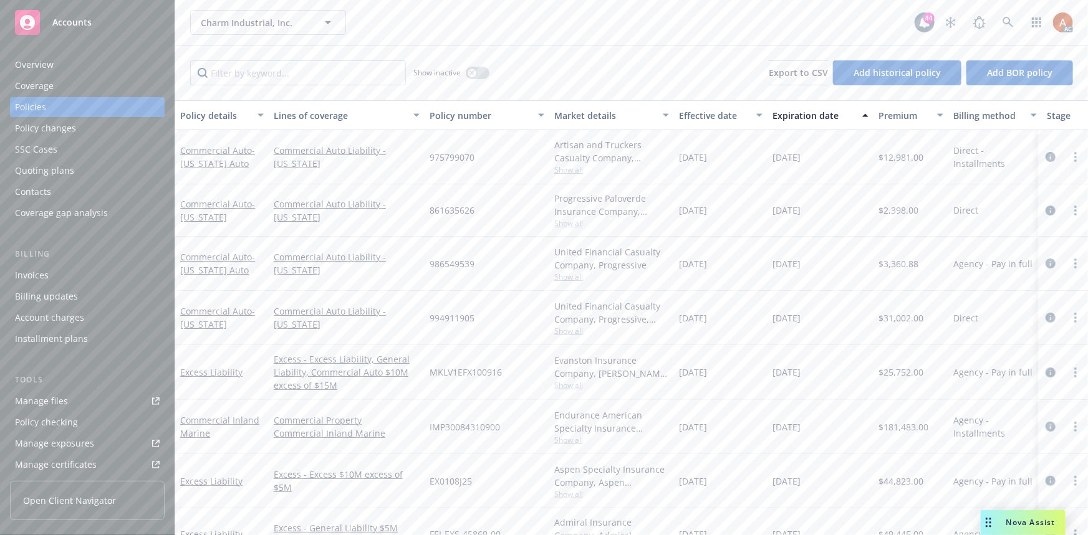
drag, startPoint x: 677, startPoint y: 152, endPoint x: 729, endPoint y: 155, distance: 52.4
click at [729, 155] on div "[DATE]" at bounding box center [720, 157] width 93 height 54
click at [793, 175] on div "[DATE]" at bounding box center [820, 157] width 106 height 54
drag, startPoint x: 764, startPoint y: 153, endPoint x: 825, endPoint y: 155, distance: 61.1
click at [825, 155] on div "Commercial Auto - [US_STATE] Auto Commercial Auto Liability - [US_STATE] 975799…" at bounding box center [776, 157] width 1203 height 54
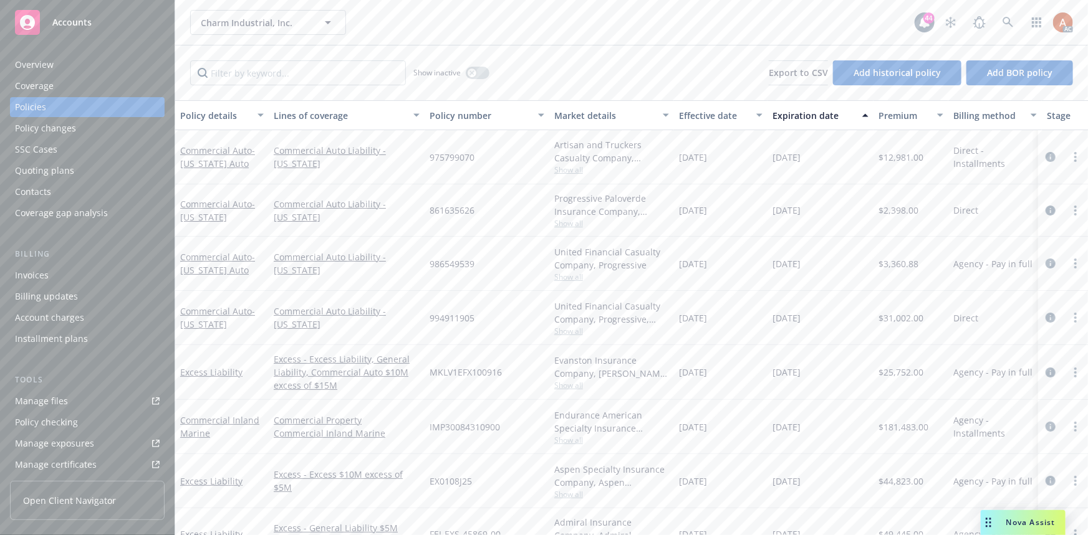
click at [798, 225] on div "[DATE]" at bounding box center [820, 210] width 106 height 52
drag, startPoint x: 774, startPoint y: 373, endPoint x: 838, endPoint y: 371, distance: 63.6
click at [838, 371] on div "[DATE]" at bounding box center [820, 372] width 106 height 55
click at [732, 391] on div "[DATE]" at bounding box center [720, 372] width 93 height 55
drag, startPoint x: 830, startPoint y: 372, endPoint x: 860, endPoint y: 374, distance: 30.0
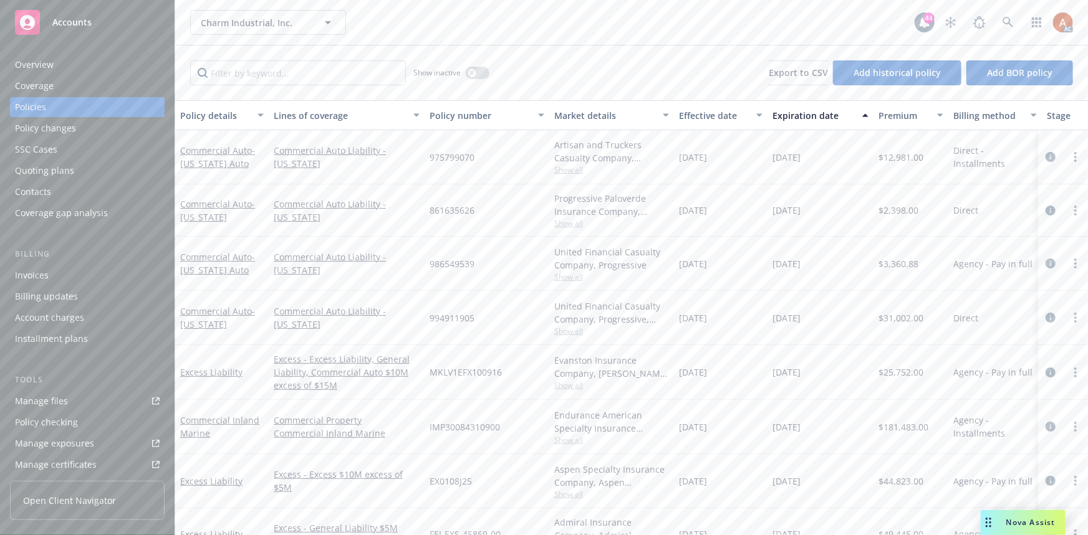
click at [860, 374] on div "Excess Liability Excess - Excess Liability, General Liability, Commercial Auto …" at bounding box center [776, 372] width 1203 height 55
click at [768, 388] on div "[DATE]" at bounding box center [820, 372] width 106 height 55
click at [767, 375] on div "[DATE]" at bounding box center [720, 372] width 93 height 55
click at [30, 59] on div "Overview" at bounding box center [34, 65] width 39 height 20
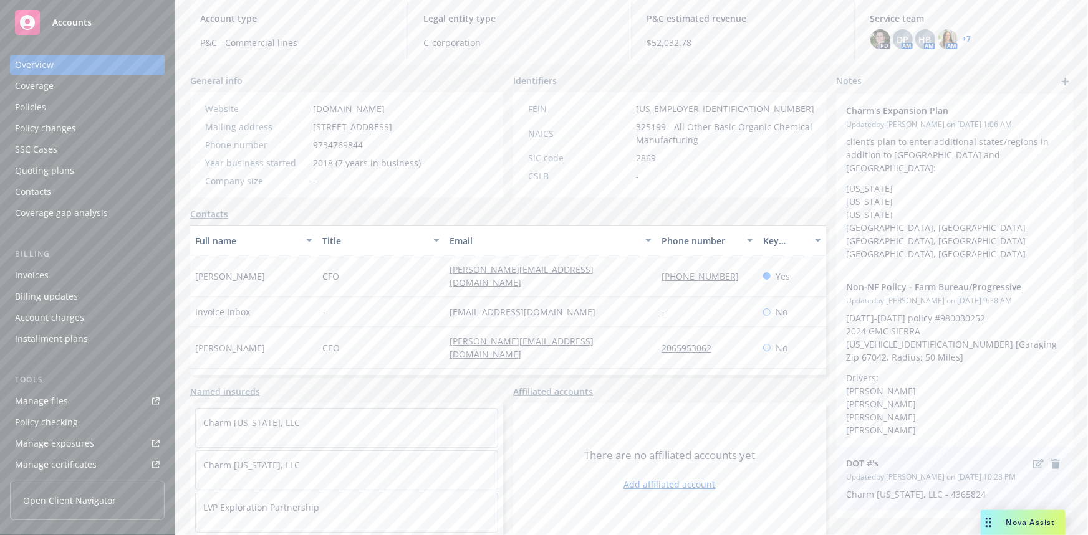
scroll to position [226, 0]
drag, startPoint x: 440, startPoint y: 265, endPoint x: 561, endPoint y: 273, distance: 121.2
click at [561, 273] on div "Tim Thomson CFO tim@charmindustrial.com 973-476-9844 Yes" at bounding box center [508, 277] width 636 height 42
drag, startPoint x: 434, startPoint y: 332, endPoint x: 612, endPoint y: 337, distance: 178.3
click at [612, 337] on div "Peter Reinhardt CEO peter@charmindustrial.com 2065953062 No" at bounding box center [508, 348] width 636 height 42
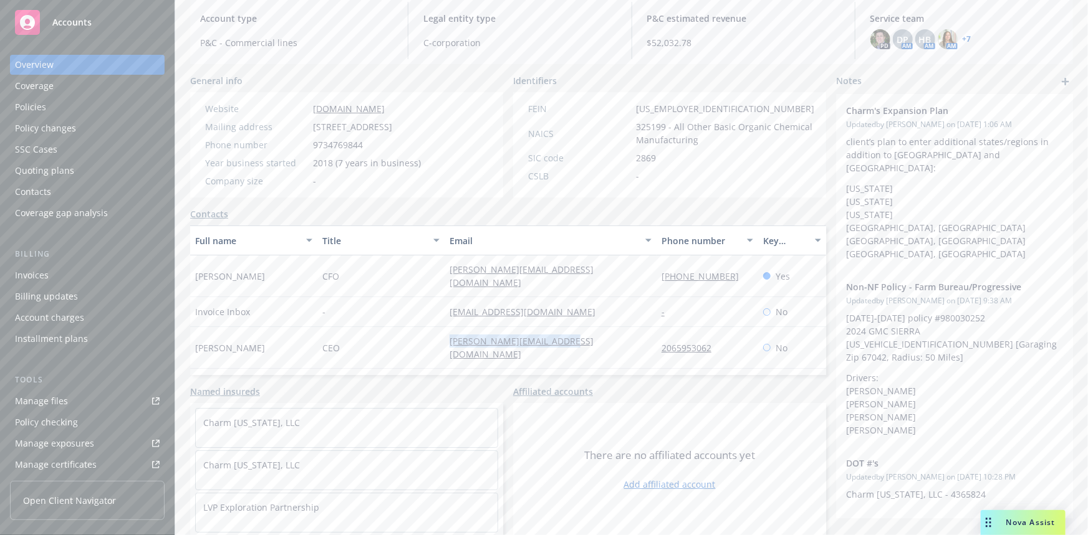
copy div "peter@charmindustrial.com"
click at [656, 369] on div "-" at bounding box center [707, 390] width 102 height 42
drag, startPoint x: 643, startPoint y: 330, endPoint x: 722, endPoint y: 330, distance: 79.8
click at [717, 330] on div "Peter Reinhardt CEO peter@charmindustrial.com 2065953062 No" at bounding box center [508, 348] width 636 height 42
copy div "2065953062"
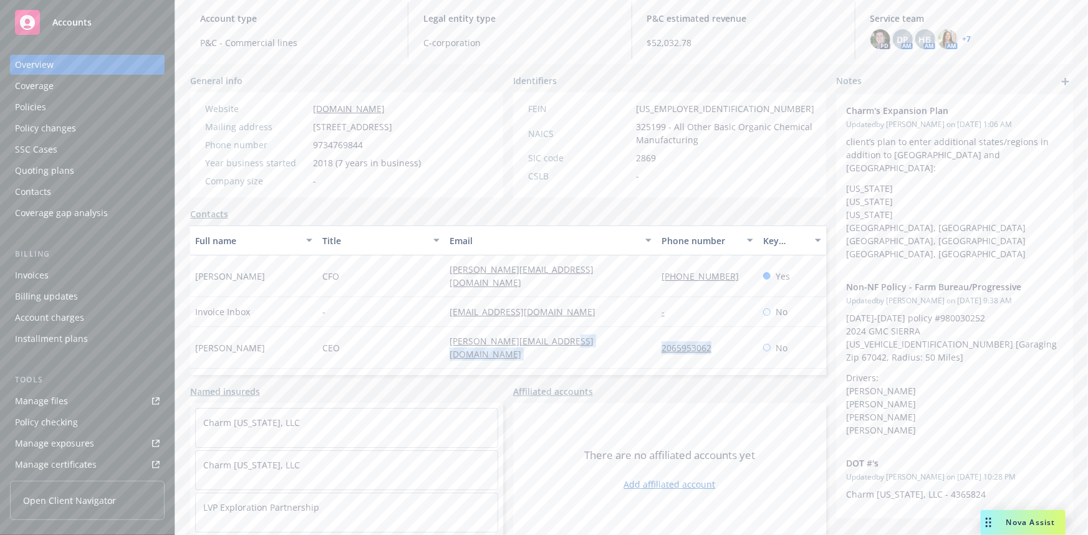
click at [405, 369] on div "Controller" at bounding box center [380, 390] width 127 height 42
drag, startPoint x: 428, startPoint y: 361, endPoint x: 643, endPoint y: 363, distance: 215.0
click at [643, 369] on div "Tommy Leese Controller thomas.leese@charmindustrial.com - No" at bounding box center [508, 390] width 636 height 42
copy div "thomas.leese@charmindustrial.com"
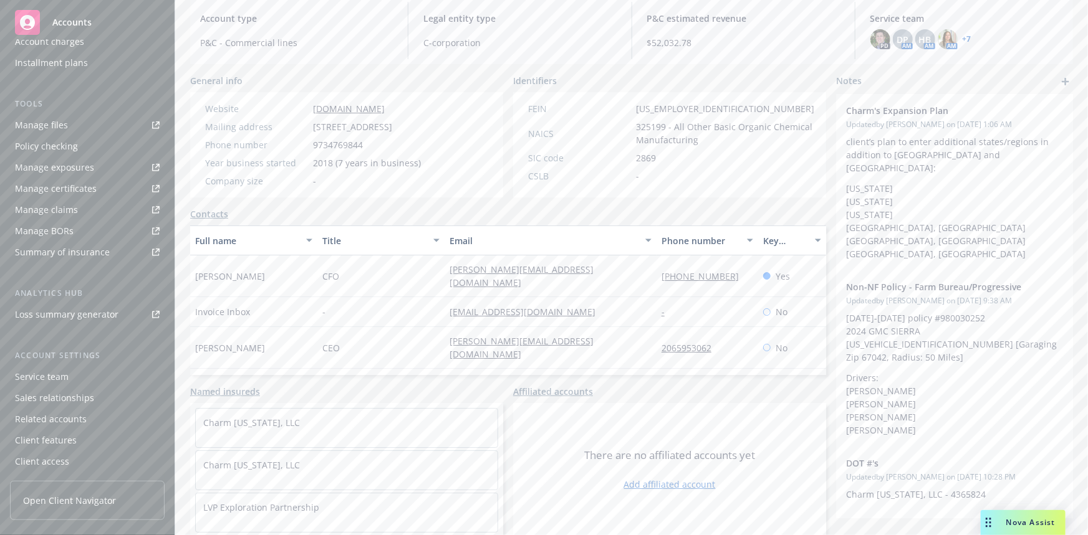
click at [37, 379] on div "Service team" at bounding box center [42, 377] width 54 height 20
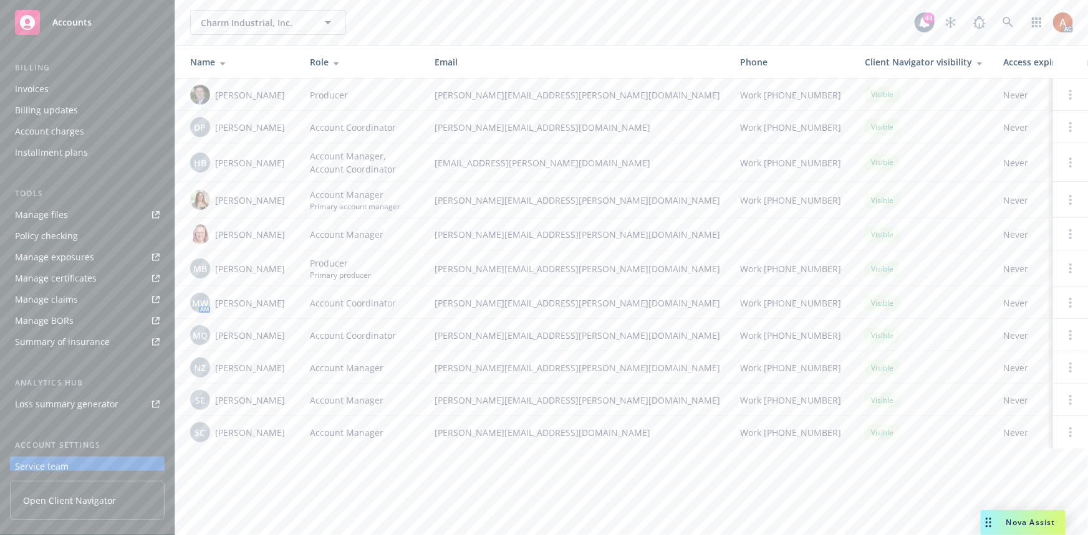
scroll to position [106, 0]
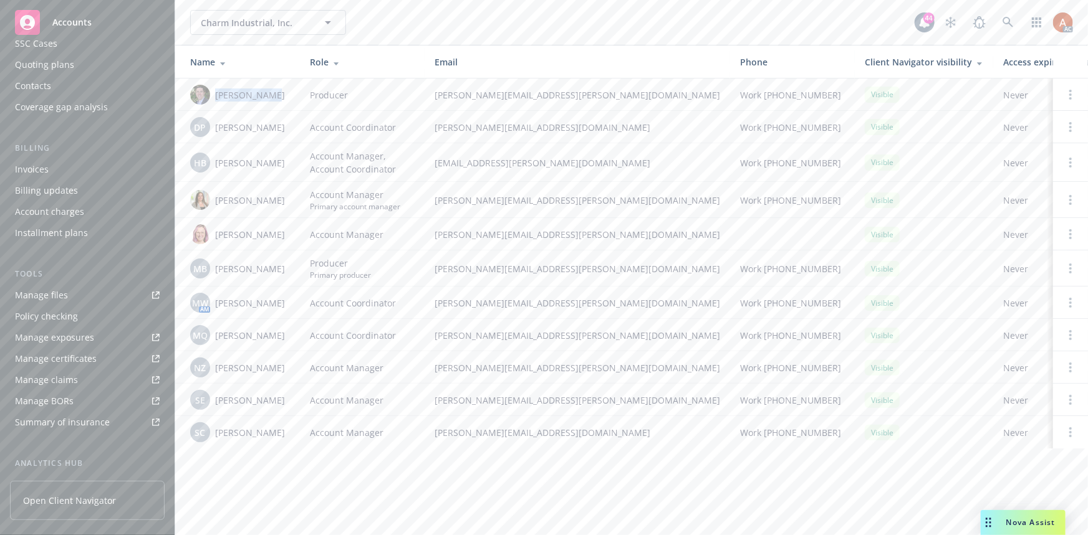
drag, startPoint x: 213, startPoint y: 97, endPoint x: 274, endPoint y: 97, distance: 61.1
click at [274, 97] on div "Bryan Martin" at bounding box center [240, 95] width 100 height 20
drag, startPoint x: 217, startPoint y: 125, endPoint x: 333, endPoint y: 120, distance: 116.7
click at [292, 125] on td "DP Daniel Pokhoy" at bounding box center [237, 127] width 125 height 32
drag, startPoint x: 214, startPoint y: 162, endPoint x: 280, endPoint y: 159, distance: 65.5
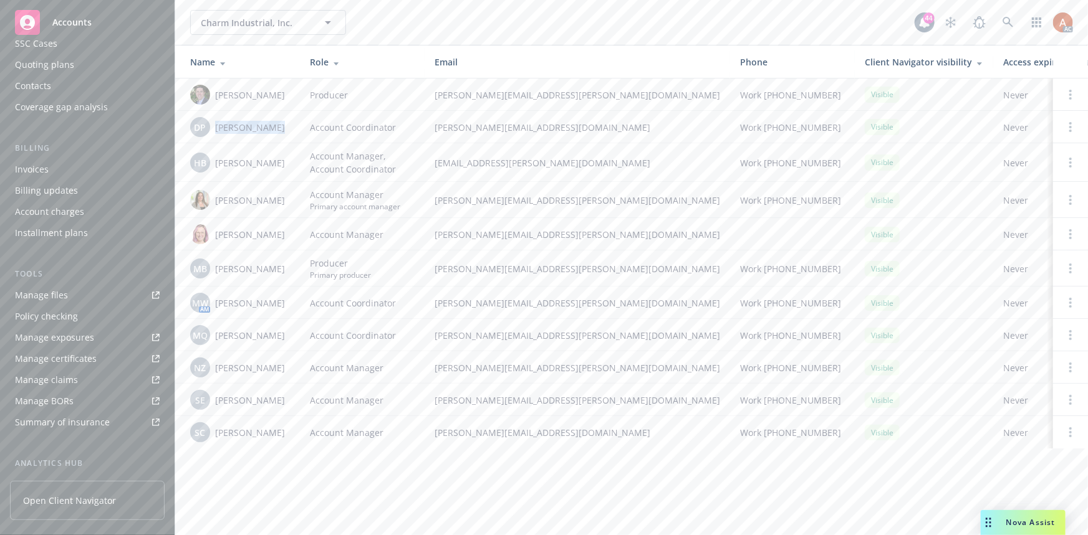
click at [278, 160] on div "HB Halle Bautista" at bounding box center [240, 163] width 100 height 20
drag, startPoint x: 213, startPoint y: 198, endPoint x: 270, endPoint y: 199, distance: 56.7
click at [270, 199] on div "Holly Alessi" at bounding box center [240, 200] width 100 height 20
drag, startPoint x: 213, startPoint y: 235, endPoint x: 294, endPoint y: 235, distance: 81.0
click at [294, 235] on td "Melissa Walker" at bounding box center [237, 234] width 125 height 32
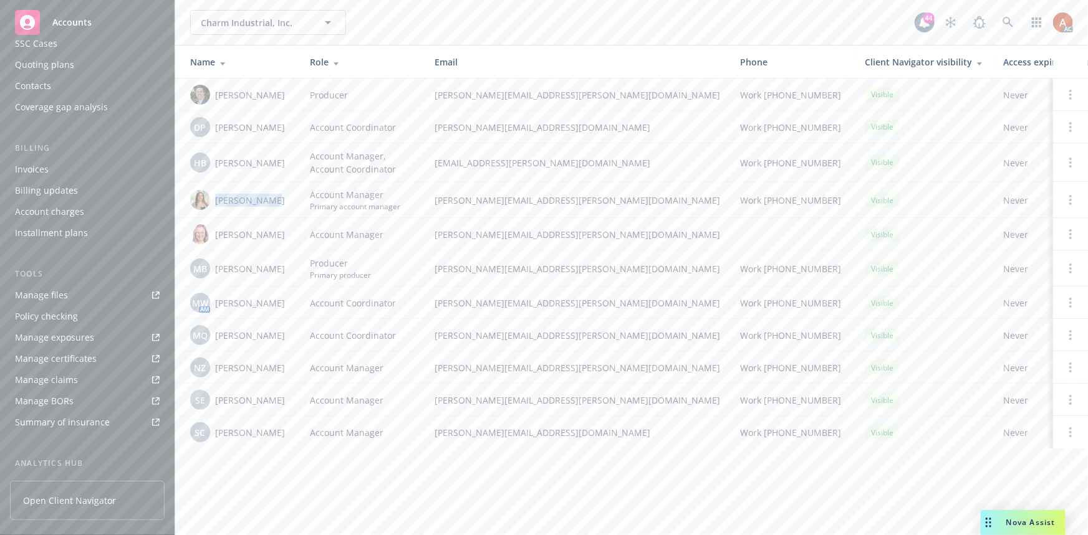
drag, startPoint x: 214, startPoint y: 269, endPoint x: 284, endPoint y: 269, distance: 69.2
click at [284, 269] on div "MB Michele Baierl" at bounding box center [240, 269] width 100 height 20
drag, startPoint x: 213, startPoint y: 301, endPoint x: 289, endPoint y: 304, distance: 76.7
click at [289, 304] on div "MW AM Mike Winstanley" at bounding box center [240, 303] width 100 height 20
drag, startPoint x: 229, startPoint y: 338, endPoint x: 290, endPoint y: 338, distance: 60.5
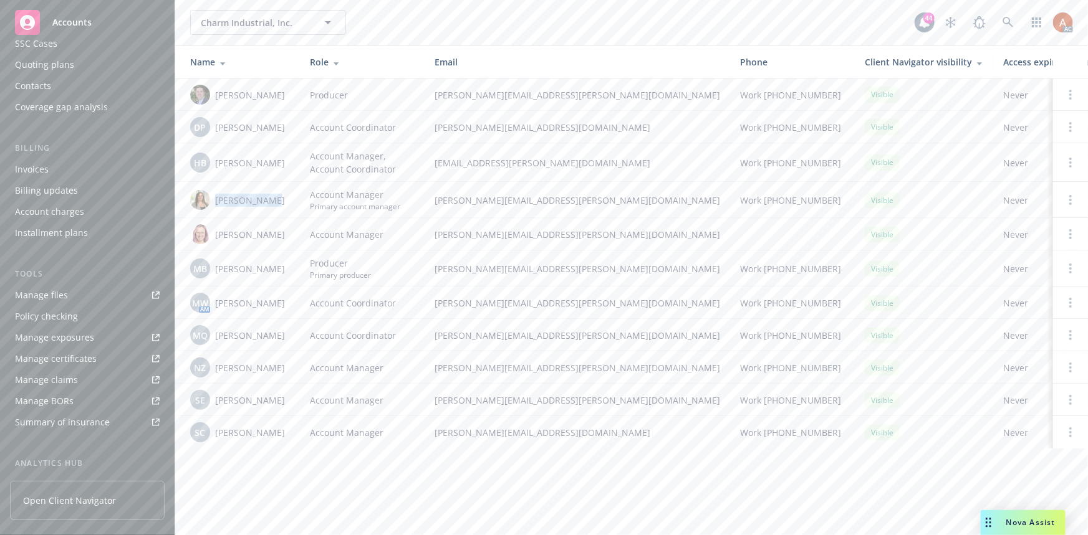
click at [290, 338] on td "MQ Monica Quesada" at bounding box center [237, 335] width 125 height 32
drag, startPoint x: 217, startPoint y: 365, endPoint x: 303, endPoint y: 361, distance: 86.1
click at [300, 362] on tr "NZ Nameer Zaheer Account Manager nameer.zaheer@newfront.com Work (650) 488-8570…" at bounding box center [670, 368] width 990 height 32
click at [294, 382] on td "NZ Nameer Zaheer" at bounding box center [237, 368] width 125 height 32
drag, startPoint x: 215, startPoint y: 399, endPoint x: 282, endPoint y: 400, distance: 67.3
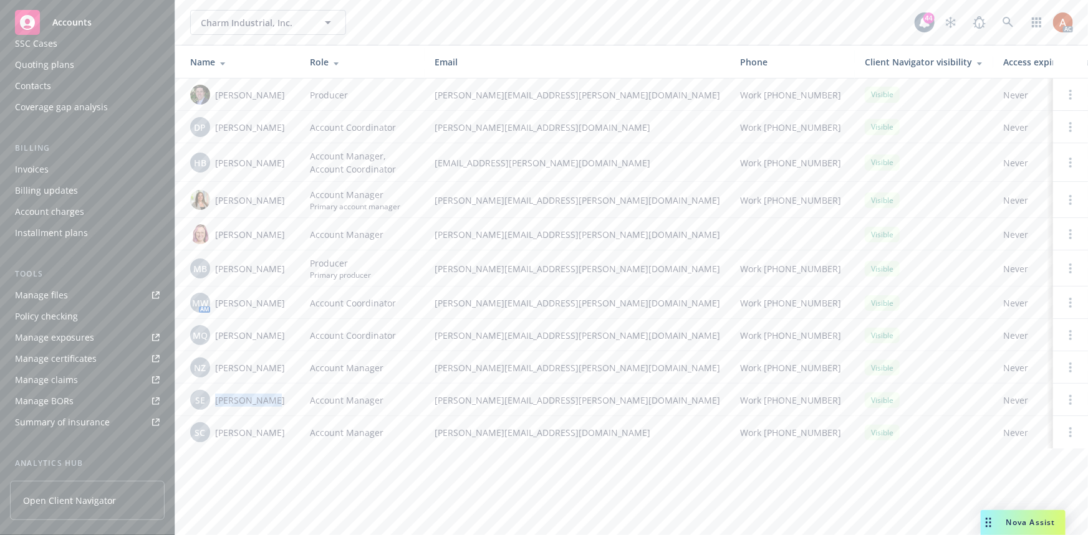
click at [282, 400] on div "SE Susan Exline" at bounding box center [240, 400] width 100 height 20
drag, startPoint x: 216, startPoint y: 436, endPoint x: 294, endPoint y: 436, distance: 78.5
click at [294, 436] on td "SC Sven Cederwall" at bounding box center [237, 432] width 125 height 32
click at [26, 105] on div "Policies" at bounding box center [30, 107] width 31 height 20
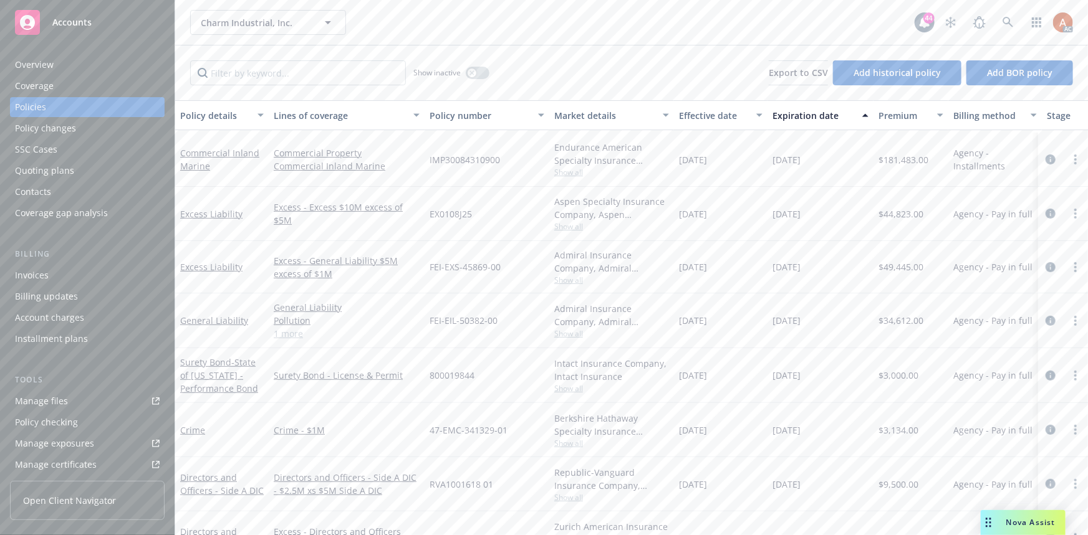
scroll to position [340, 0]
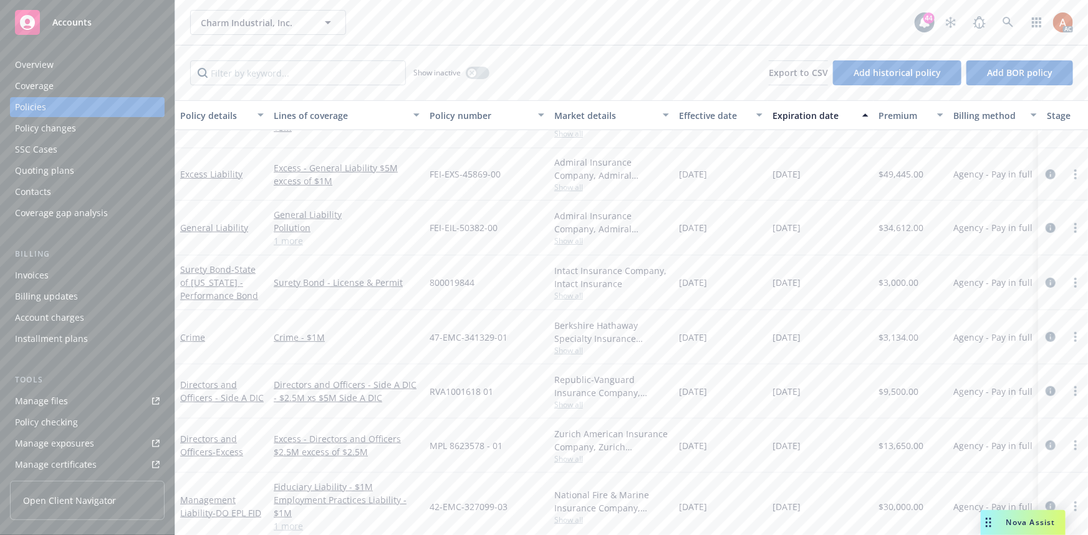
click at [293, 245] on link "1 more" at bounding box center [347, 240] width 146 height 13
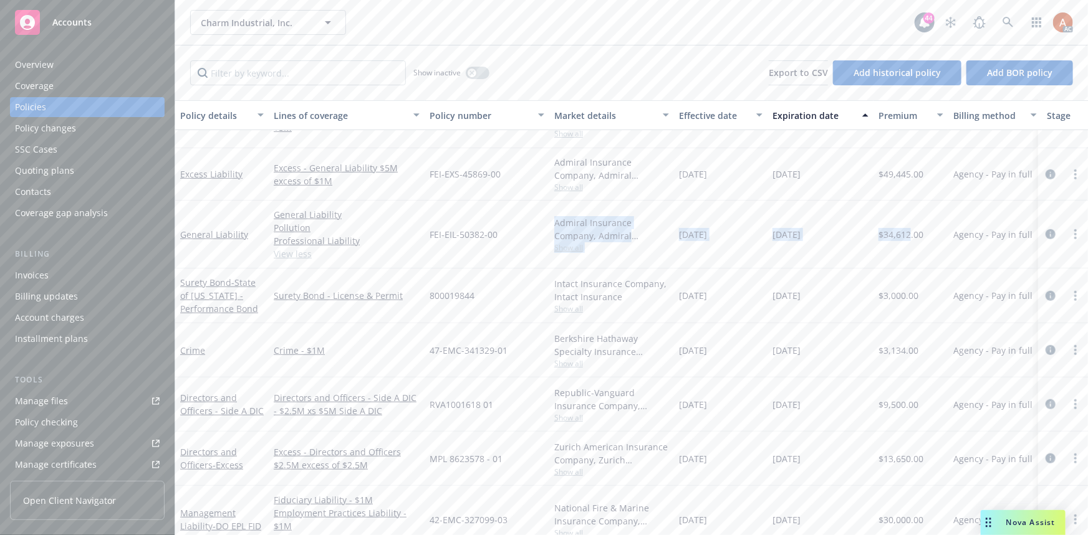
drag, startPoint x: 524, startPoint y: 227, endPoint x: 911, endPoint y: 226, distance: 386.4
click at [911, 226] on div "General Liability General Liability Pollution Professional Liability View less …" at bounding box center [776, 235] width 1203 height 68
click at [856, 251] on div "[DATE]" at bounding box center [820, 235] width 106 height 68
click at [1045, 236] on icon "circleInformation" at bounding box center [1050, 234] width 10 height 10
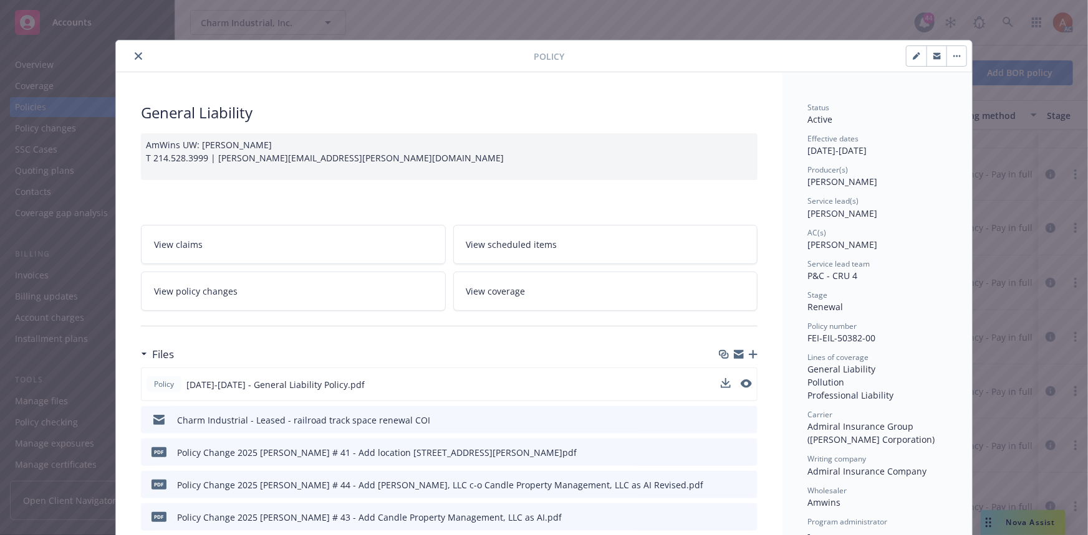
scroll to position [113, 0]
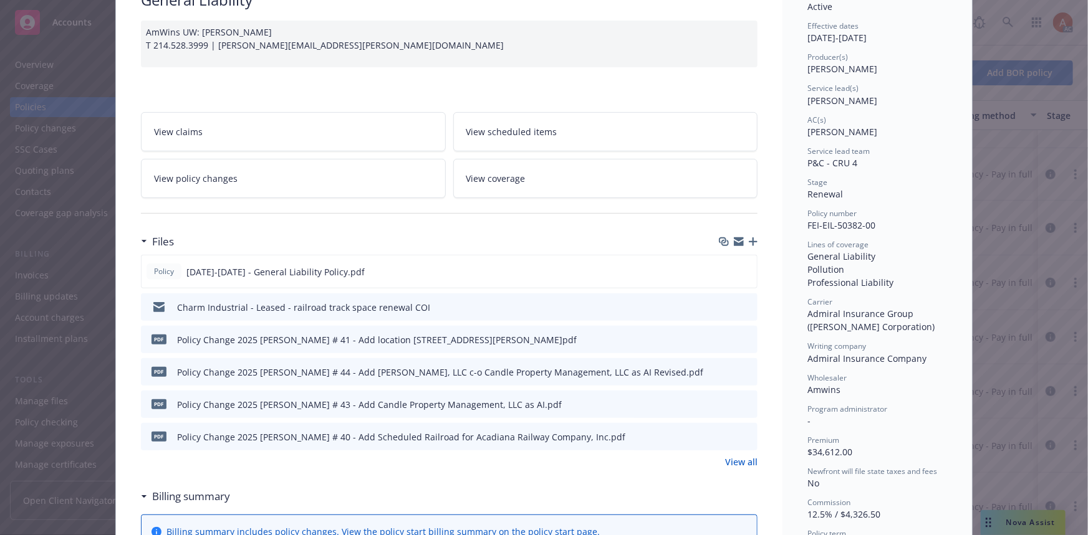
click at [731, 456] on link "View all" at bounding box center [741, 462] width 32 height 13
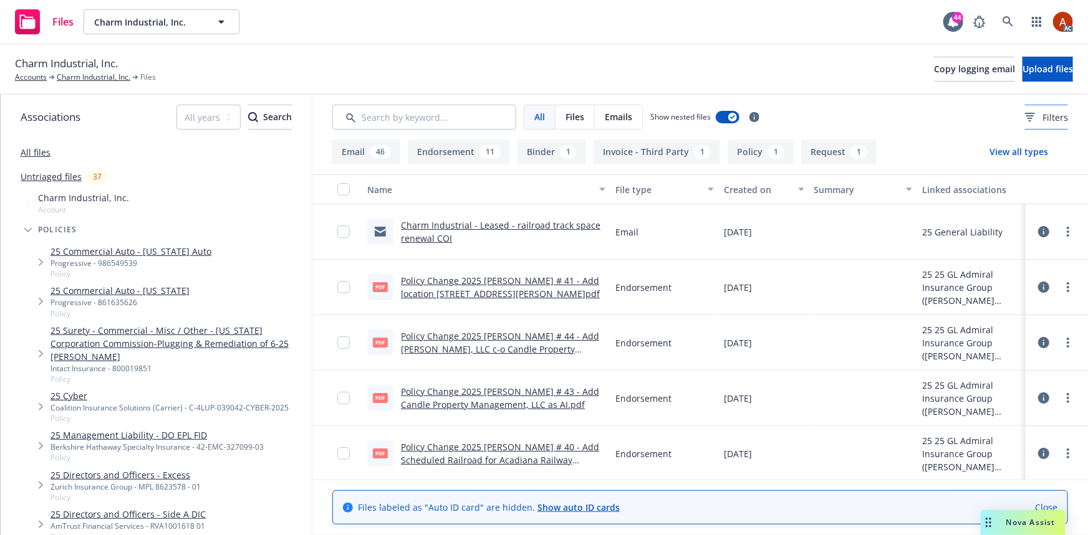
click at [1042, 118] on span "Filters" at bounding box center [1055, 117] width 26 height 13
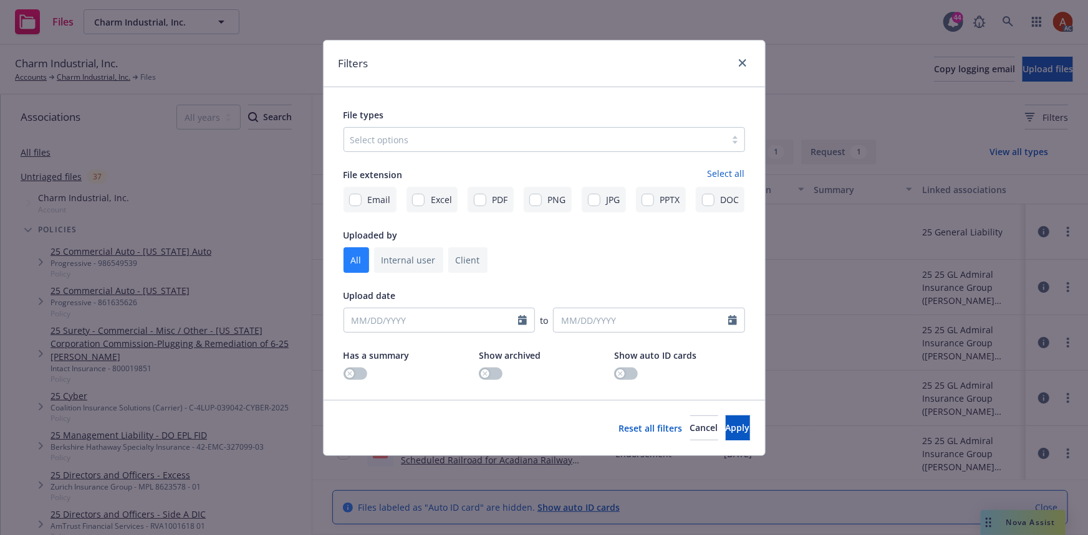
click at [481, 141] on div at bounding box center [534, 139] width 369 height 15
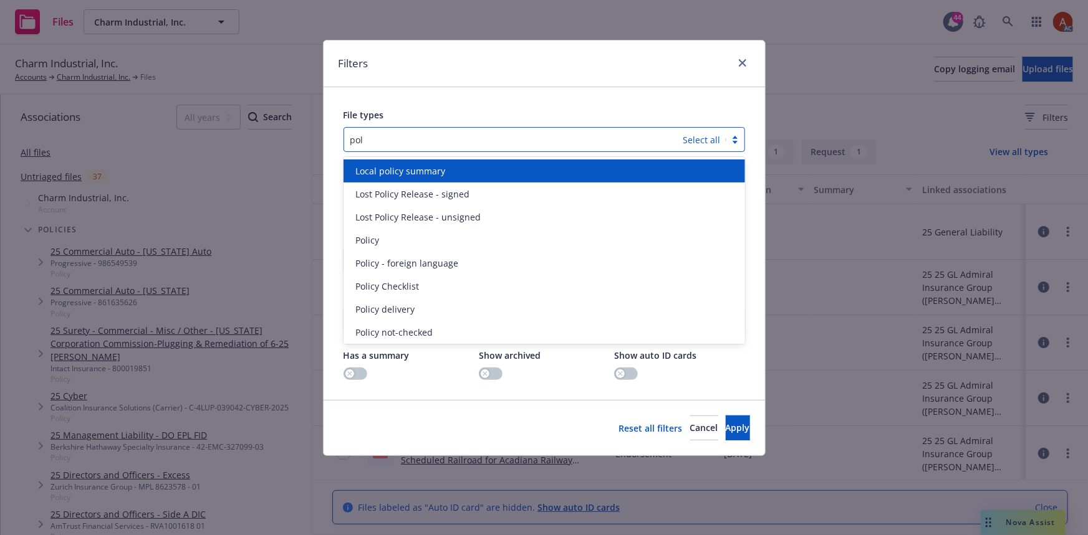
type input "poli"
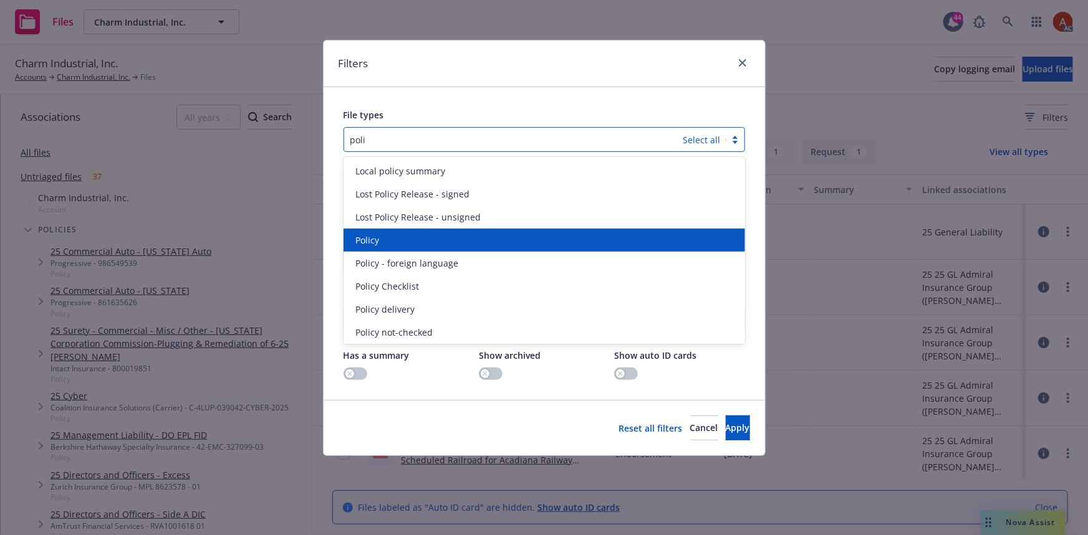
click at [378, 243] on span "Policy" at bounding box center [368, 240] width 24 height 13
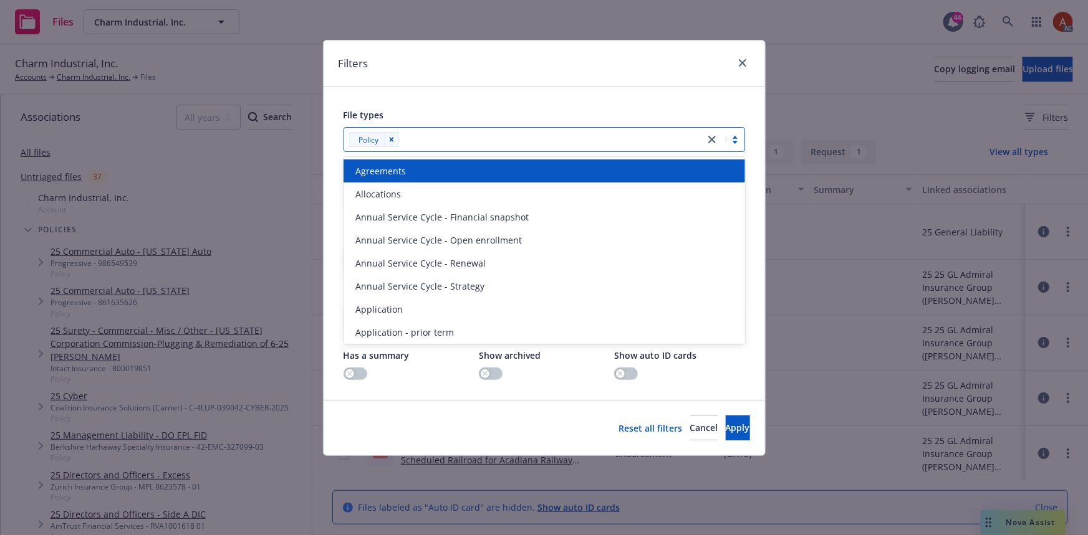
click at [436, 138] on div at bounding box center [550, 139] width 295 height 15
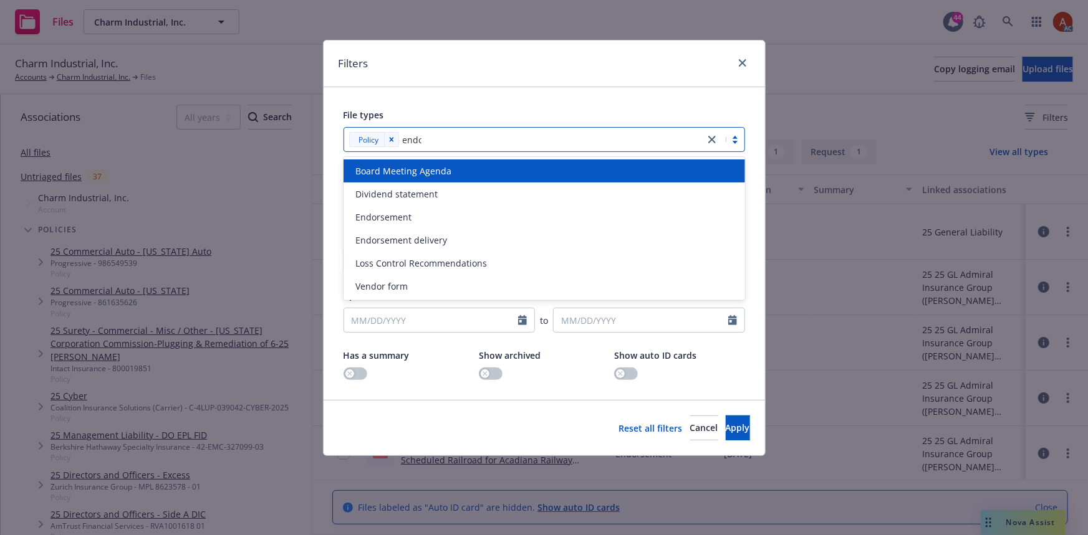
type input "endor"
click at [385, 173] on span "Endorsement" at bounding box center [384, 171] width 56 height 13
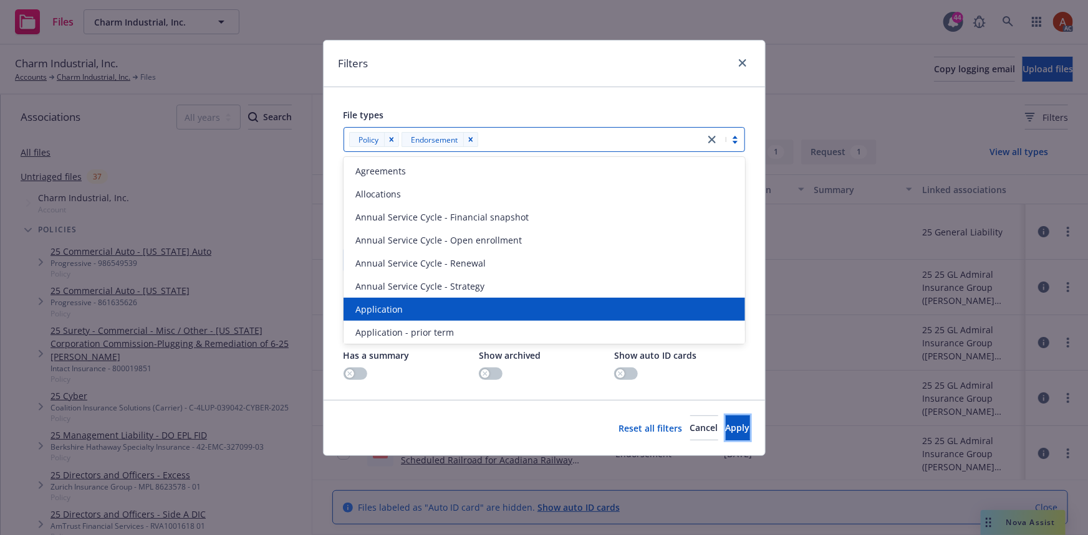
drag, startPoint x: 699, startPoint y: 424, endPoint x: 664, endPoint y: 427, distance: 35.0
click at [725, 424] on button "Apply" at bounding box center [737, 428] width 24 height 25
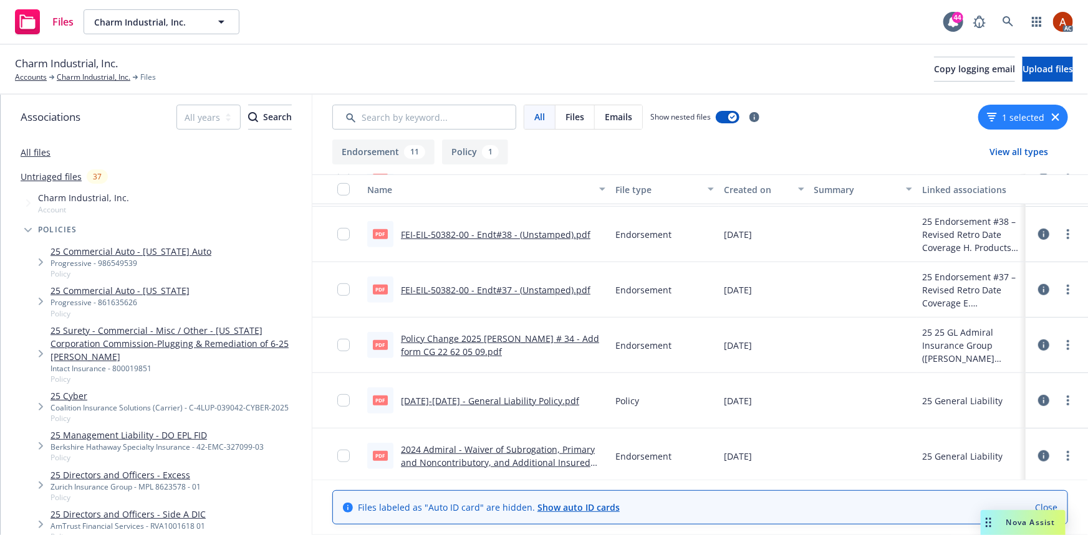
scroll to position [386, 0]
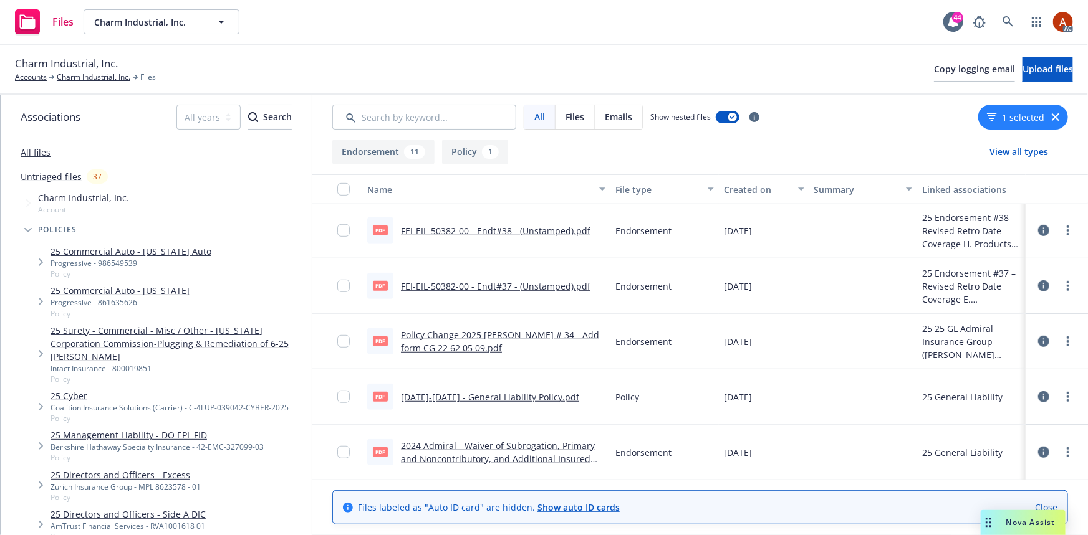
click at [475, 397] on link "2025-2026 - General Liability Policy.pdf" at bounding box center [490, 397] width 178 height 12
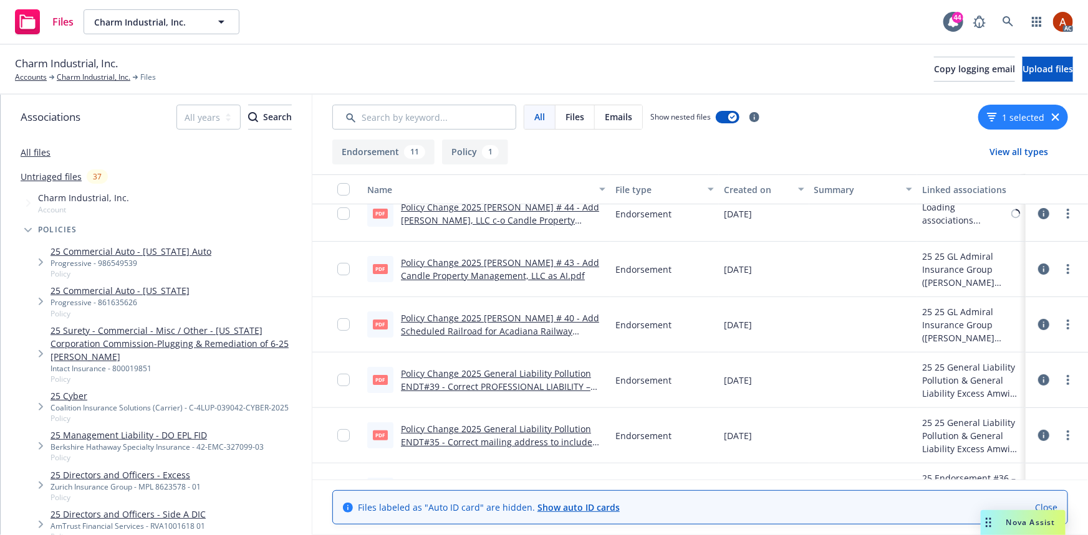
scroll to position [0, 0]
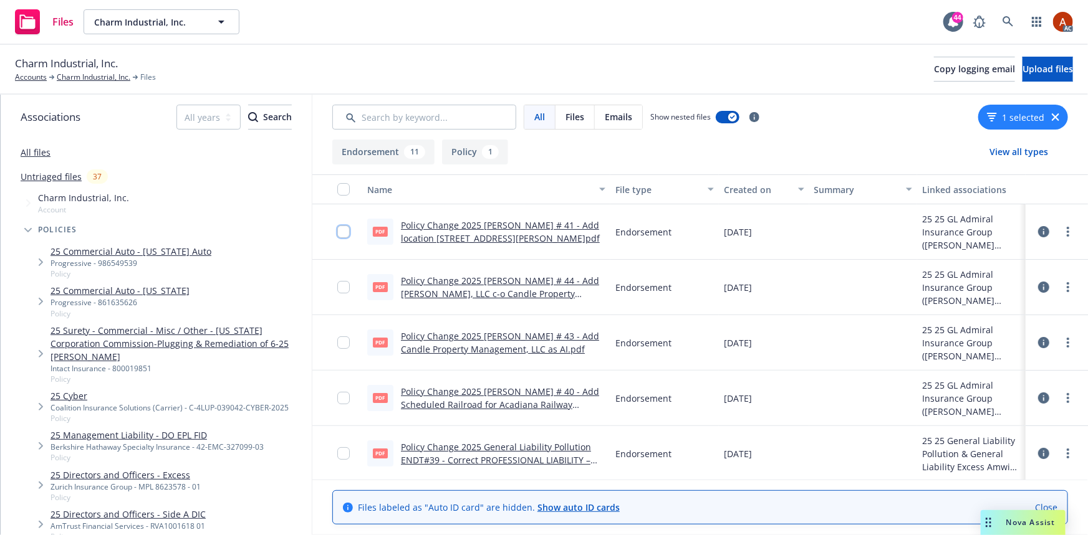
click at [346, 229] on input "checkbox" at bounding box center [343, 232] width 12 height 12
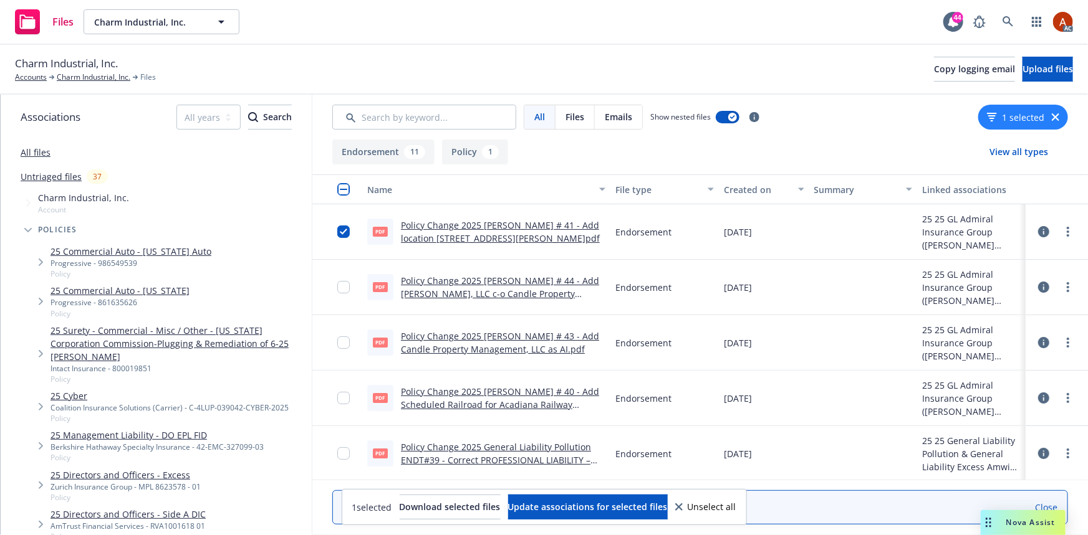
click at [1038, 231] on icon at bounding box center [1043, 231] width 11 height 11
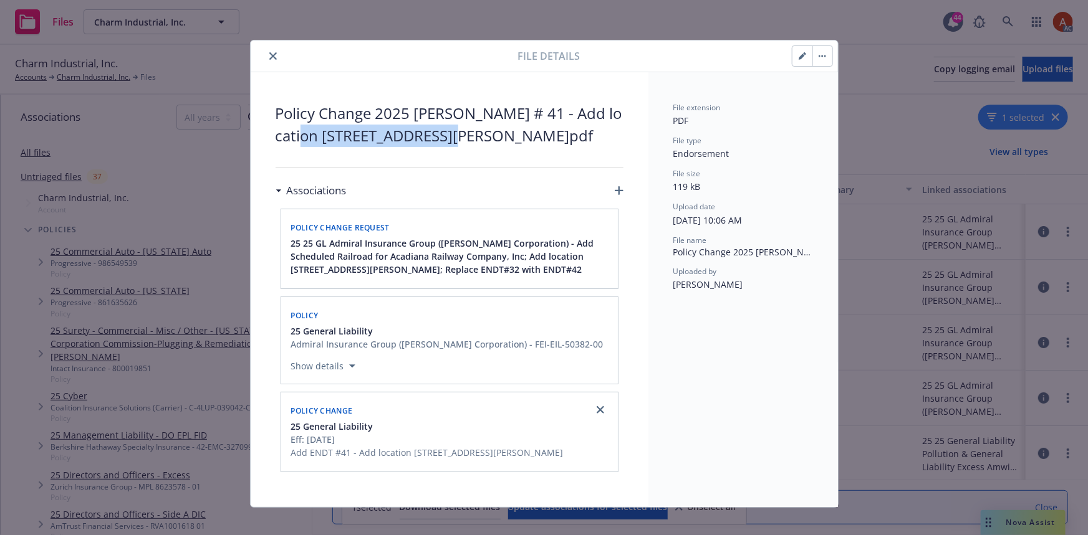
drag, startPoint x: 287, startPoint y: 135, endPoint x: 434, endPoint y: 138, distance: 147.7
click at [434, 138] on span "Policy Change 2025 GL ENDT # 41 - Add location 2290 South Rollie Avenue, Unit B…" at bounding box center [449, 124] width 348 height 45
click at [469, 139] on span "Policy Change 2025 GL ENDT # 41 - Add location 2290 South Rollie Avenue, Unit B…" at bounding box center [449, 124] width 348 height 45
drag, startPoint x: 529, startPoint y: 149, endPoint x: 328, endPoint y: 120, distance: 202.8
click at [524, 149] on div "Policy Change 2025 GL ENDT # 41 - Add location 2290 South Rollie Avenue, Unit B…" at bounding box center [449, 289] width 348 height 375
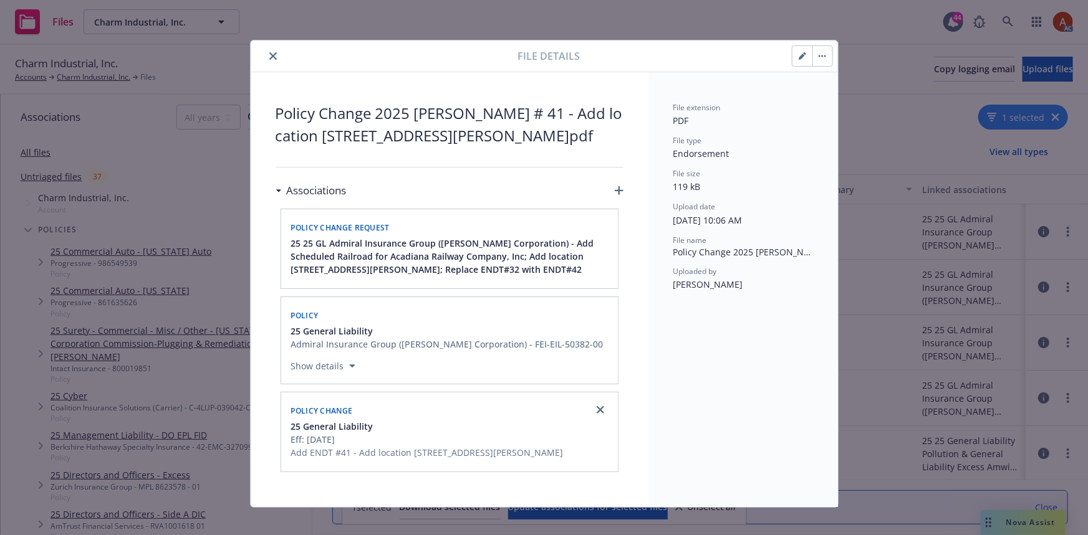
click at [265, 54] on button "close" at bounding box center [272, 56] width 15 height 15
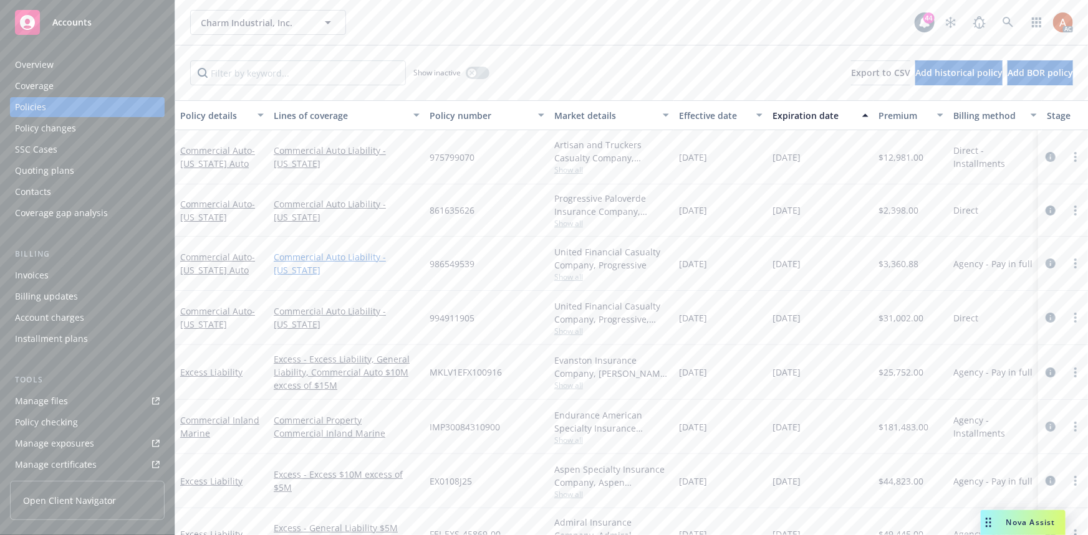
scroll to position [56, 0]
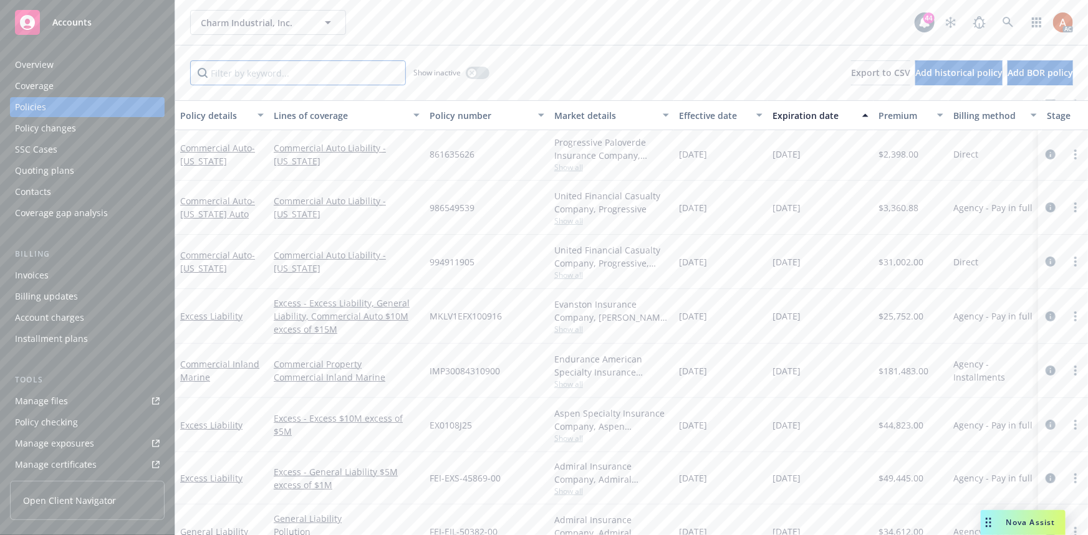
click at [271, 75] on input "Filter by keyword..." at bounding box center [298, 72] width 216 height 25
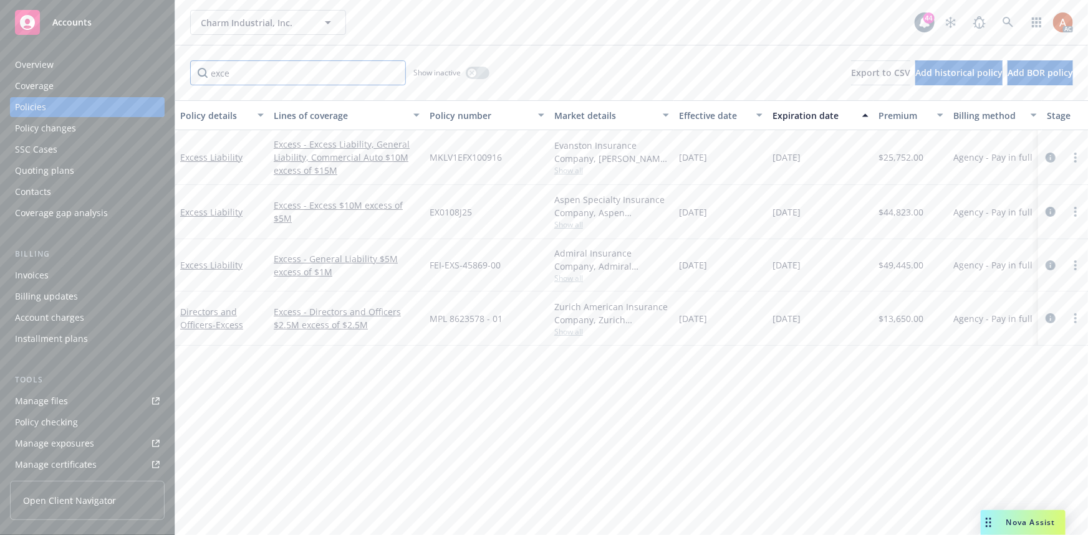
scroll to position [0, 0]
type input "exce"
drag, startPoint x: 689, startPoint y: 213, endPoint x: 821, endPoint y: 213, distance: 132.7
click at [821, 213] on div "Excess Liability Excess - Excess $10M excess of $5M EX0108J25 Aspen Specialty I…" at bounding box center [776, 212] width 1203 height 54
drag, startPoint x: 685, startPoint y: 264, endPoint x: 917, endPoint y: 257, distance: 231.9
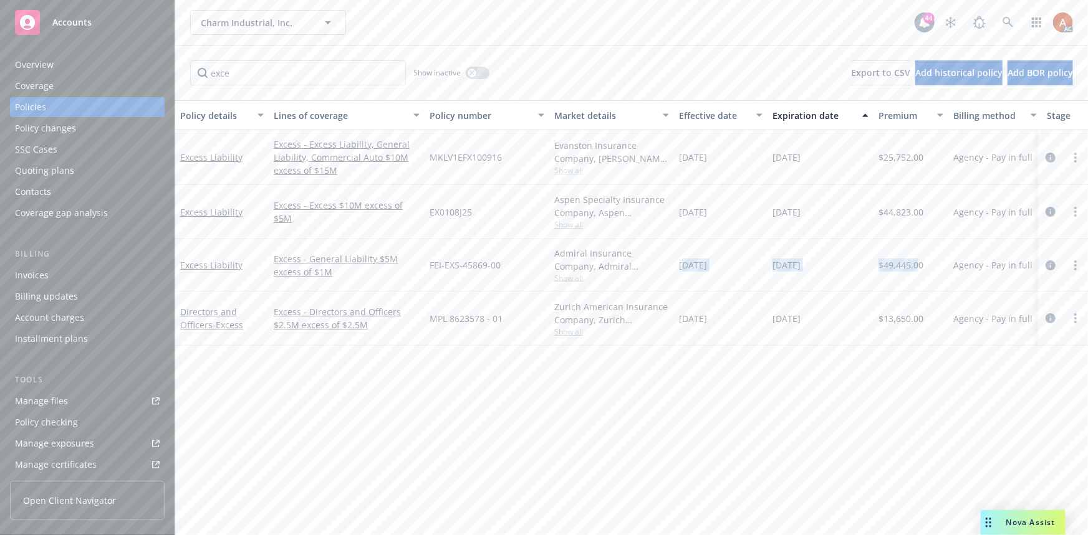
click at [917, 257] on div "Excess Liability Excess - General Liability $5M excess of $1M FEI-EXS-45869-00 …" at bounding box center [776, 265] width 1203 height 52
click at [719, 295] on div "[DATE]" at bounding box center [720, 319] width 93 height 54
drag, startPoint x: 675, startPoint y: 264, endPoint x: 887, endPoint y: 281, distance: 213.2
click at [904, 261] on div "Excess Liability Excess - General Liability $5M excess of $1M FEI-EXS-45869-00 …" at bounding box center [776, 265] width 1203 height 52
click at [884, 284] on div "$49,445.00" at bounding box center [910, 265] width 75 height 52
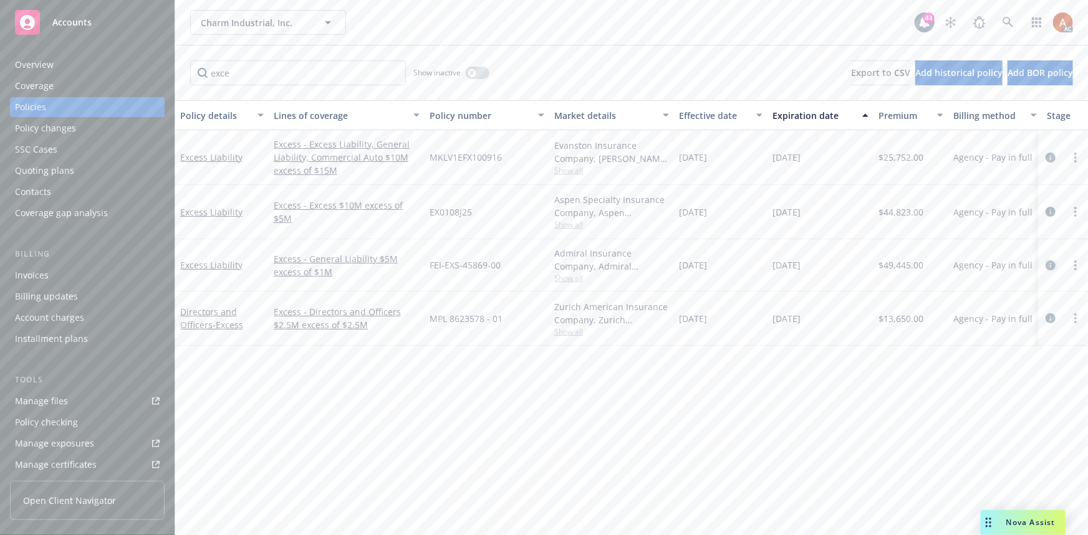
click at [1050, 262] on icon "circleInformation" at bounding box center [1050, 266] width 10 height 10
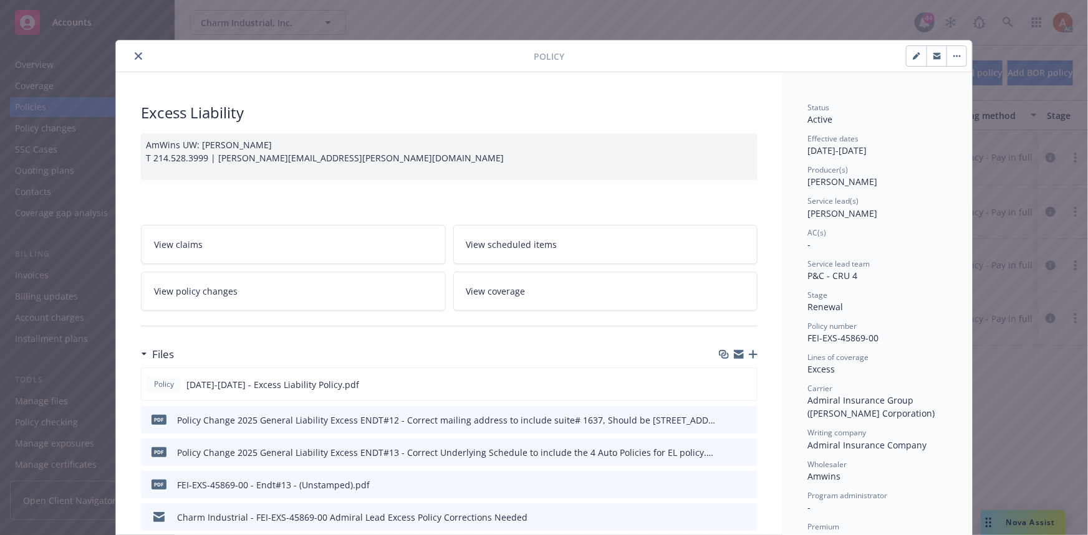
click at [135, 56] on icon "close" at bounding box center [138, 55] width 7 height 7
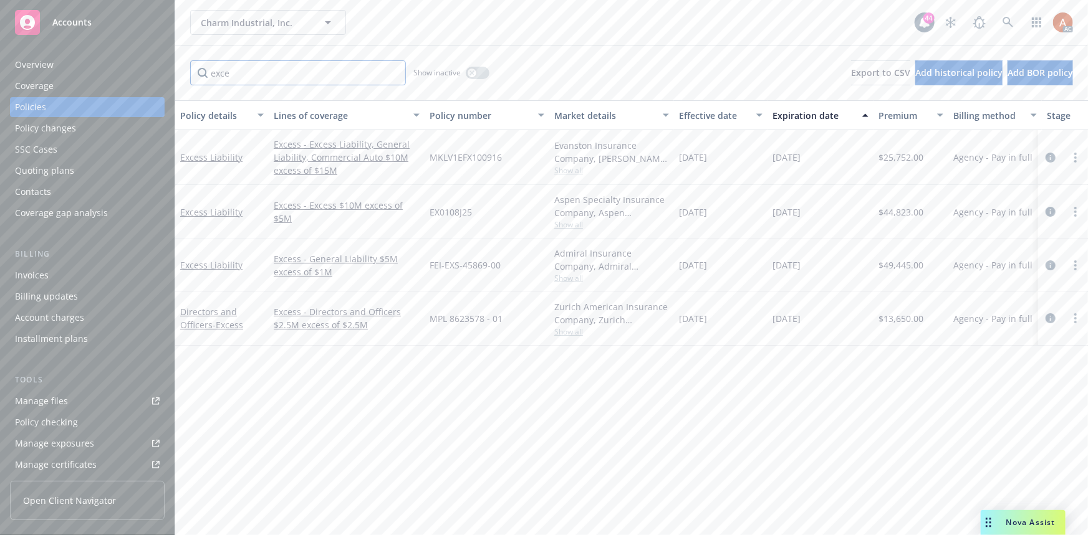
click at [393, 74] on input "exce" at bounding box center [298, 72] width 216 height 25
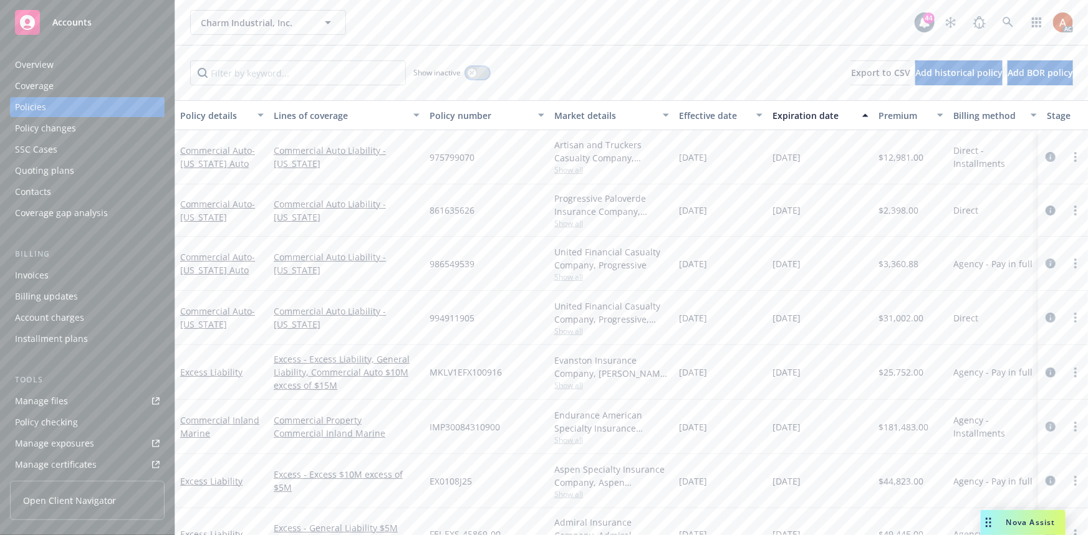
click at [475, 71] on div "button" at bounding box center [471, 73] width 9 height 9
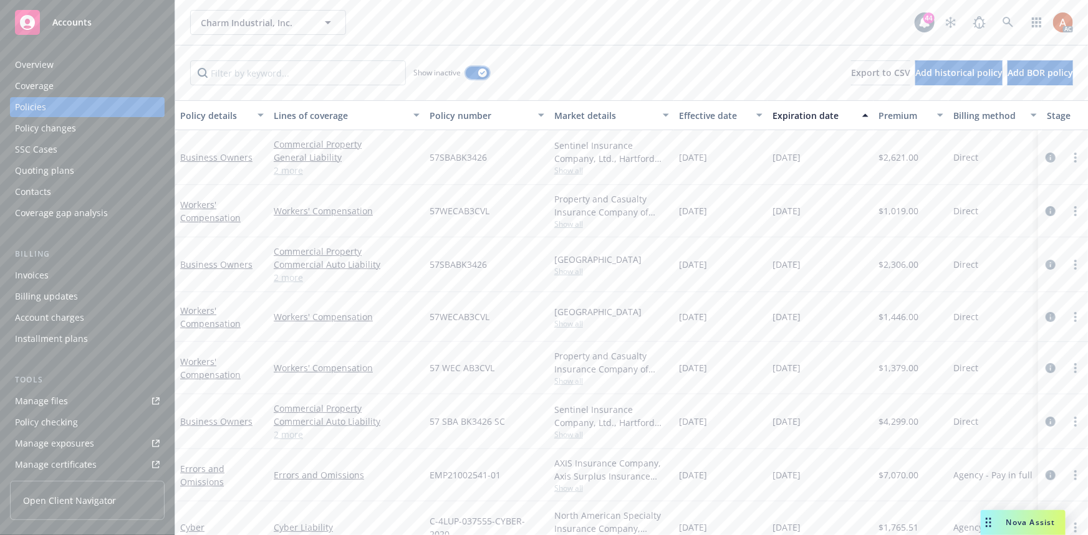
click at [477, 72] on button "button" at bounding box center [478, 73] width 24 height 12
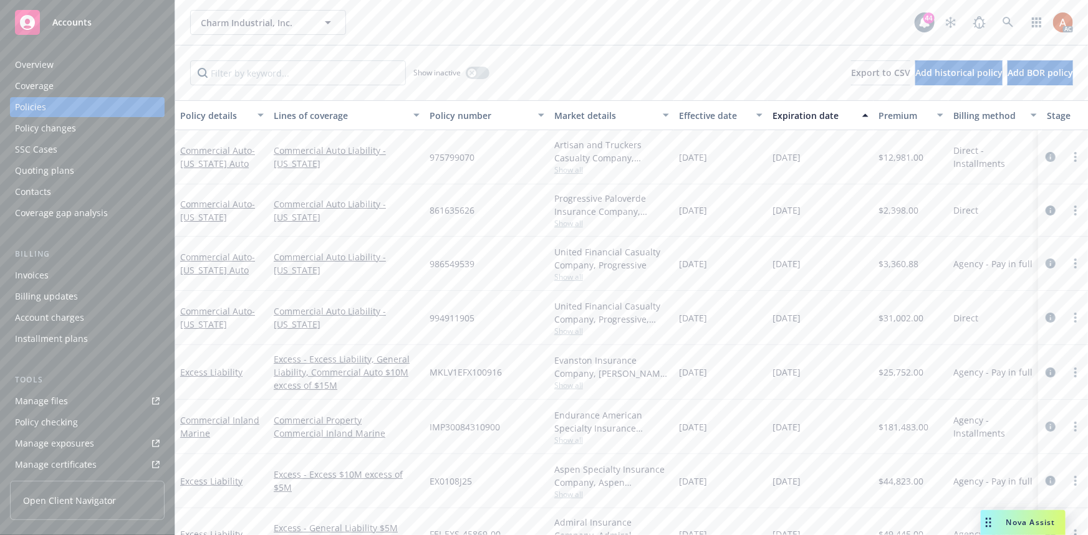
drag, startPoint x: 703, startPoint y: 157, endPoint x: 848, endPoint y: 155, distance: 145.2
click at [848, 155] on div "Commercial Auto - [US_STATE] Auto Commercial Auto Liability - [US_STATE] 975799…" at bounding box center [776, 157] width 1203 height 54
click at [864, 174] on div "[DATE]" at bounding box center [820, 157] width 106 height 54
click at [1045, 153] on icon "circleInformation" at bounding box center [1050, 157] width 10 height 10
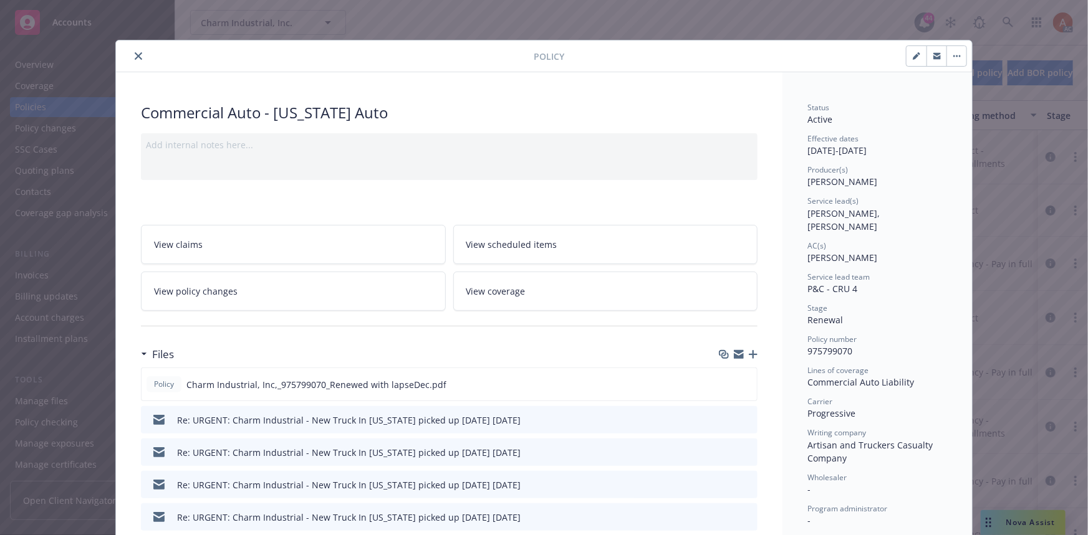
scroll to position [170, 0]
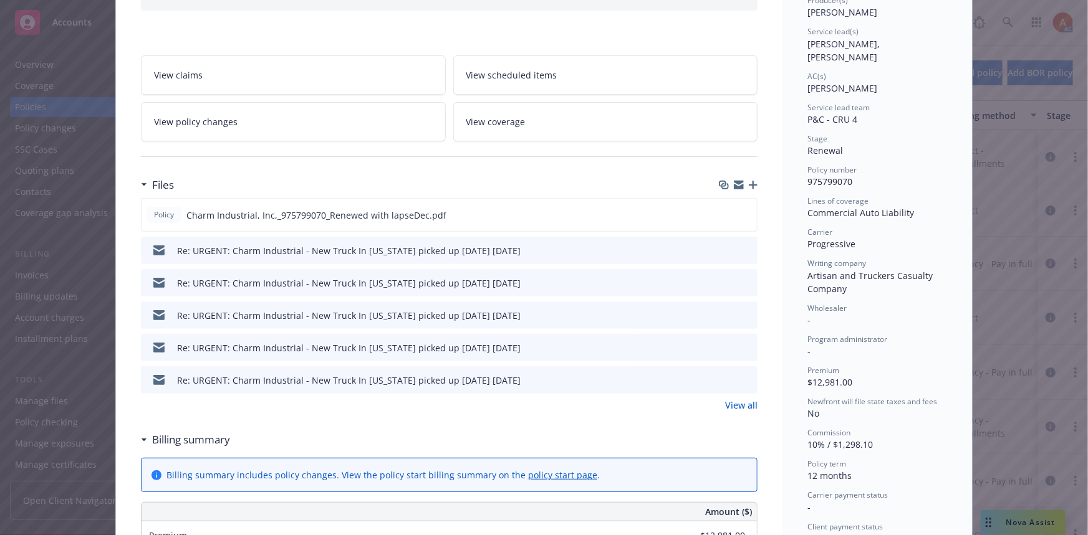
click at [738, 404] on link "View all" at bounding box center [741, 405] width 32 height 13
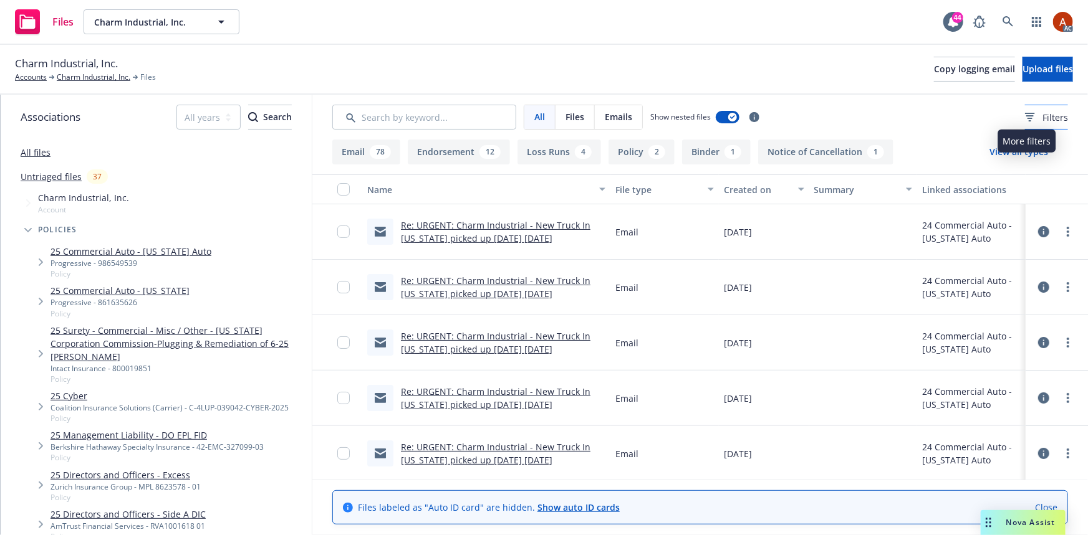
click at [1042, 111] on span "Filters" at bounding box center [1055, 117] width 26 height 13
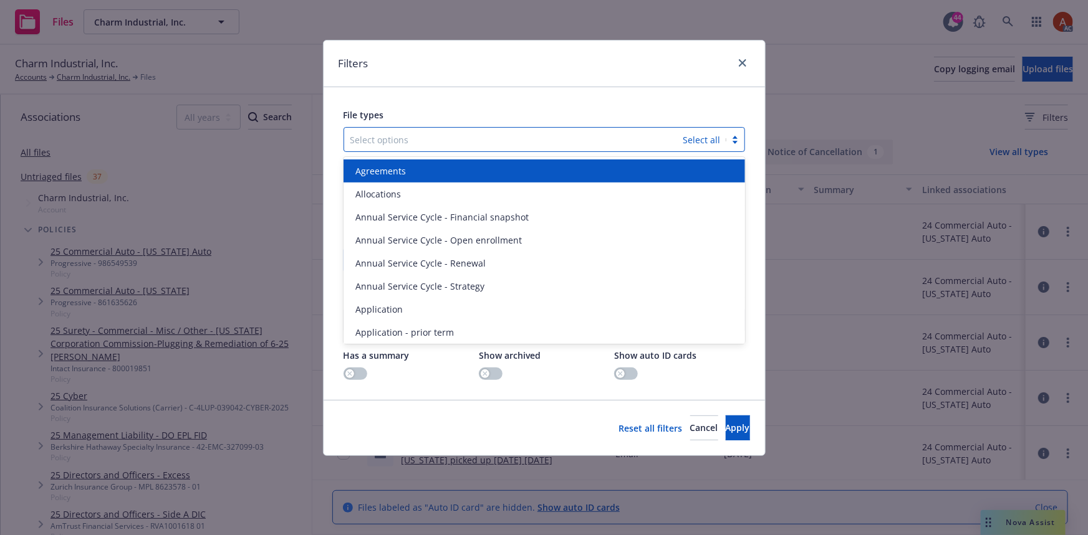
click at [462, 138] on div at bounding box center [513, 139] width 327 height 15
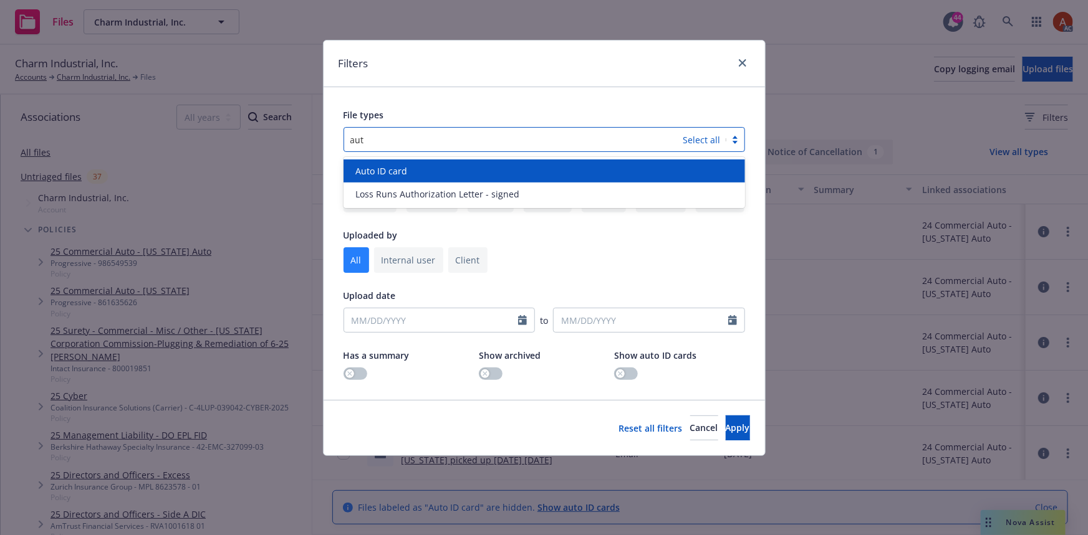
type input "auto"
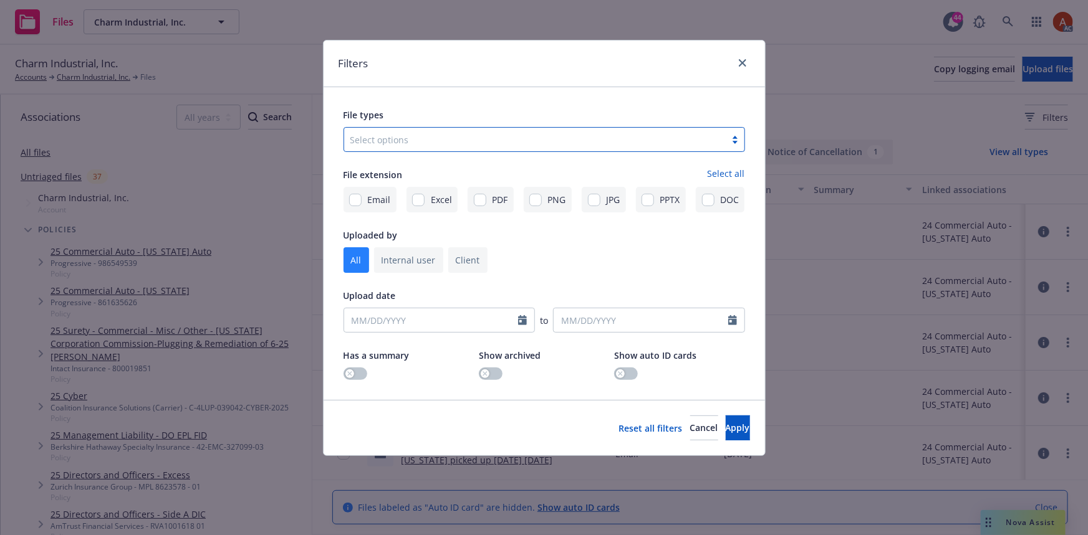
drag, startPoint x: 424, startPoint y: 138, endPoint x: 251, endPoint y: 125, distance: 173.1
click at [251, 125] on div "Filters File types Select is focused ,type to refine list, press Down to open t…" at bounding box center [544, 267] width 1088 height 535
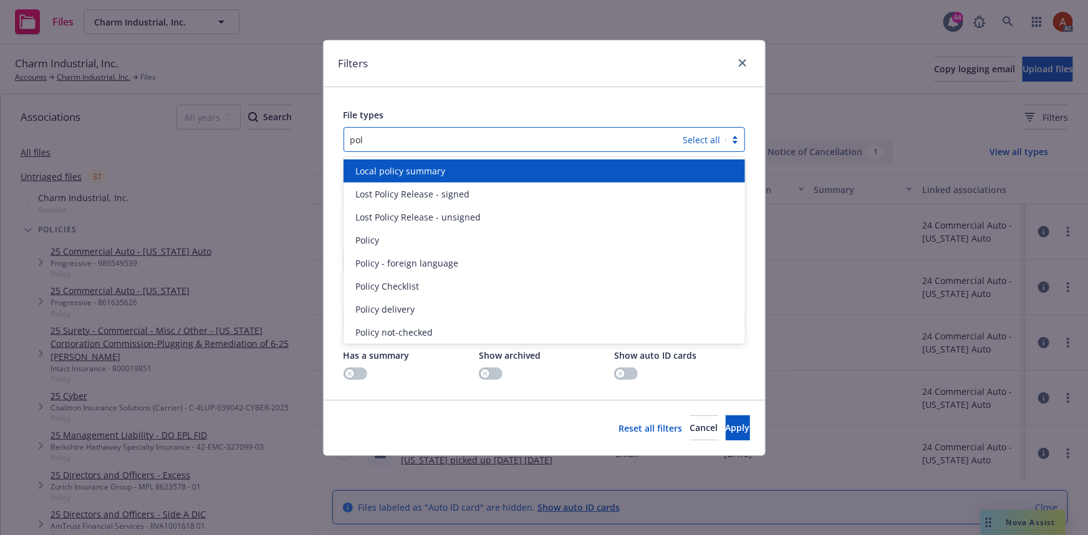
type input "poli"
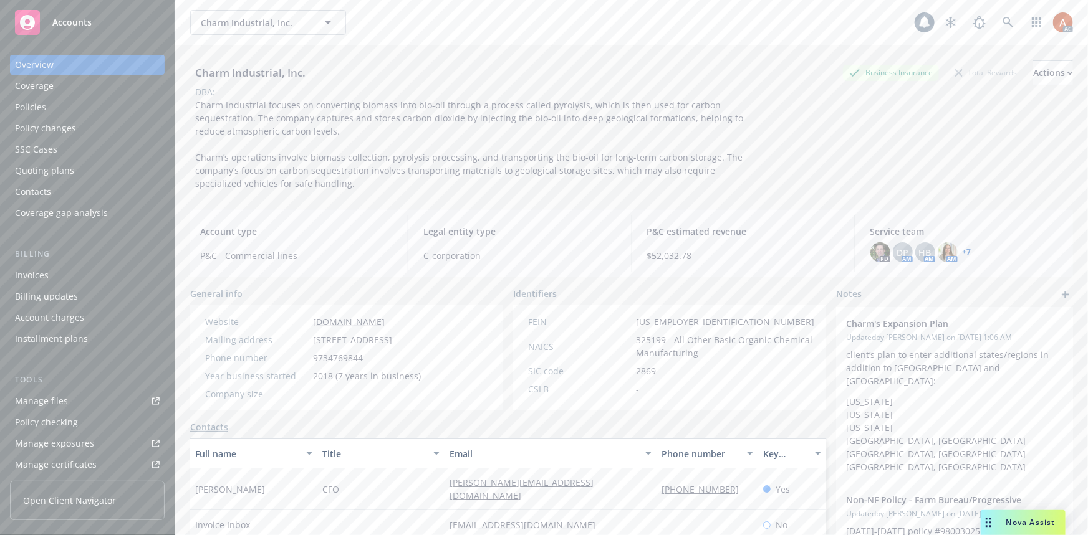
click at [24, 112] on div "Policies" at bounding box center [30, 107] width 31 height 20
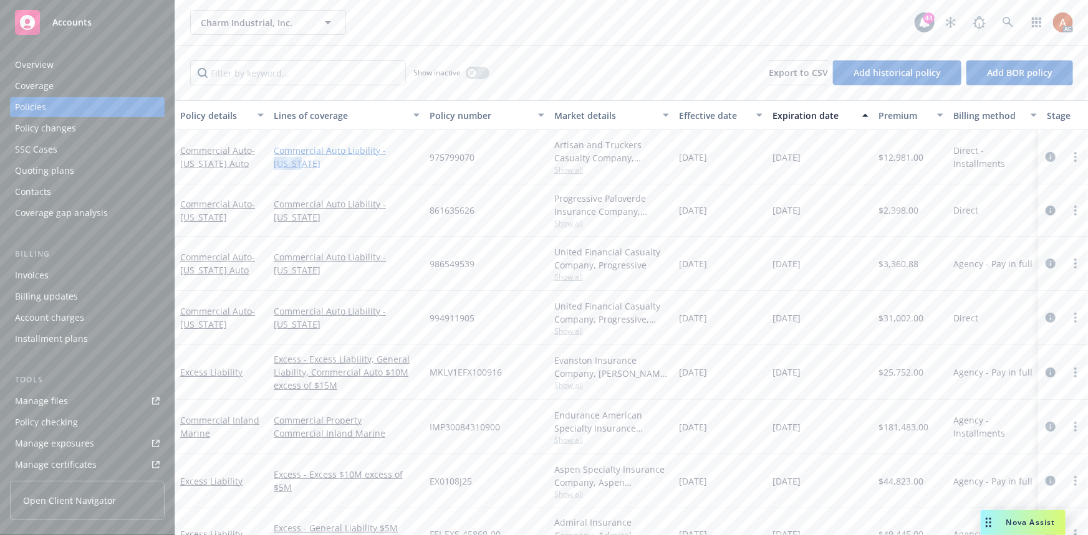
drag, startPoint x: 269, startPoint y: 163, endPoint x: 300, endPoint y: 165, distance: 31.8
click at [300, 165] on div "Commercial Auto Liability - Colorado" at bounding box center [347, 157] width 156 height 54
click at [1045, 158] on icon "circleInformation" at bounding box center [1050, 157] width 10 height 10
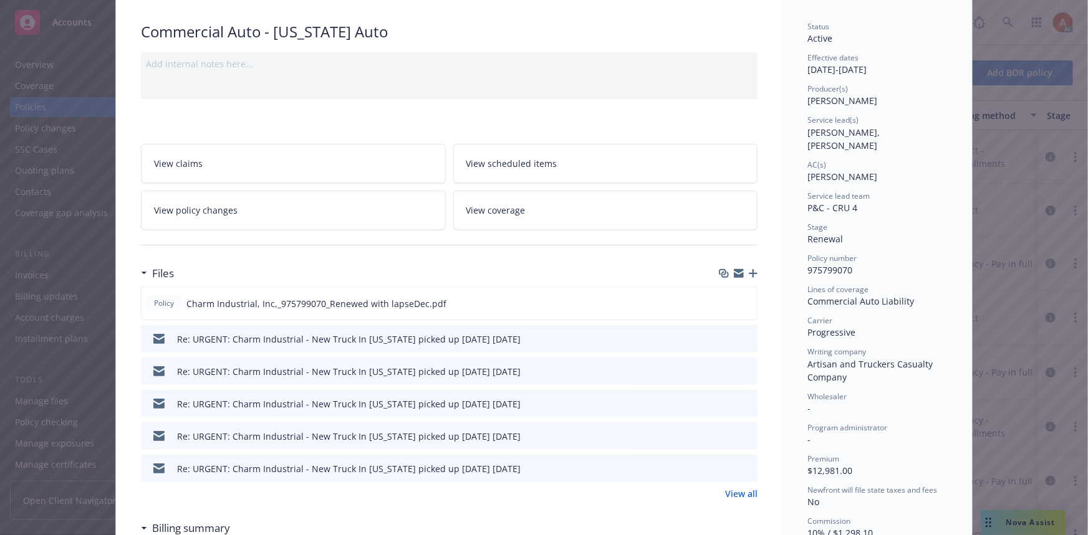
scroll to position [170, 0]
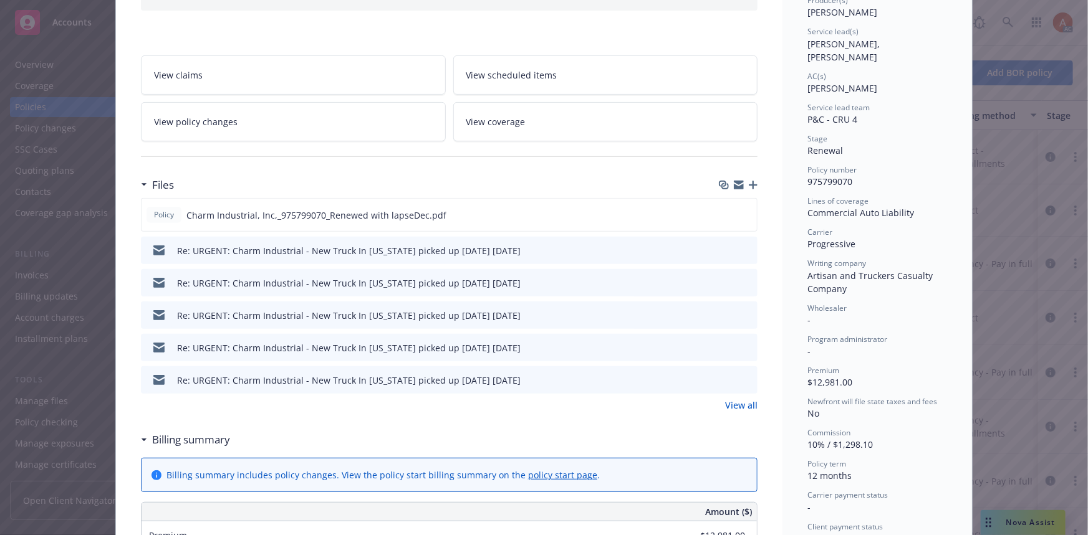
click at [730, 405] on link "View all" at bounding box center [741, 405] width 32 height 13
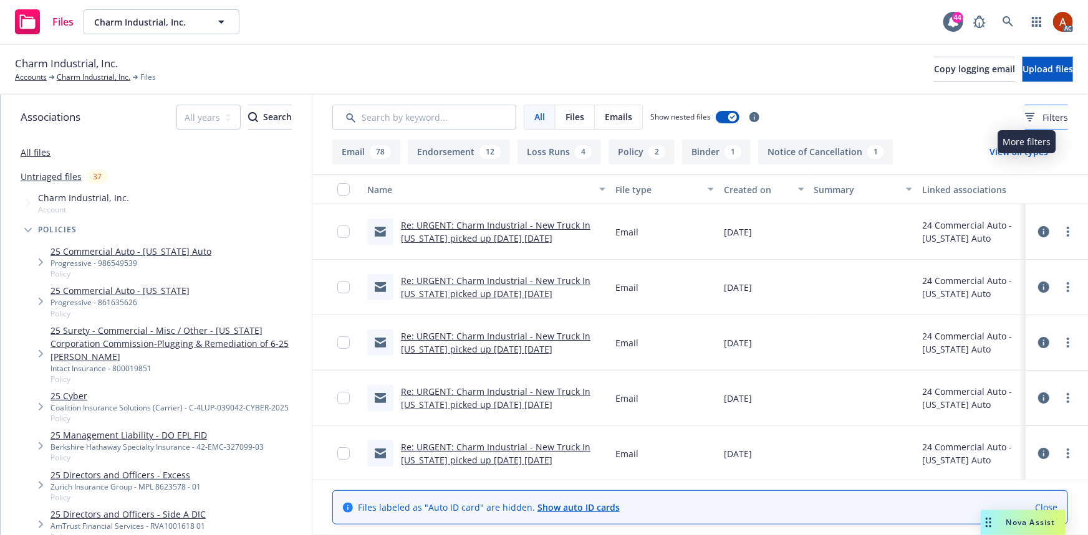
click at [1025, 113] on div "Filters" at bounding box center [1046, 117] width 43 height 13
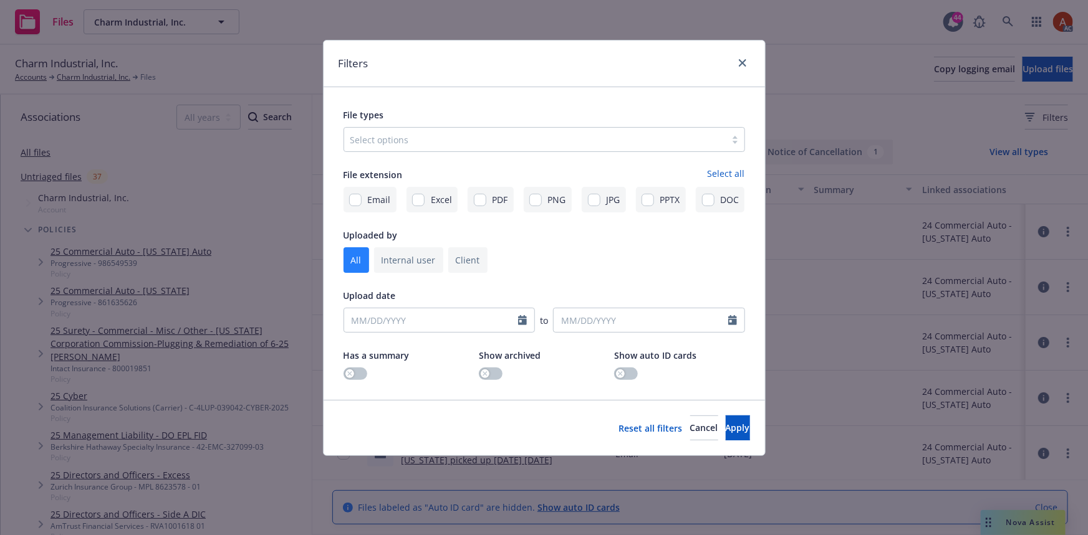
click at [506, 133] on div at bounding box center [534, 139] width 369 height 15
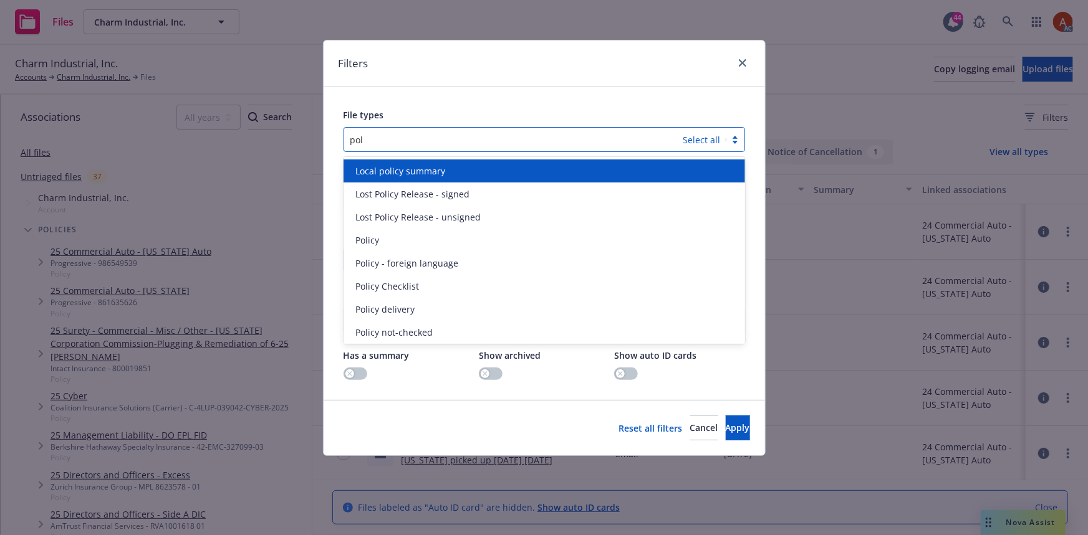
type input "poli"
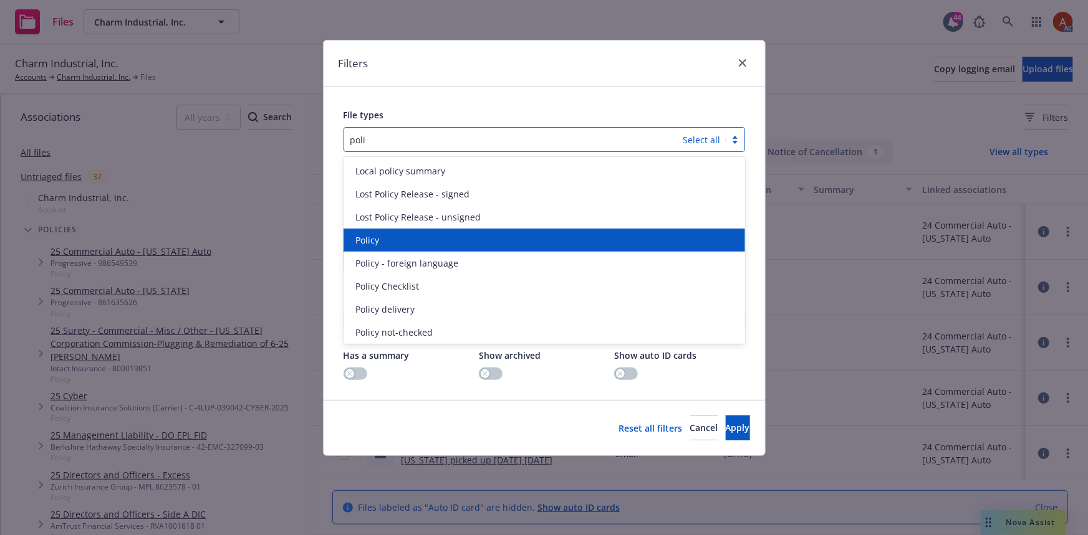
click at [402, 245] on div "Policy" at bounding box center [544, 240] width 386 height 13
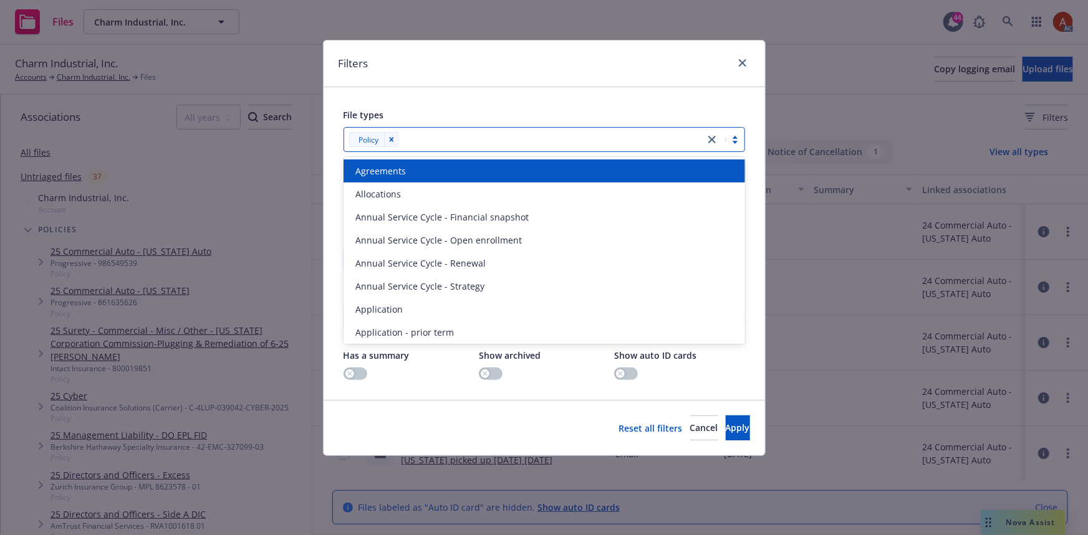
click at [496, 143] on div at bounding box center [550, 139] width 295 height 15
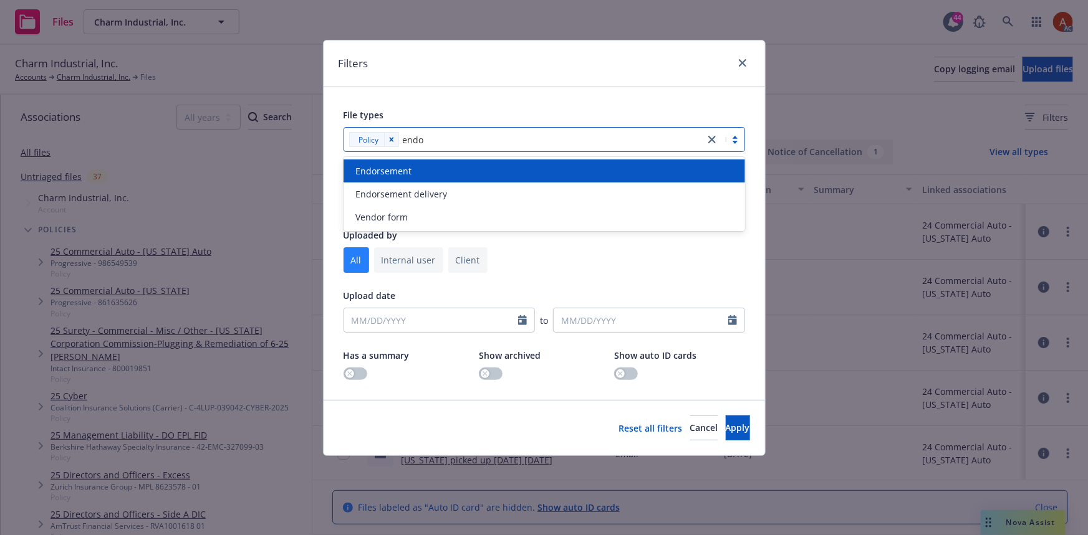
type input "endor"
click at [417, 167] on div "Endorsement" at bounding box center [544, 171] width 386 height 13
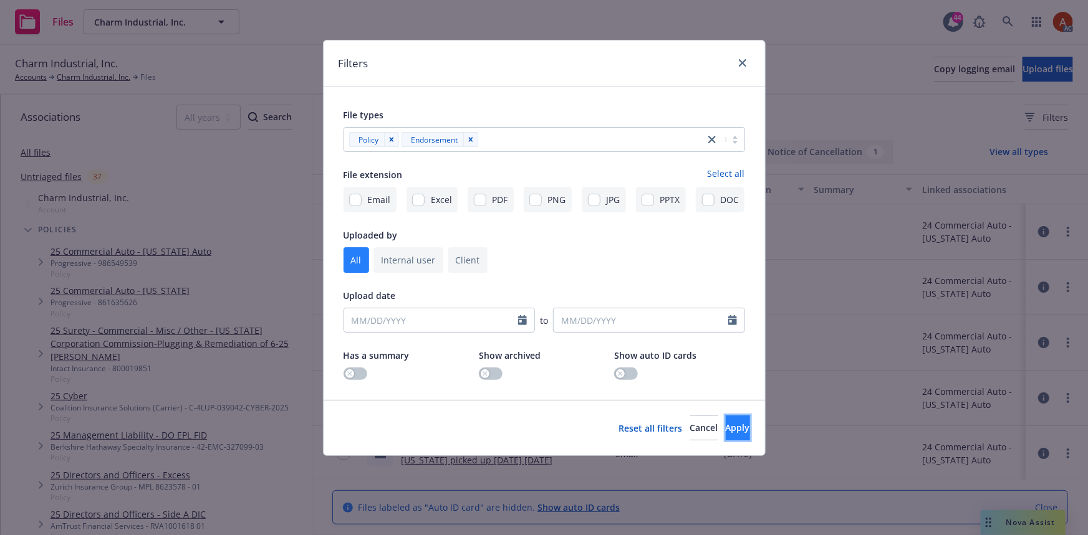
click at [725, 429] on span "Apply" at bounding box center [737, 428] width 24 height 12
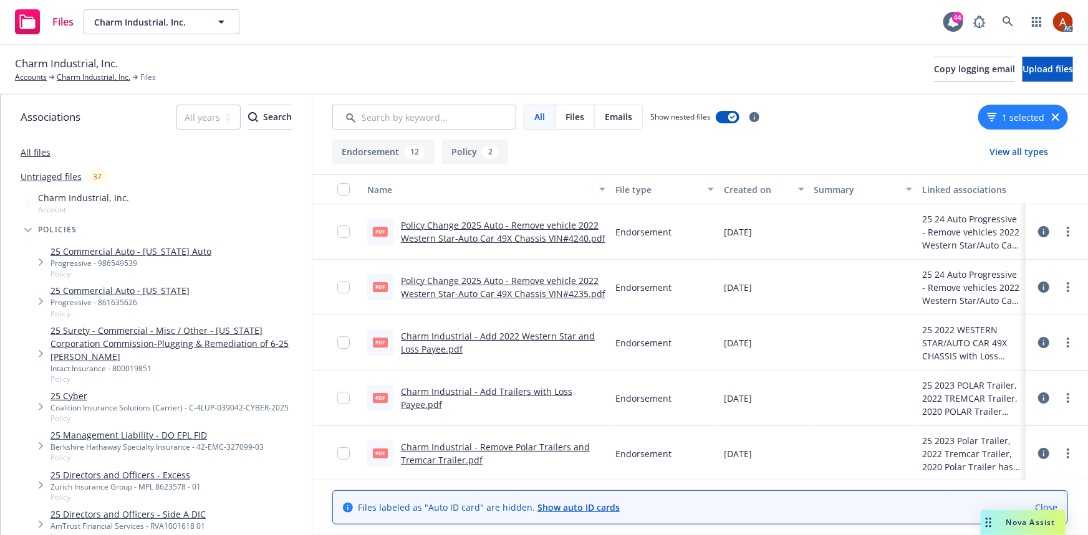
click at [477, 155] on button "Policy 2" at bounding box center [475, 152] width 66 height 25
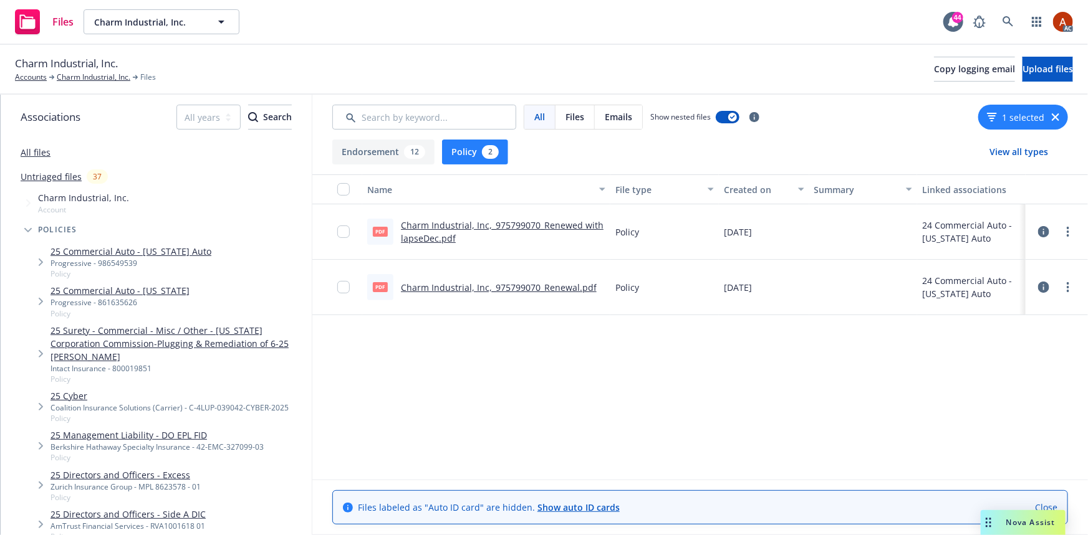
click at [460, 223] on link "Charm Industrial, Inc,_975799070_Renewed with lapseDec.pdf" at bounding box center [502, 231] width 203 height 25
click at [388, 141] on button "Endorsement 12" at bounding box center [383, 152] width 102 height 25
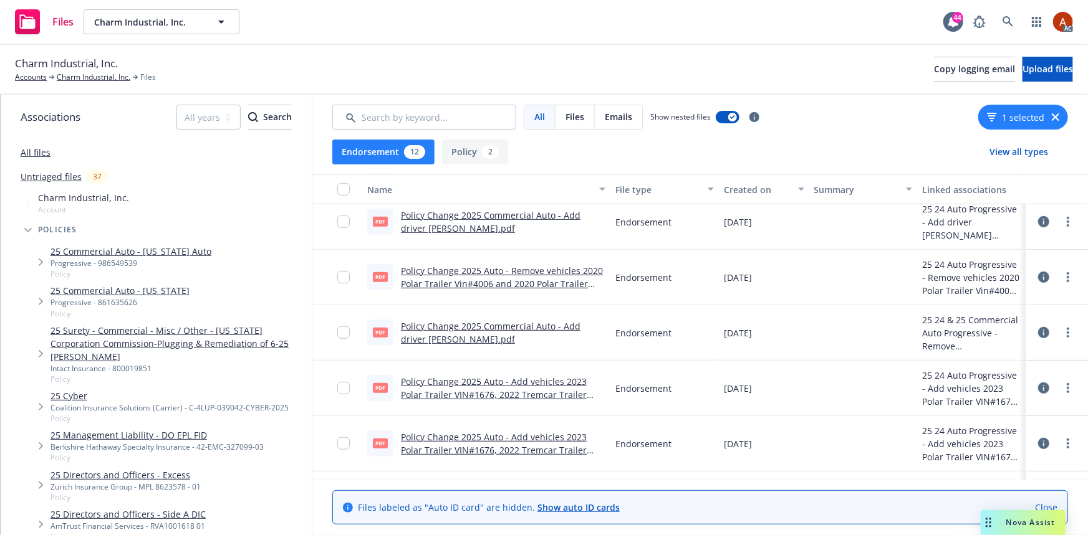
scroll to position [386, 0]
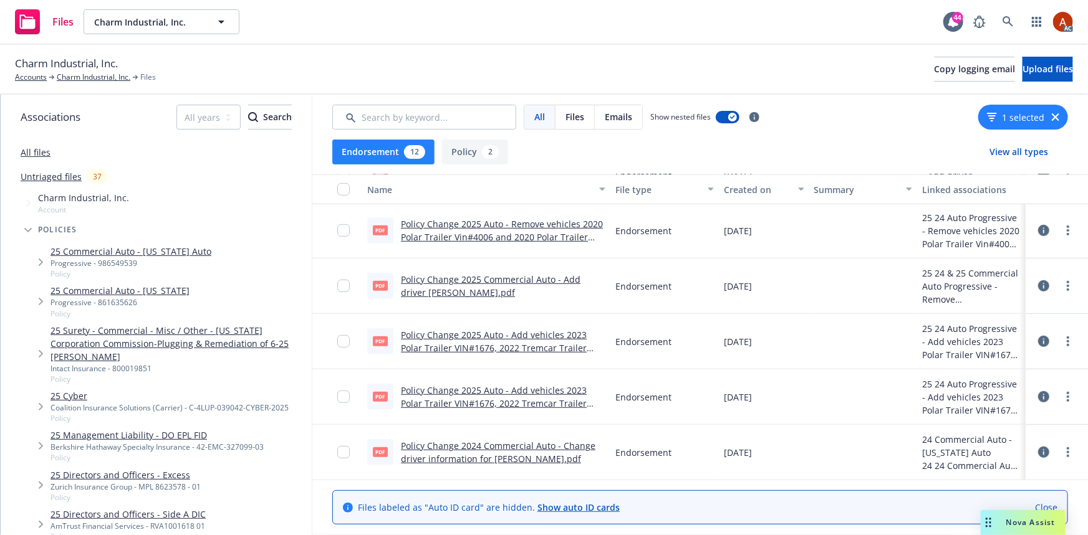
click at [361, 151] on button "Endorsement 12" at bounding box center [383, 152] width 102 height 25
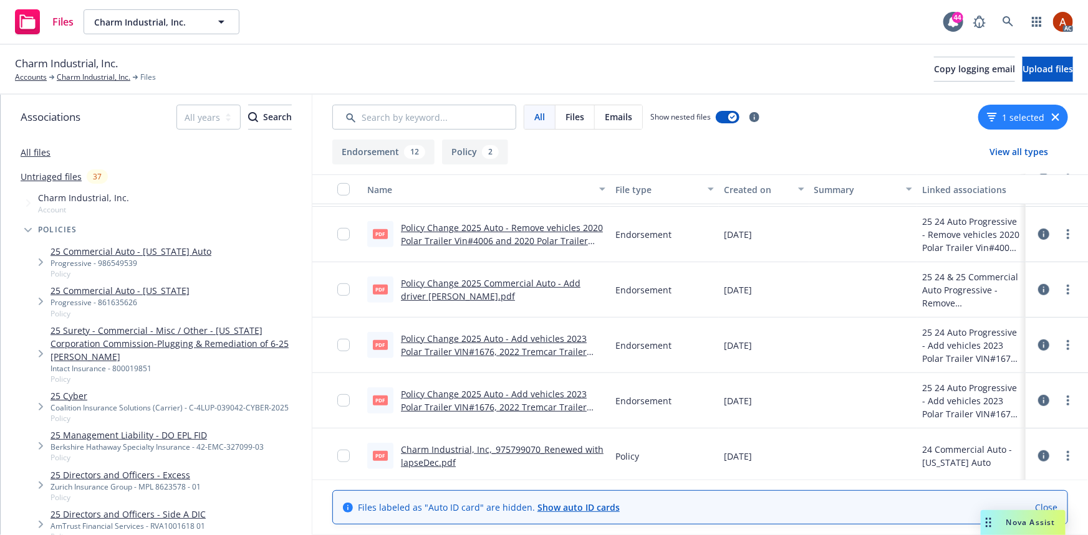
click at [386, 155] on button "Endorsement 12" at bounding box center [383, 152] width 102 height 25
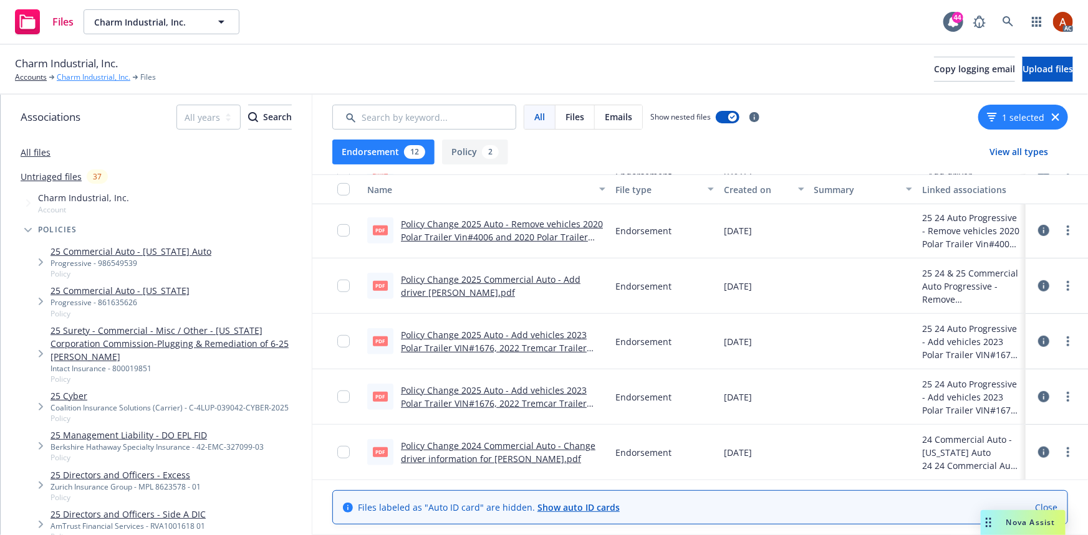
click at [105, 79] on link "Charm Industrial, Inc." at bounding box center [94, 77] width 74 height 11
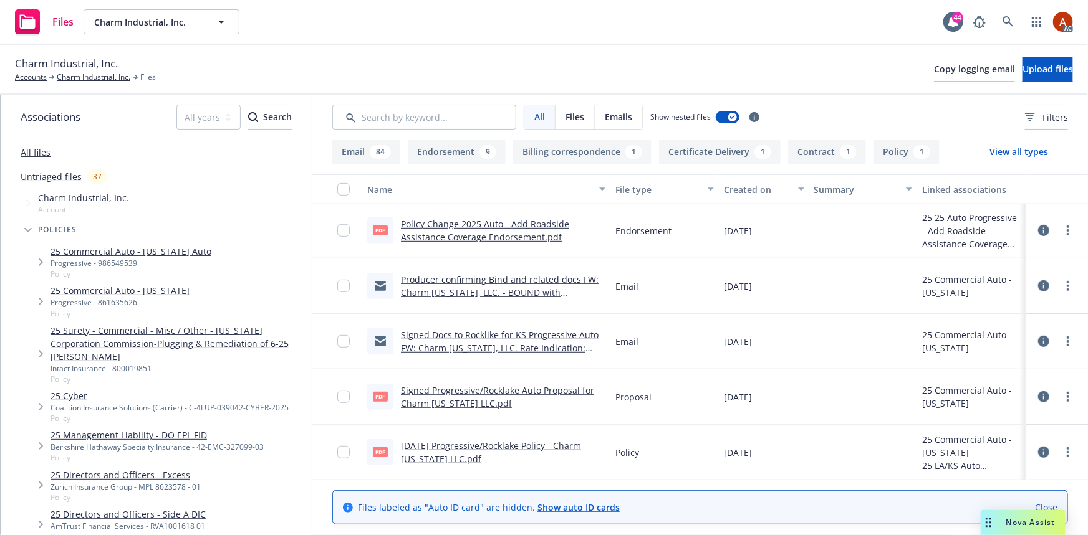
scroll to position [5157, 0]
click at [879, 150] on button "Policy 1" at bounding box center [906, 152] width 66 height 25
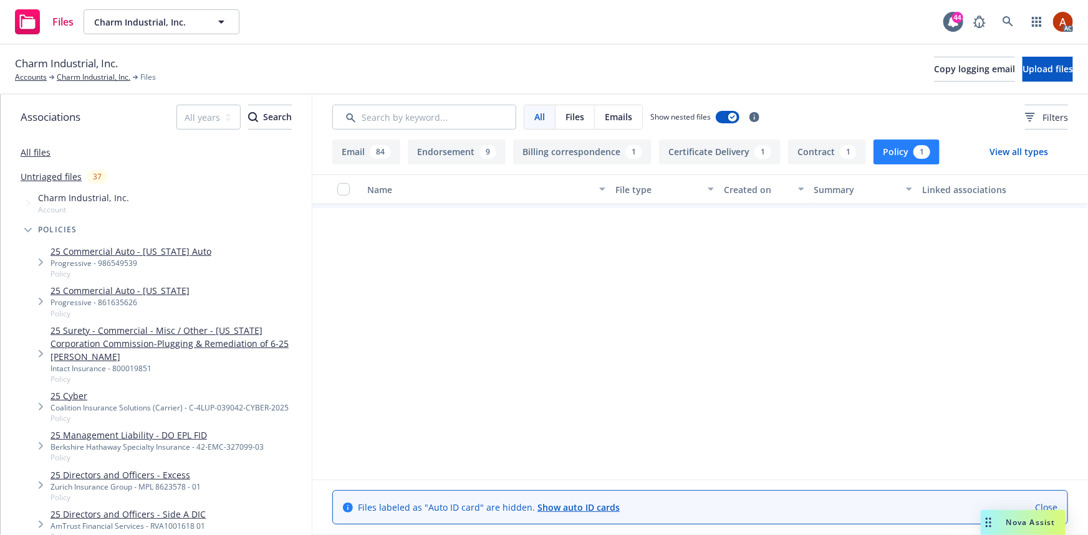
scroll to position [0, 0]
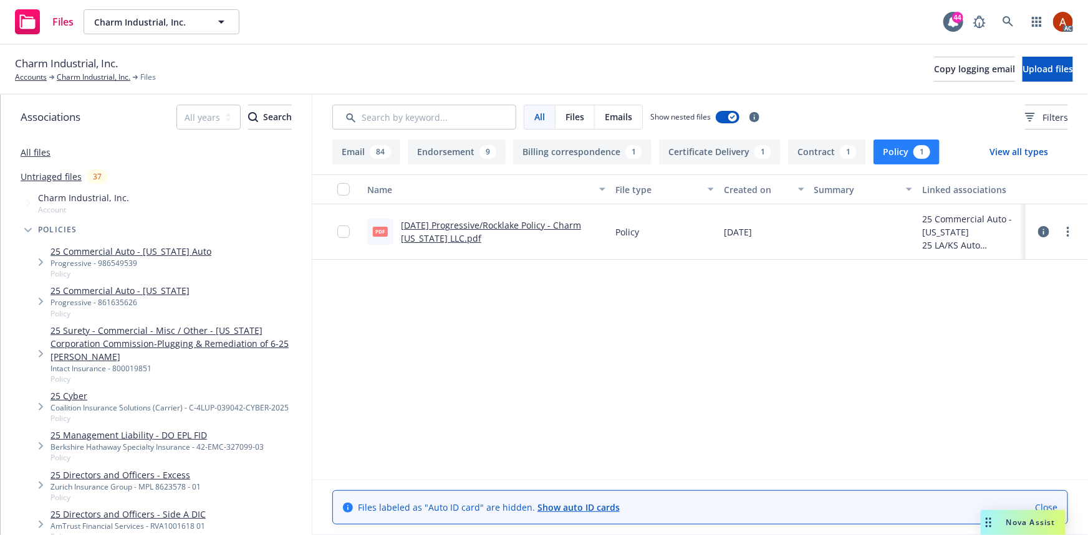
click at [487, 226] on link "[DATE] Progressive/Rocklake Policy - Charm [US_STATE] LLC.pdf" at bounding box center [491, 231] width 180 height 25
click at [81, 74] on link "Charm Industrial, Inc." at bounding box center [94, 77] width 74 height 11
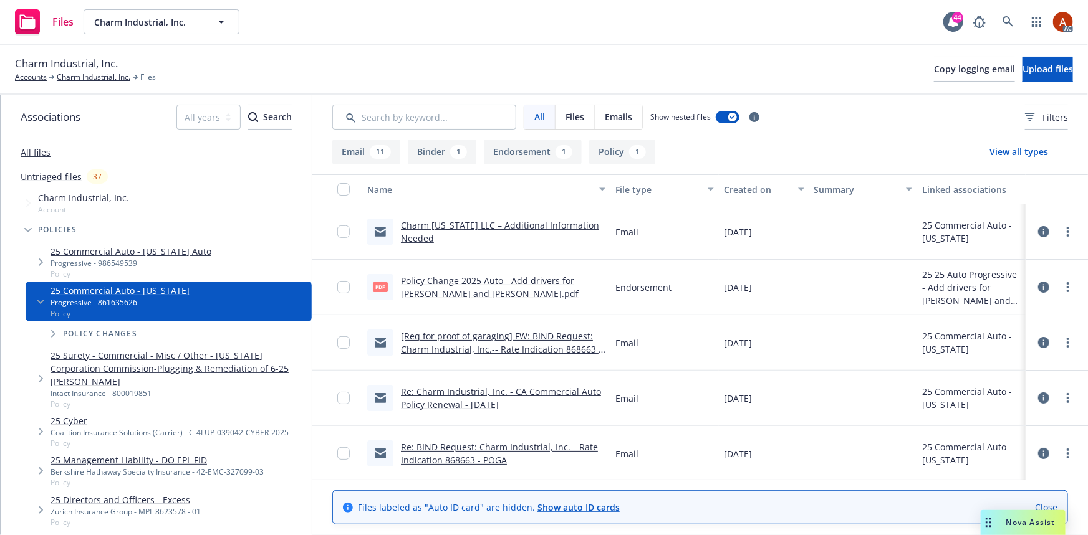
click at [610, 151] on button "Policy 1" at bounding box center [622, 152] width 66 height 25
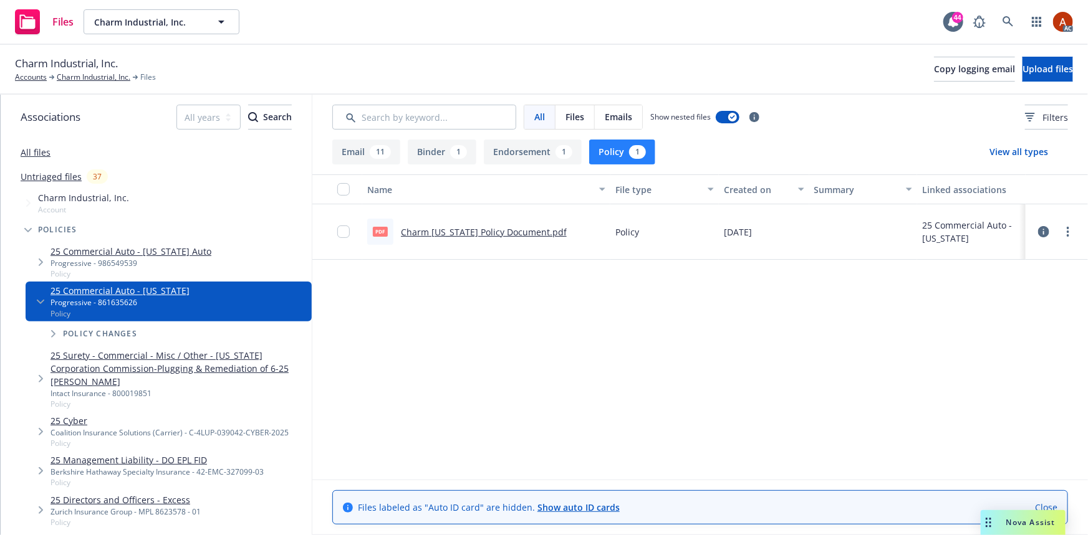
click at [495, 231] on link "Charm [US_STATE] Policy Document.pdf" at bounding box center [484, 232] width 166 height 12
click at [74, 79] on link "Charm Industrial, Inc." at bounding box center [94, 77] width 74 height 11
